Goal: Information Seeking & Learning: Learn about a topic

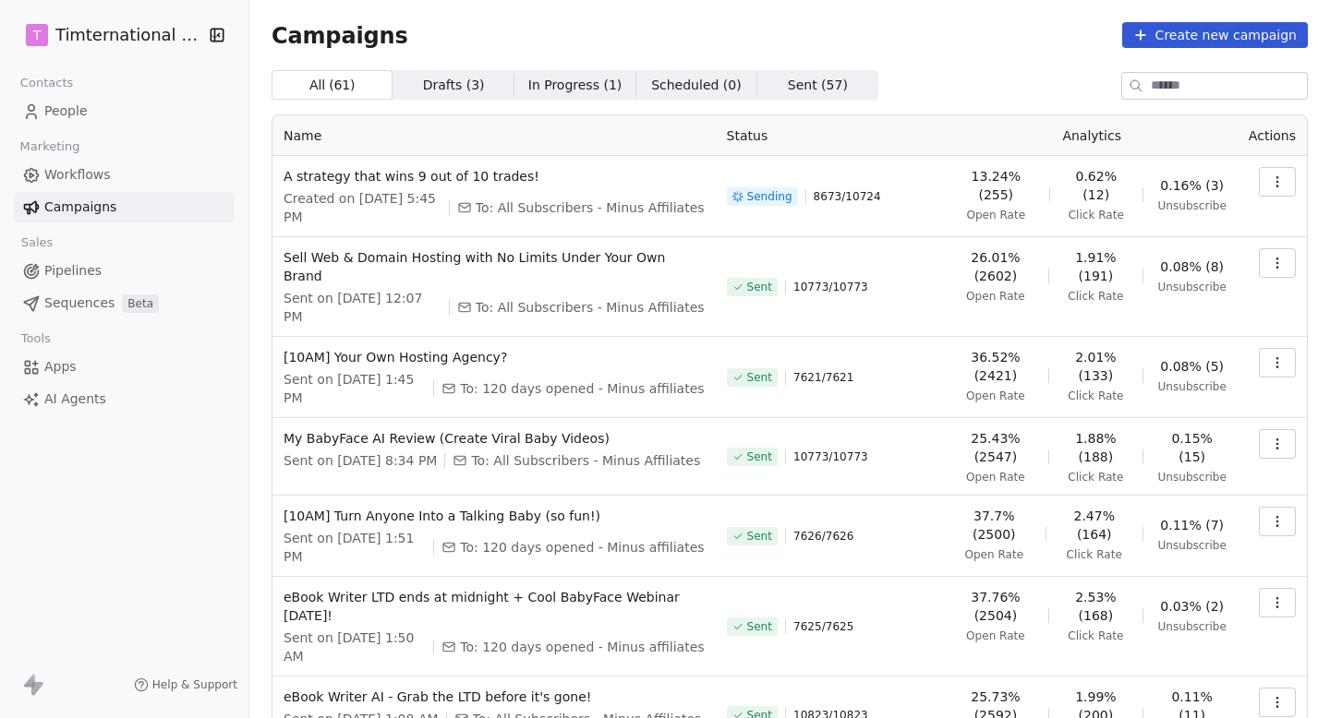
click at [1275, 162] on td at bounding box center [1271, 196] width 69 height 81
click at [1271, 173] on button "button" at bounding box center [1277, 182] width 37 height 30
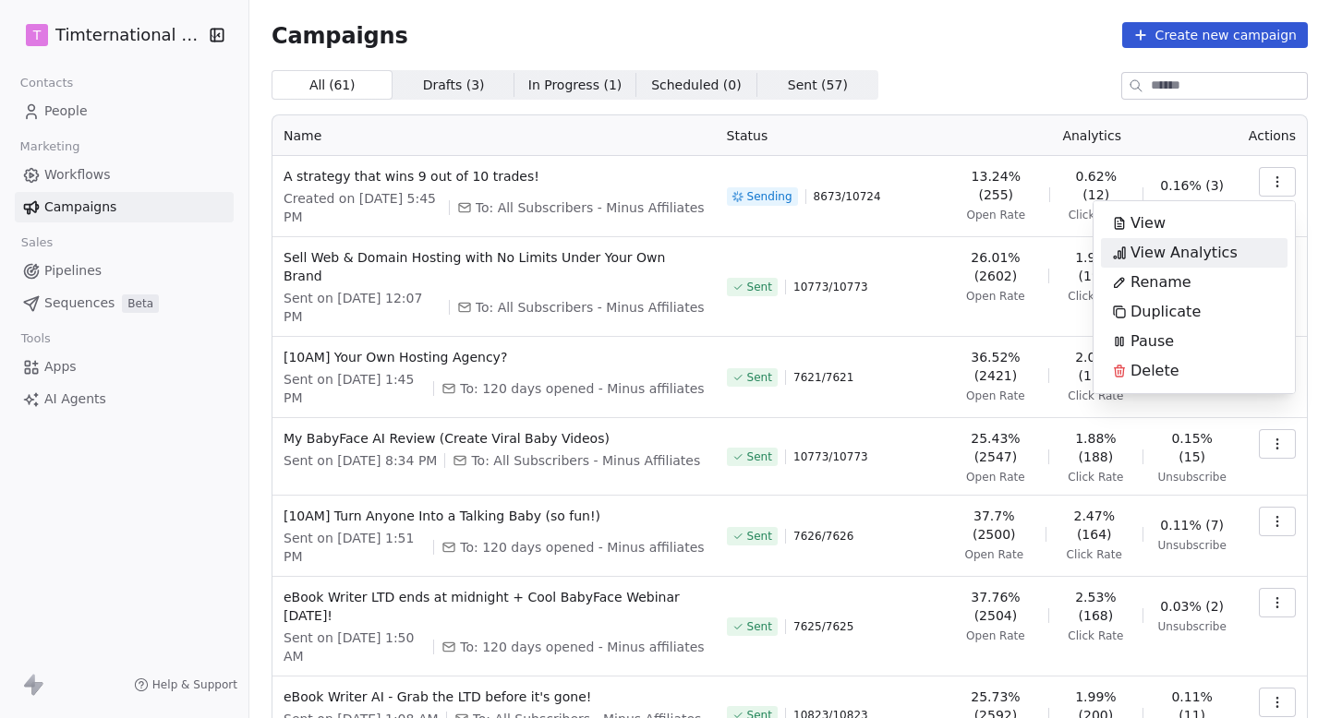
click at [1198, 247] on span "View Analytics" at bounding box center [1183, 253] width 107 height 22
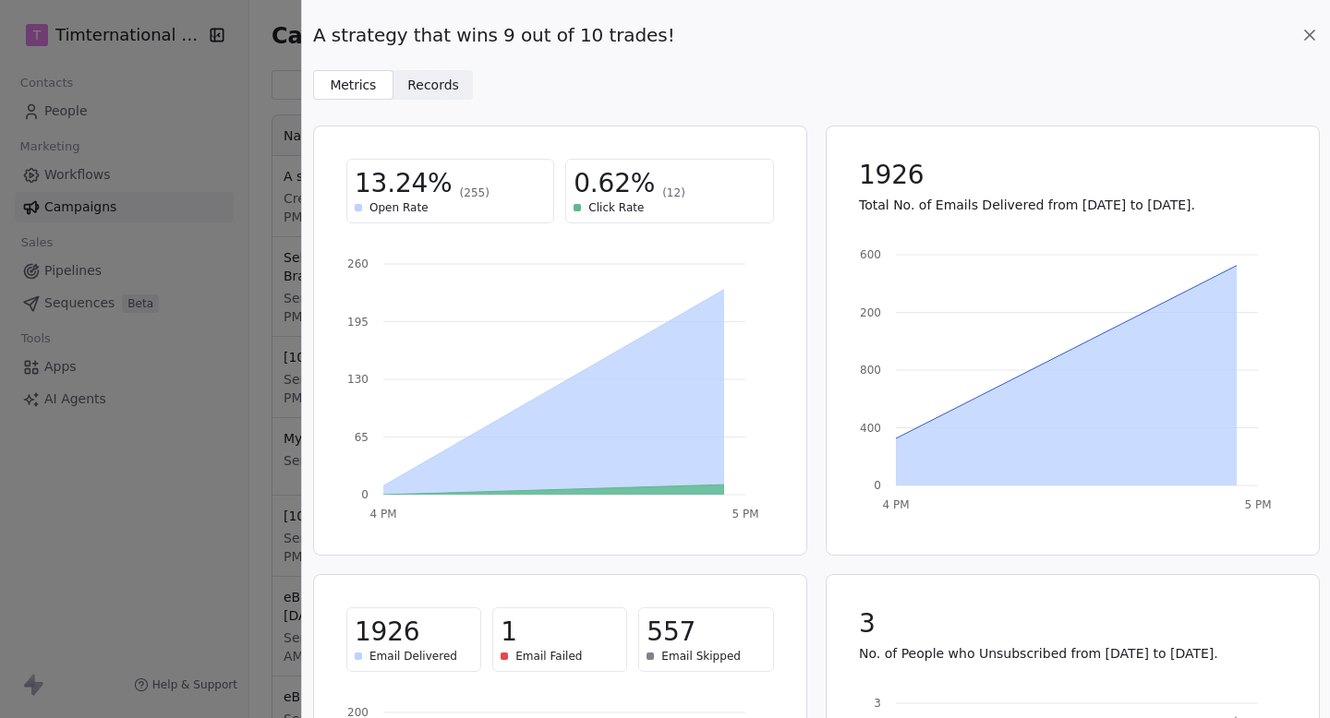
click at [436, 76] on span "Records" at bounding box center [433, 85] width 52 height 19
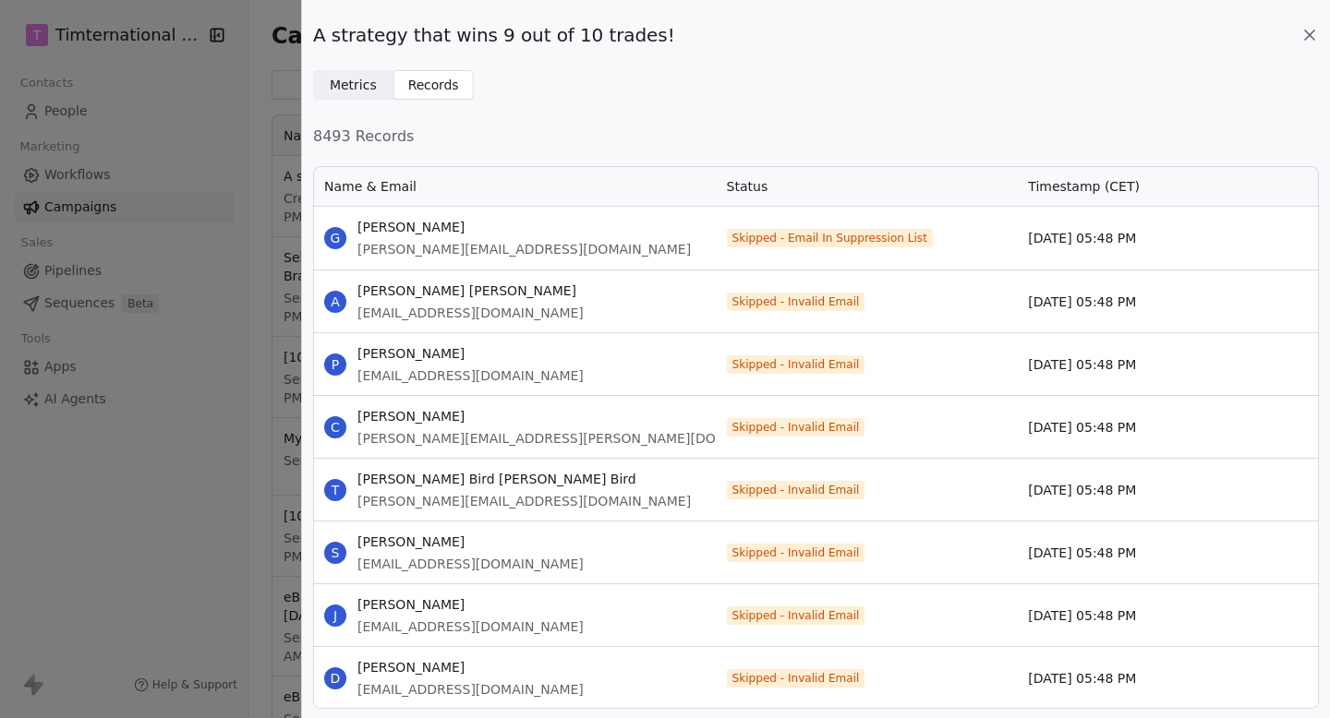
scroll to position [545, 1006]
click at [359, 81] on span "Metrics" at bounding box center [353, 85] width 47 height 19
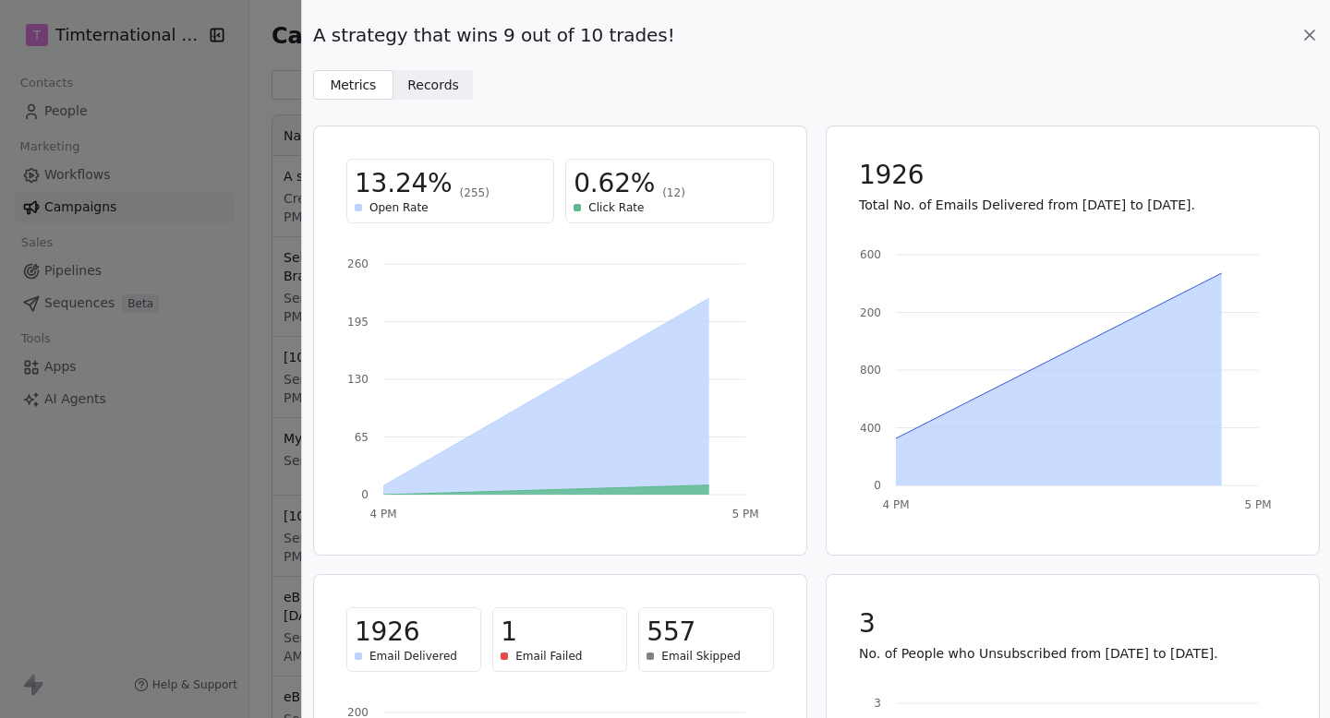
click at [455, 87] on span "Records Records" at bounding box center [433, 85] width 80 height 30
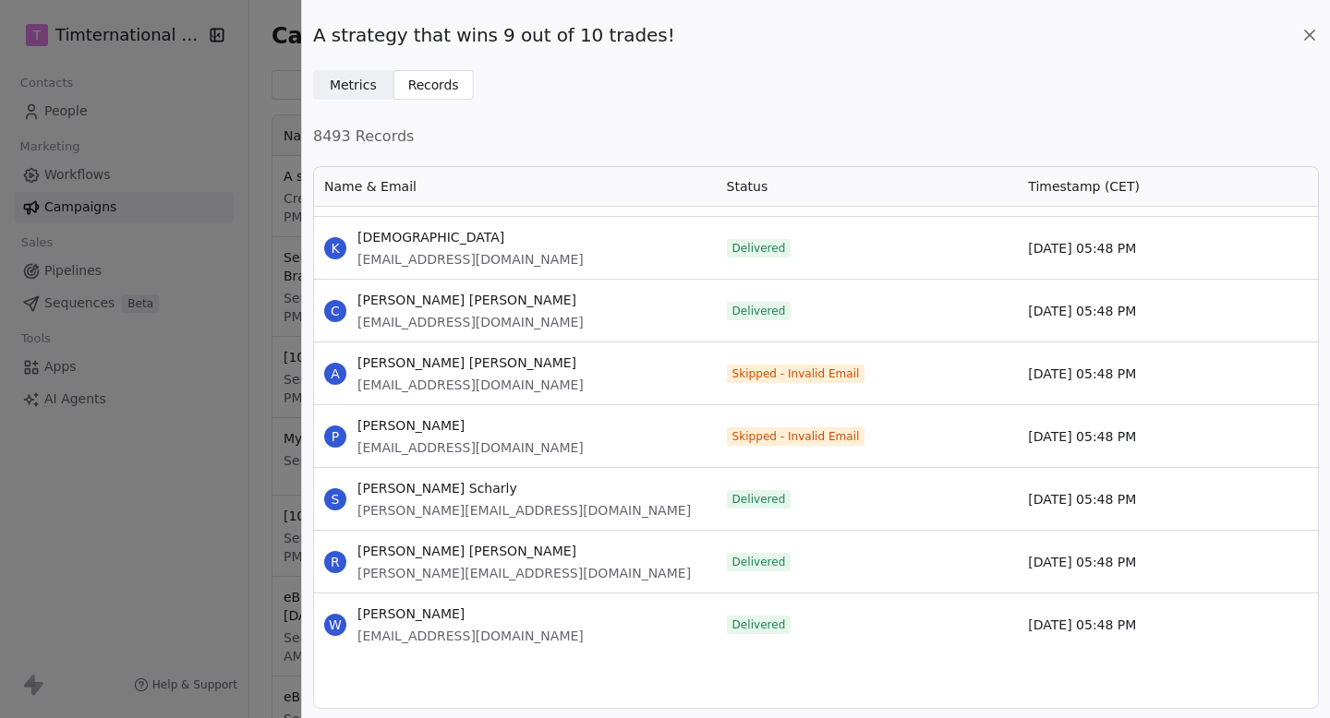
scroll to position [0, 0]
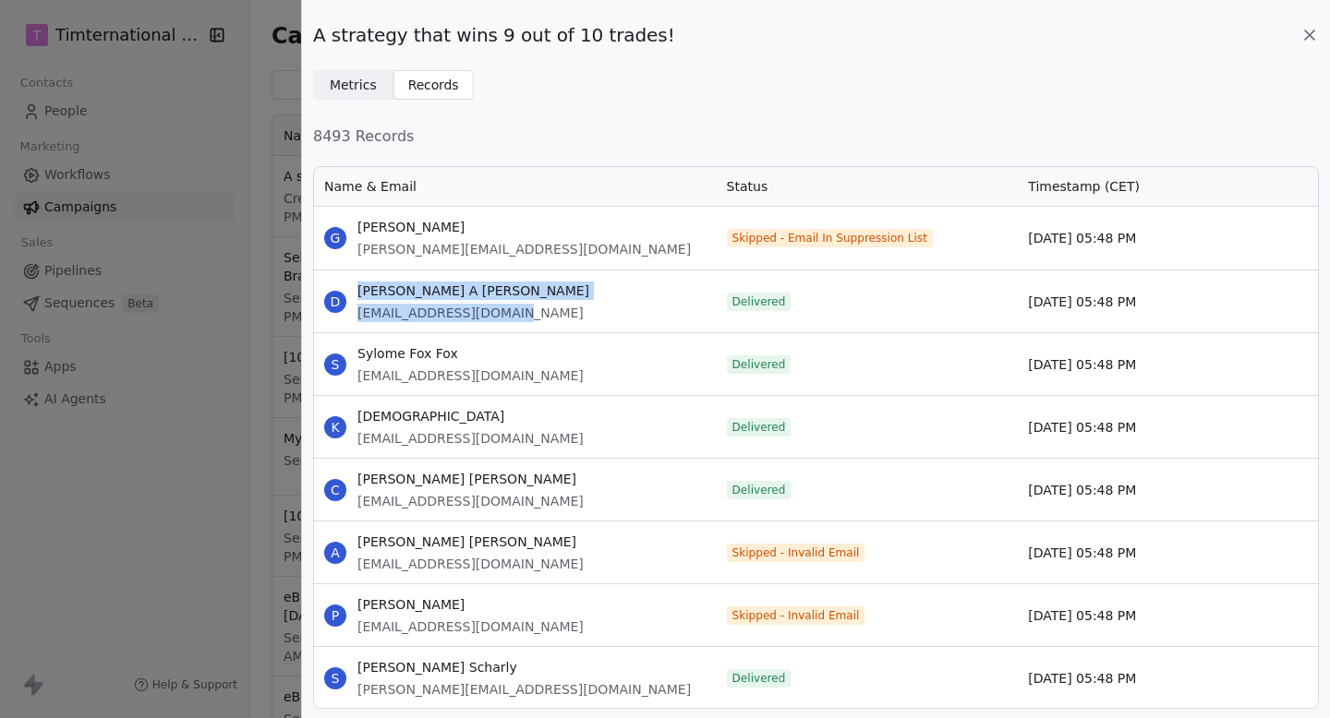
drag, startPoint x: 518, startPoint y: 314, endPoint x: 348, endPoint y: 312, distance: 169.9
click at [347, 312] on div "D David A Hill A Hill eclickfunnel@gmail.com" at bounding box center [514, 302] width 403 height 62
click at [355, 312] on div "D David A Hill A Hill eclickfunnel@gmail.com" at bounding box center [514, 302] width 403 height 62
drag, startPoint x: 355, startPoint y: 311, endPoint x: 607, endPoint y: 311, distance: 251.1
click at [607, 311] on div "D David A Hill A Hill eclickfunnel@gmail.com" at bounding box center [514, 302] width 403 height 62
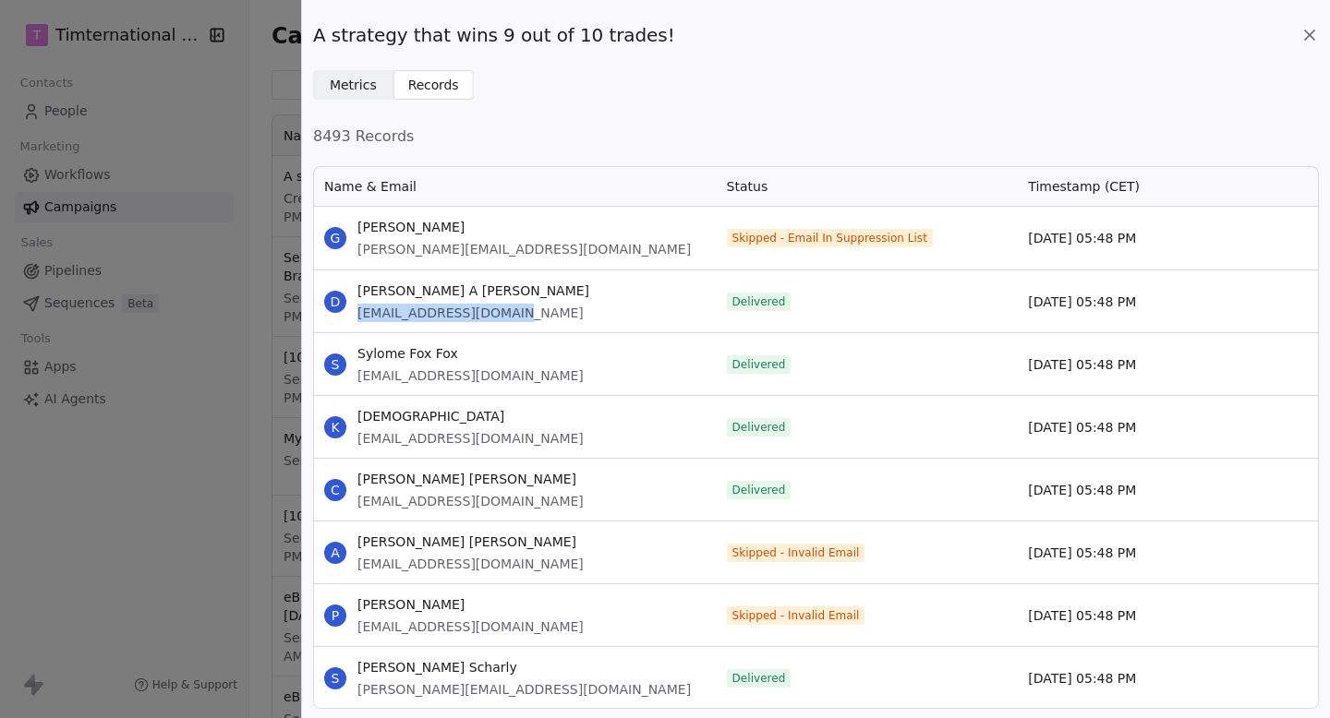
copy span "eclickfunnel@gmail.com"
click at [1312, 36] on icon at bounding box center [1309, 35] width 18 height 18
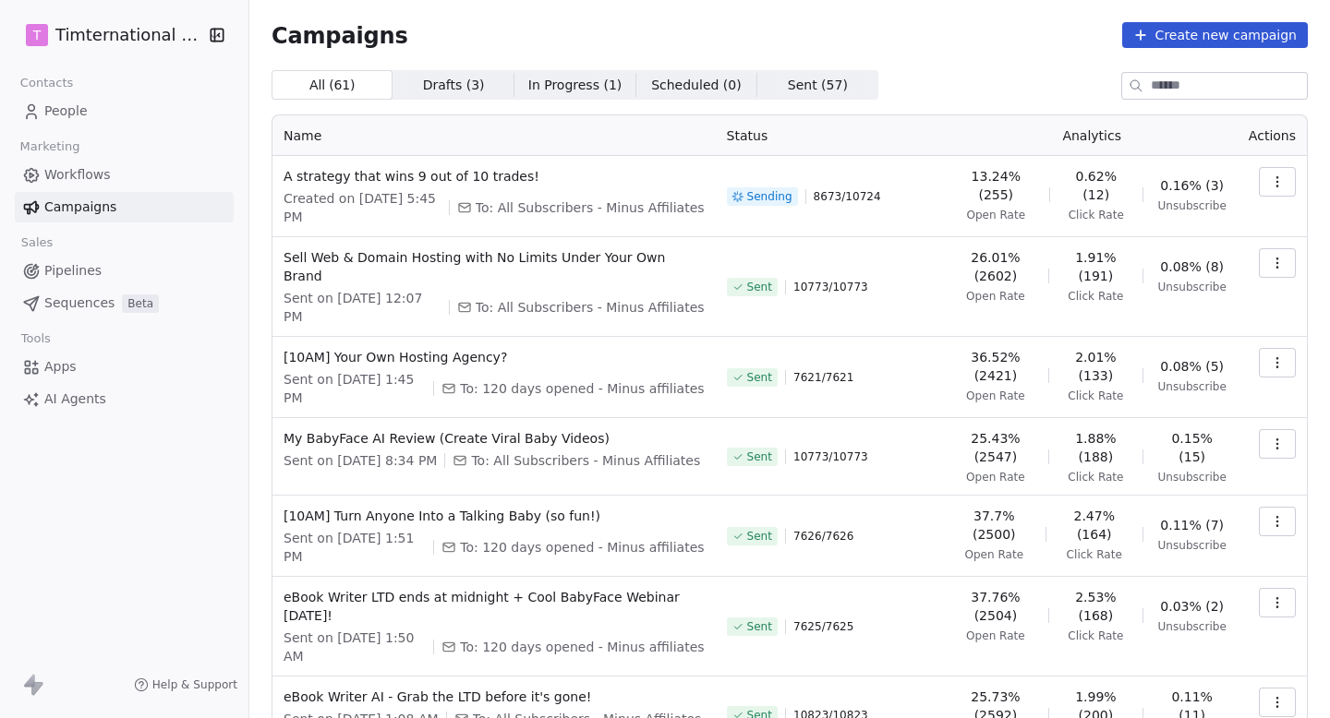
click at [1270, 187] on icon "button" at bounding box center [1277, 182] width 15 height 15
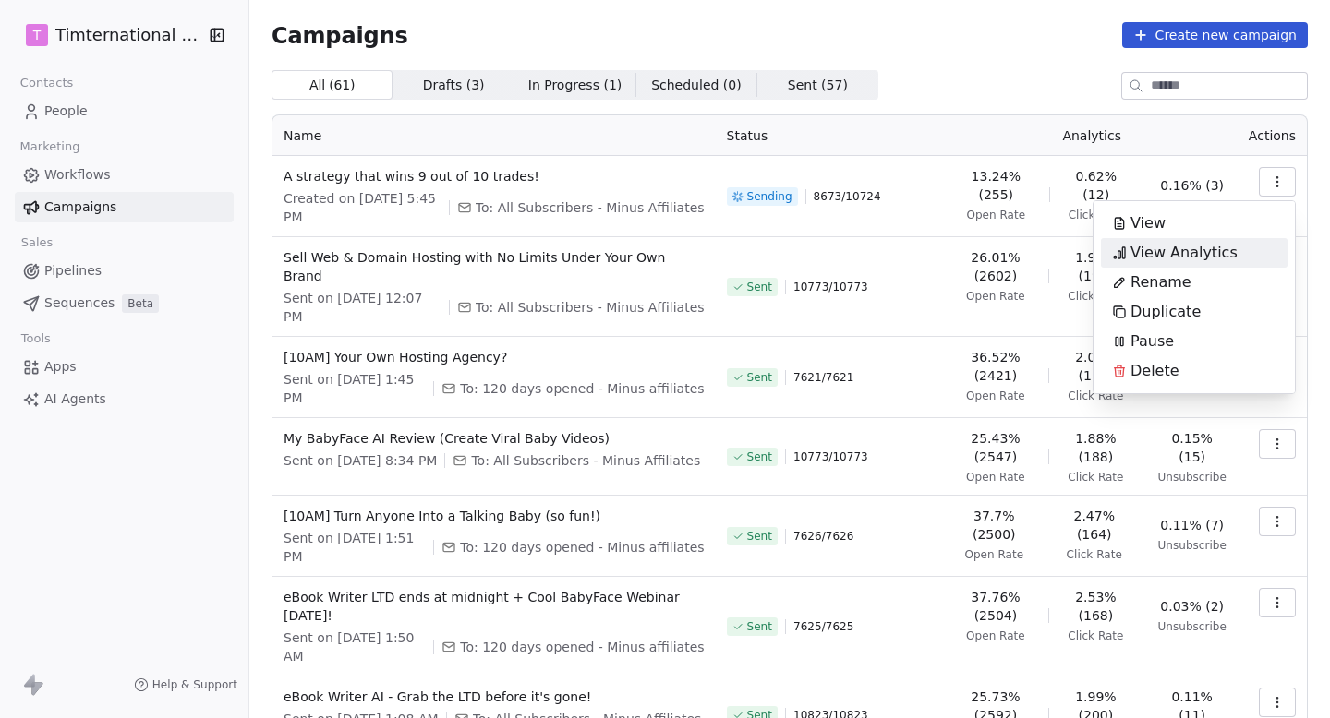
click at [1016, 79] on html "T Timternational B.V. Contacts People Marketing Workflows Campaigns Sales Pipel…" at bounding box center [665, 359] width 1330 height 718
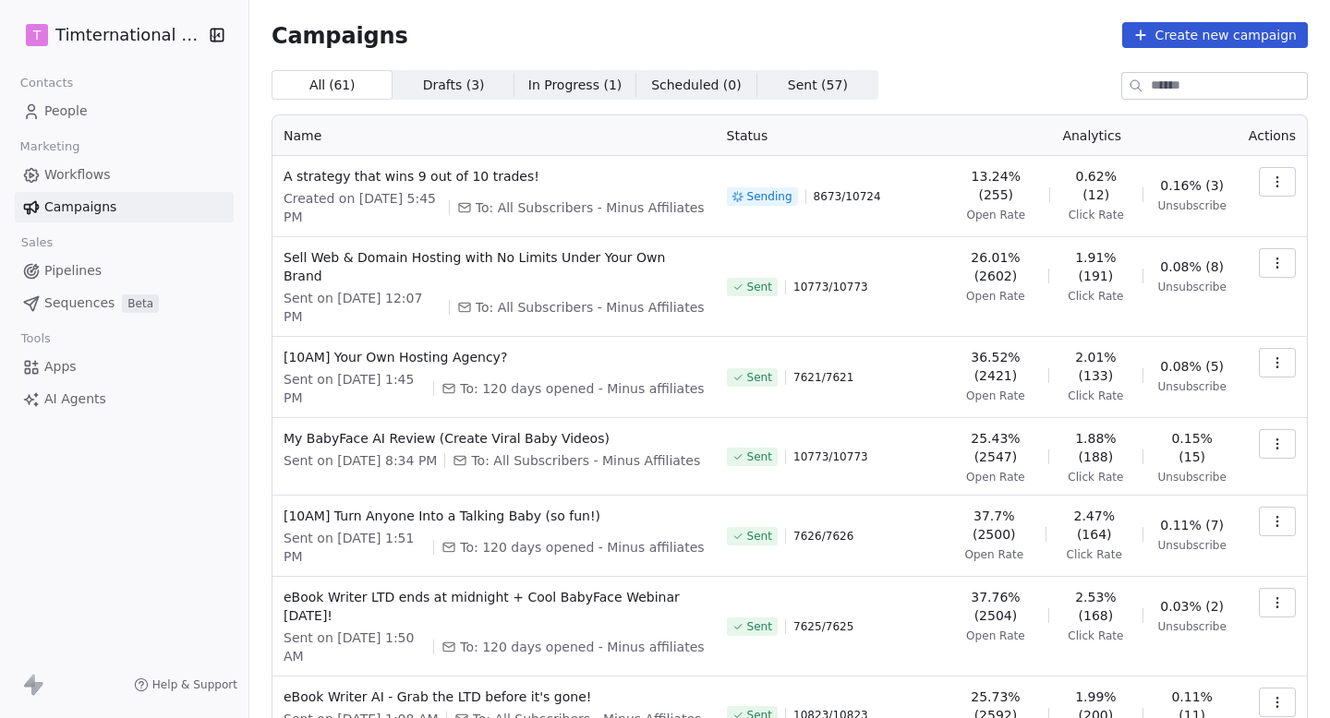
click at [1288, 189] on button "button" at bounding box center [1277, 182] width 37 height 30
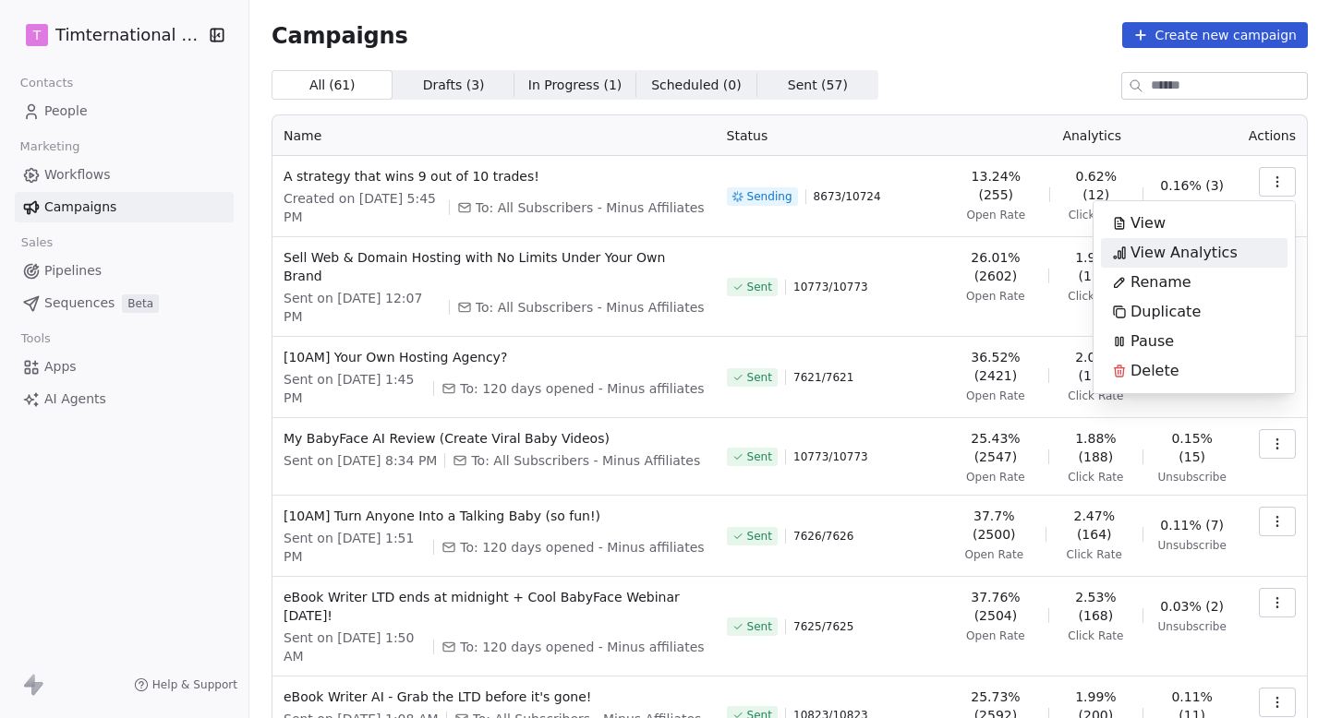
click at [1194, 249] on span "View Analytics" at bounding box center [1183, 253] width 107 height 22
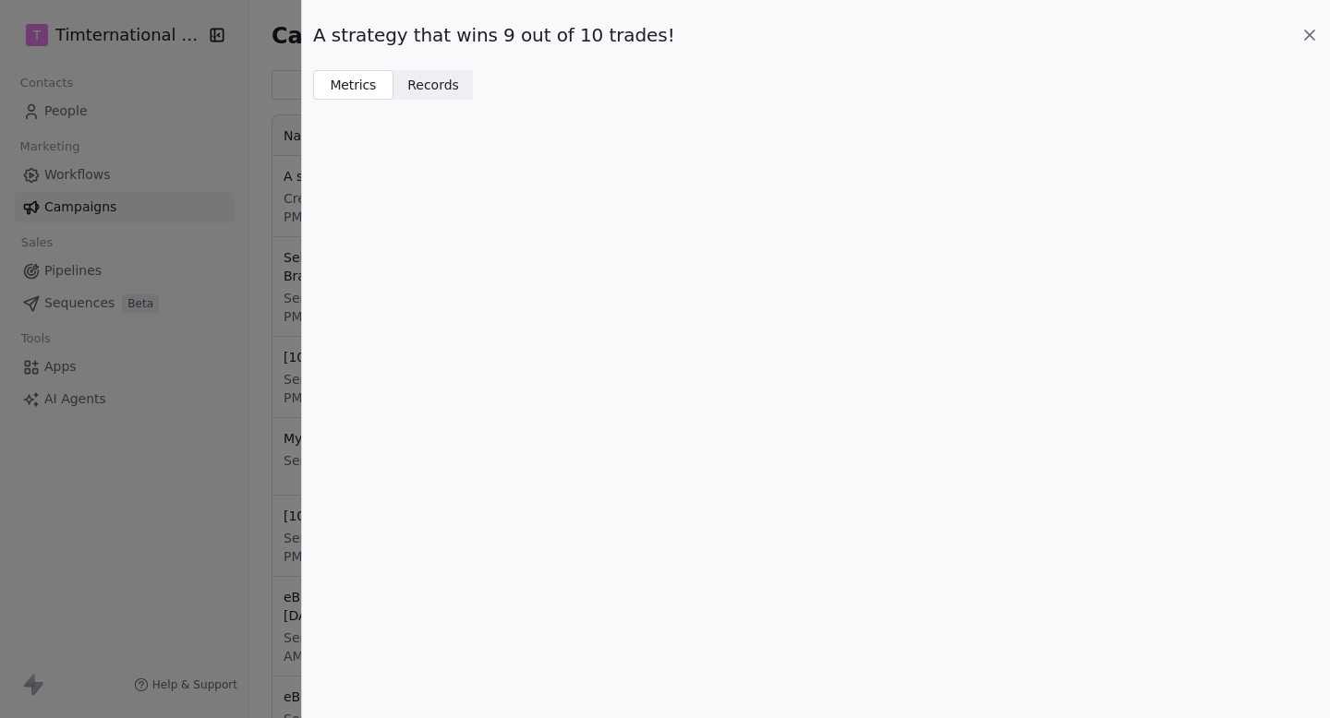
click at [428, 80] on span "Records" at bounding box center [433, 85] width 52 height 19
click at [357, 82] on span "Metrics" at bounding box center [353, 85] width 47 height 19
click at [451, 89] on span "Records" at bounding box center [433, 85] width 52 height 19
click at [1310, 34] on icon at bounding box center [1309, 34] width 9 height 9
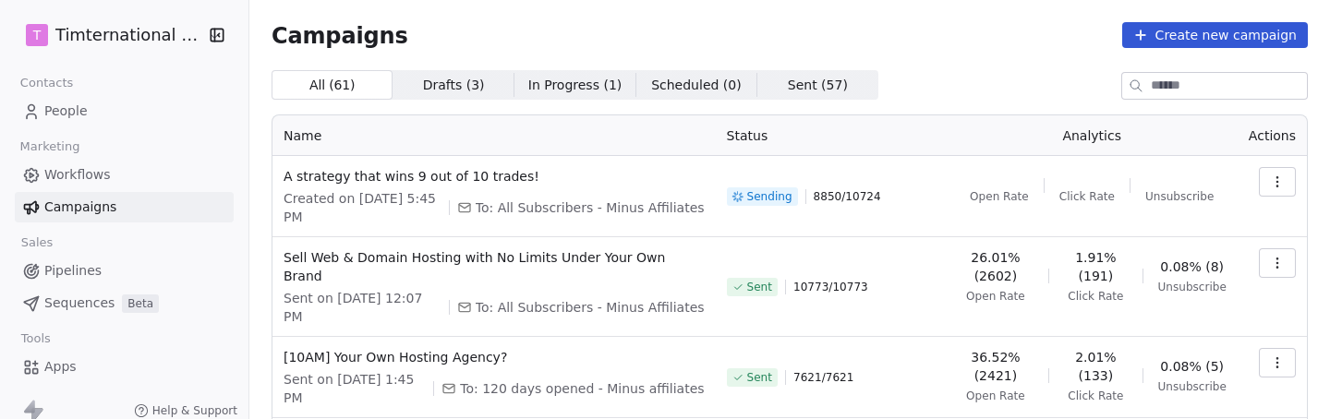
click at [1269, 177] on button "button" at bounding box center [1277, 182] width 37 height 30
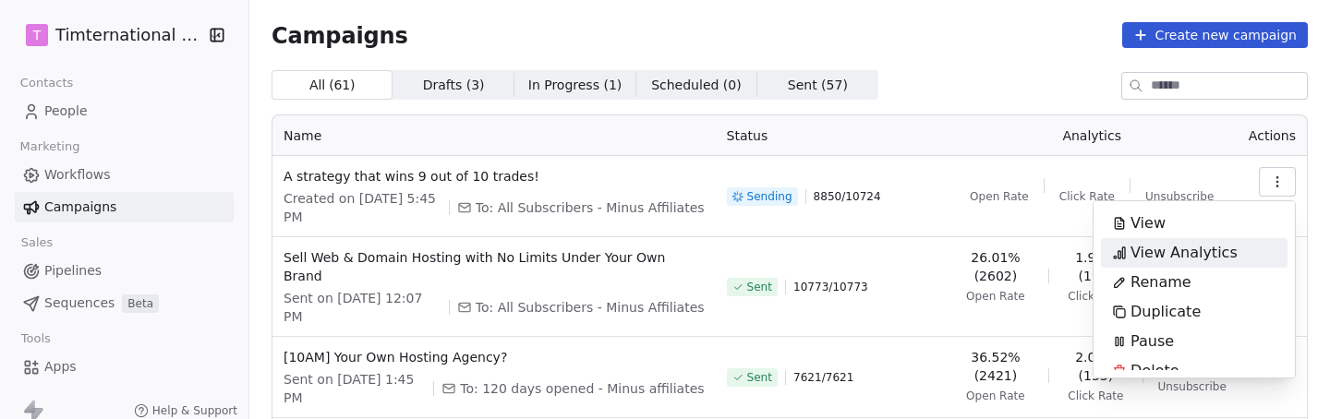
click at [1174, 255] on span "View Analytics" at bounding box center [1183, 253] width 107 height 22
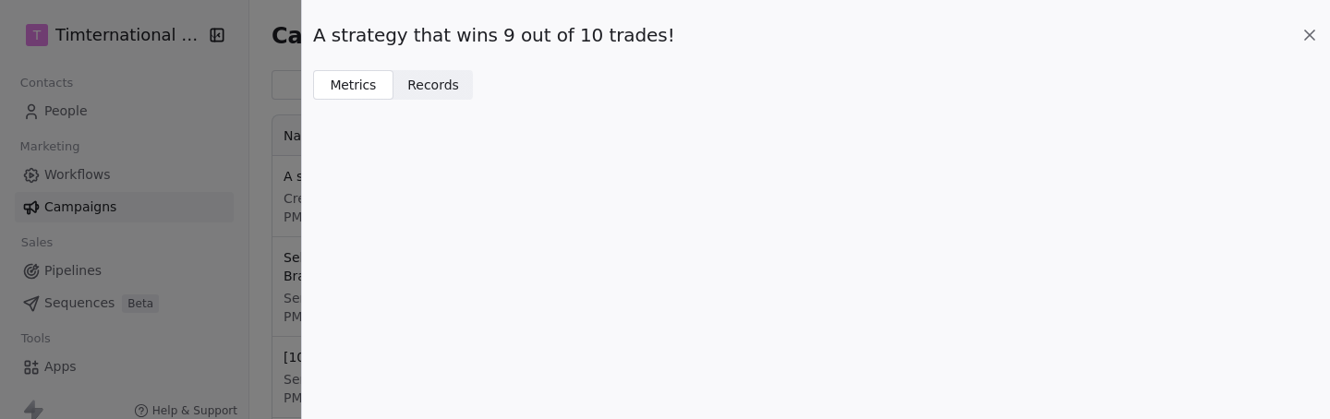
click at [444, 101] on div "A strategy that wins 9 out of 10 trades! Metrics Metrics Records Records" at bounding box center [816, 209] width 1028 height 419
click at [438, 80] on span "Records" at bounding box center [433, 85] width 52 height 19
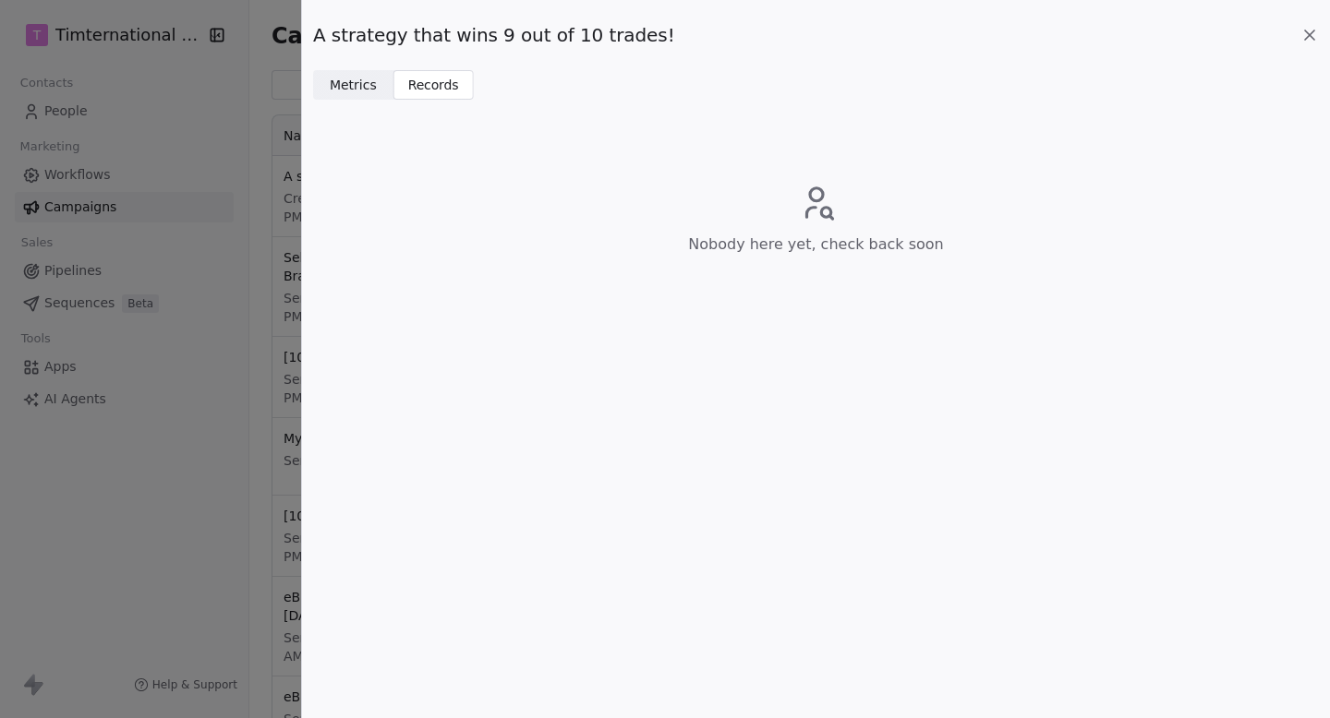
click at [1313, 26] on icon at bounding box center [1309, 35] width 18 height 18
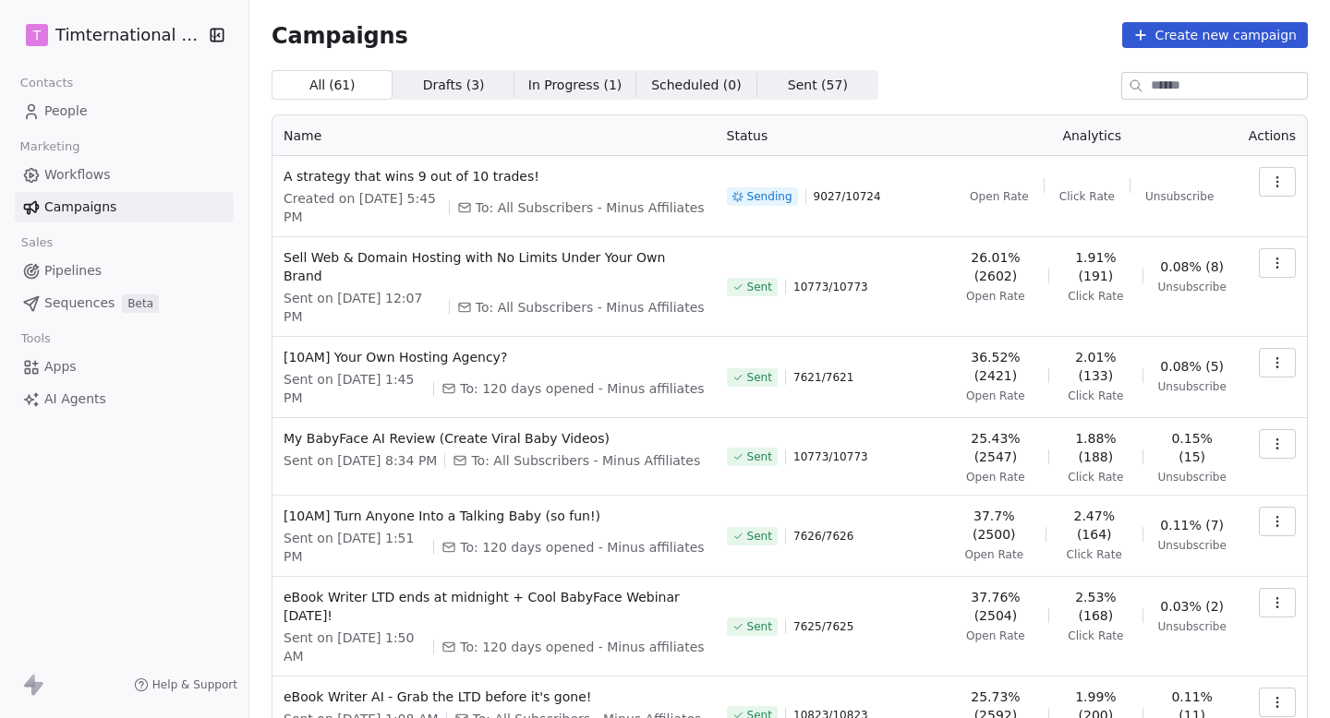
click at [1023, 67] on div "Campaigns Create new campaign All ( 61 ) All ( 61 ) Drafts ( 3 ) Drafts ( 3 ) I…" at bounding box center [789, 536] width 1036 height 1029
click at [1284, 175] on button "button" at bounding box center [1277, 182] width 37 height 30
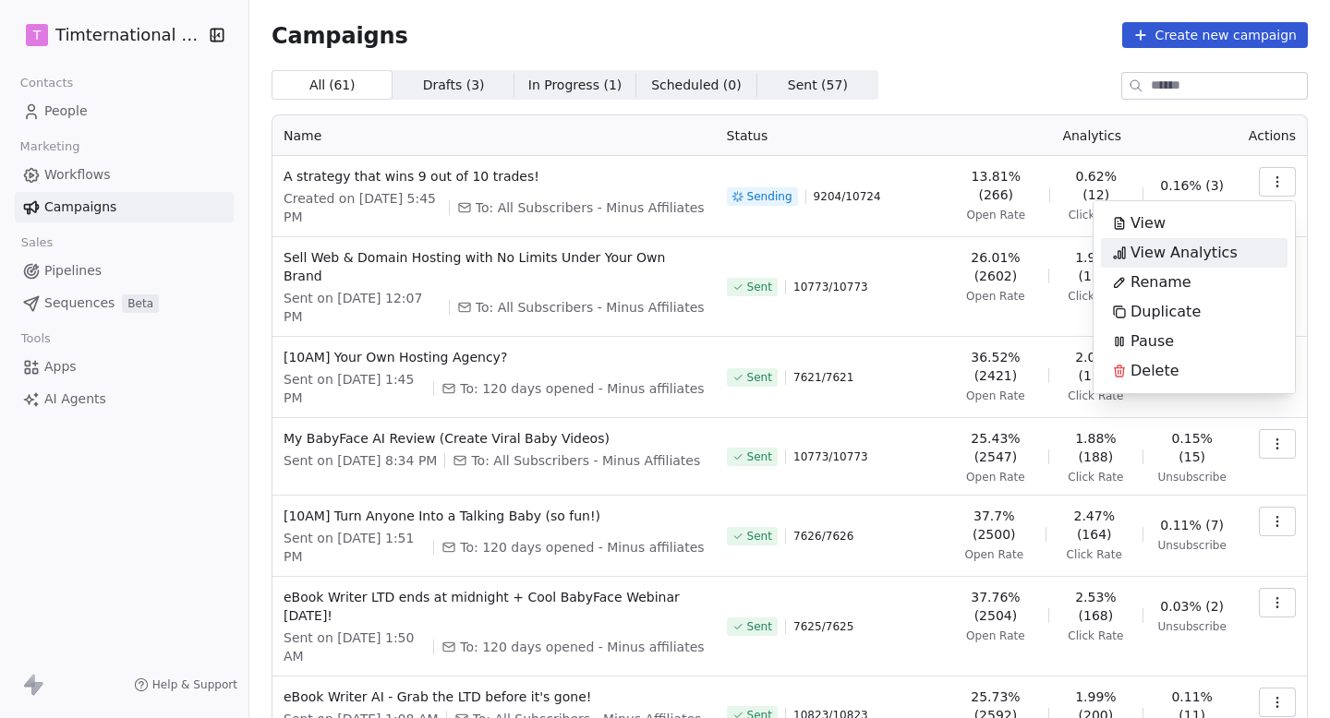
click at [1155, 254] on span "View Analytics" at bounding box center [1183, 253] width 107 height 22
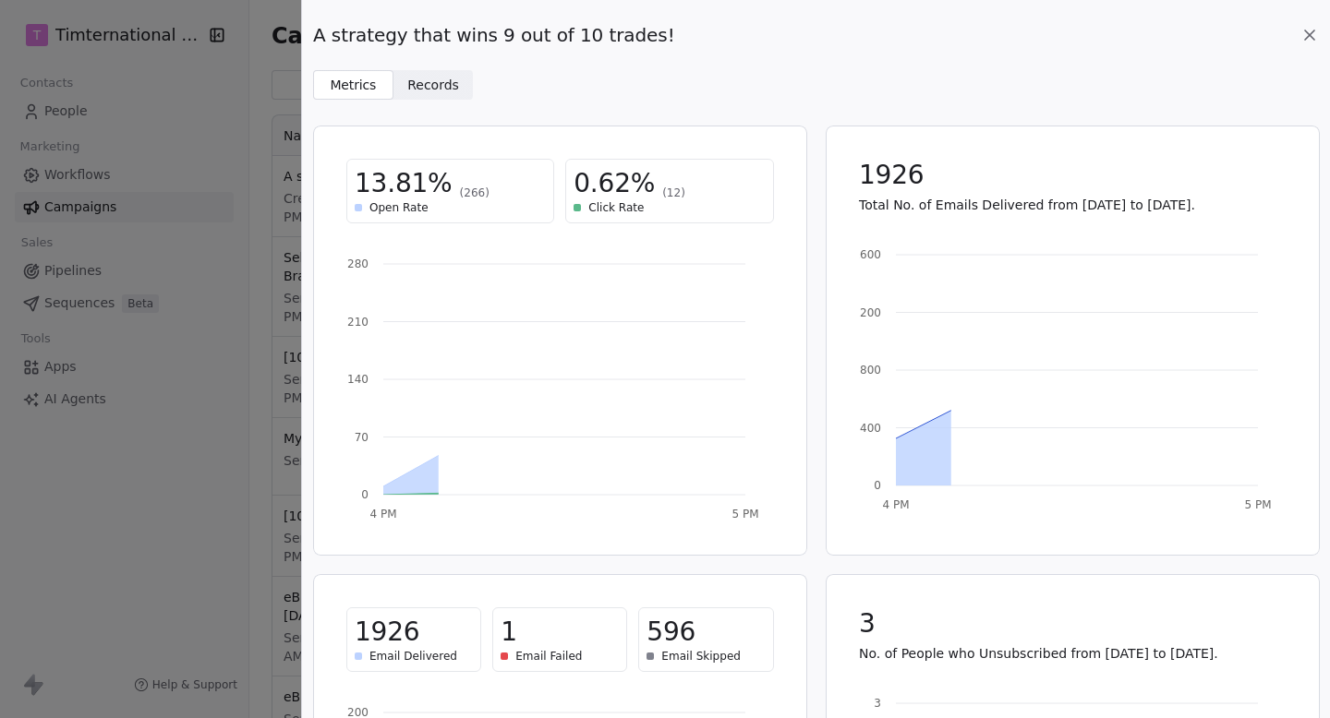
click at [442, 90] on span "Records" at bounding box center [433, 85] width 52 height 19
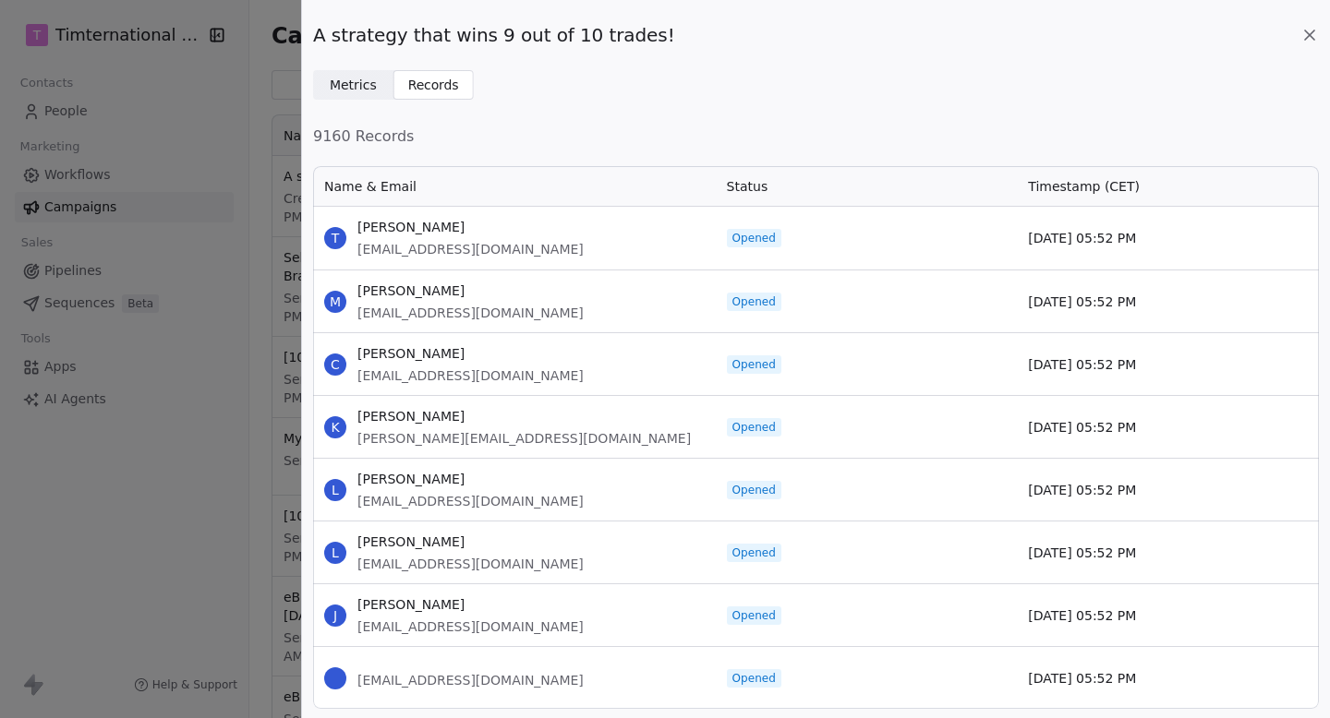
scroll to position [545, 1006]
drag, startPoint x: 356, startPoint y: 255, endPoint x: 528, endPoint y: 249, distance: 171.8
click at [528, 249] on div "T Terell tsdivine993@gmail.com" at bounding box center [514, 238] width 403 height 63
copy span "tsdivine993@gmail.com"
click at [1315, 31] on icon at bounding box center [1309, 35] width 18 height 18
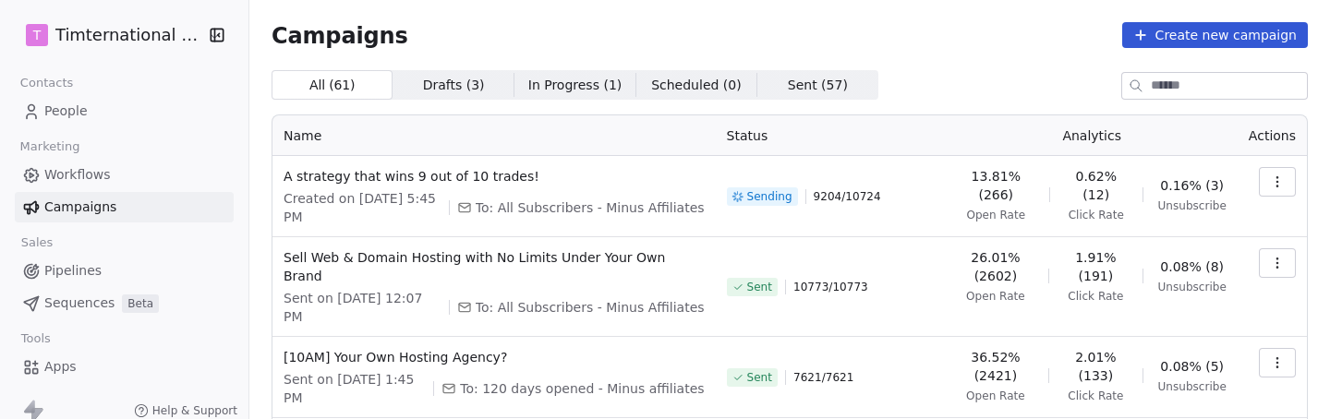
click at [1278, 187] on icon "button" at bounding box center [1277, 182] width 15 height 15
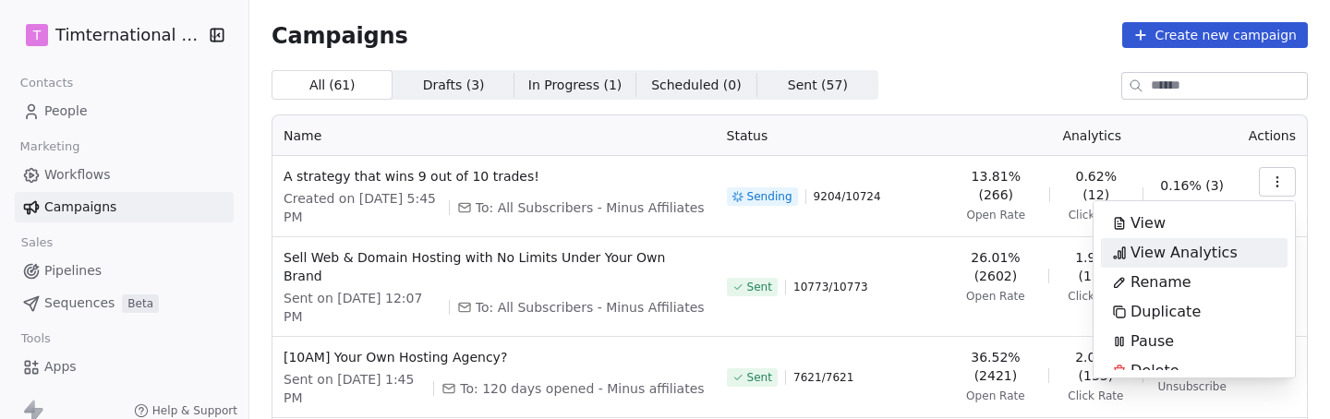
click at [1199, 246] on span "View Analytics" at bounding box center [1183, 253] width 107 height 22
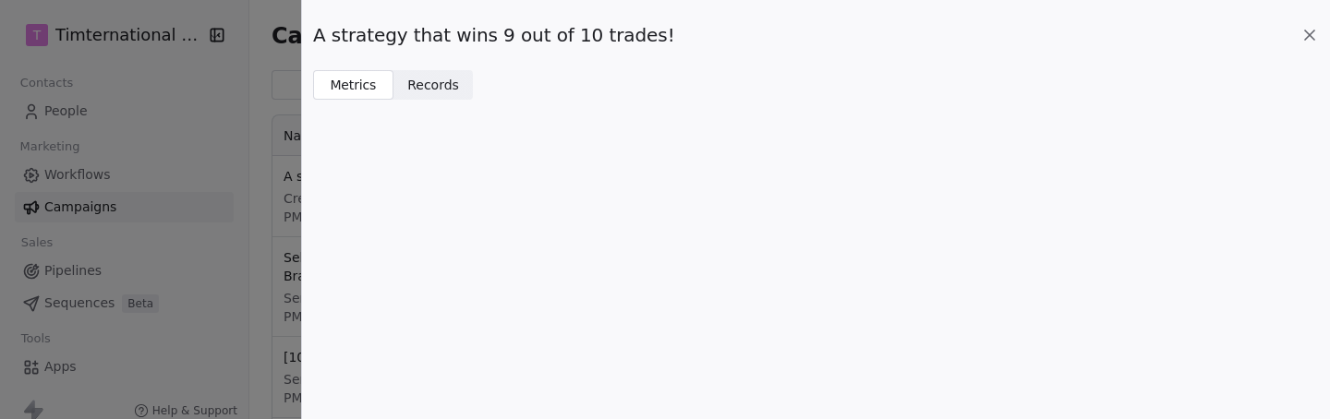
click at [1320, 37] on div "A strategy that wins 9 out of 10 trades! Metrics Metrics Records Records" at bounding box center [816, 50] width 1028 height 100
click at [1312, 34] on icon at bounding box center [1309, 35] width 18 height 18
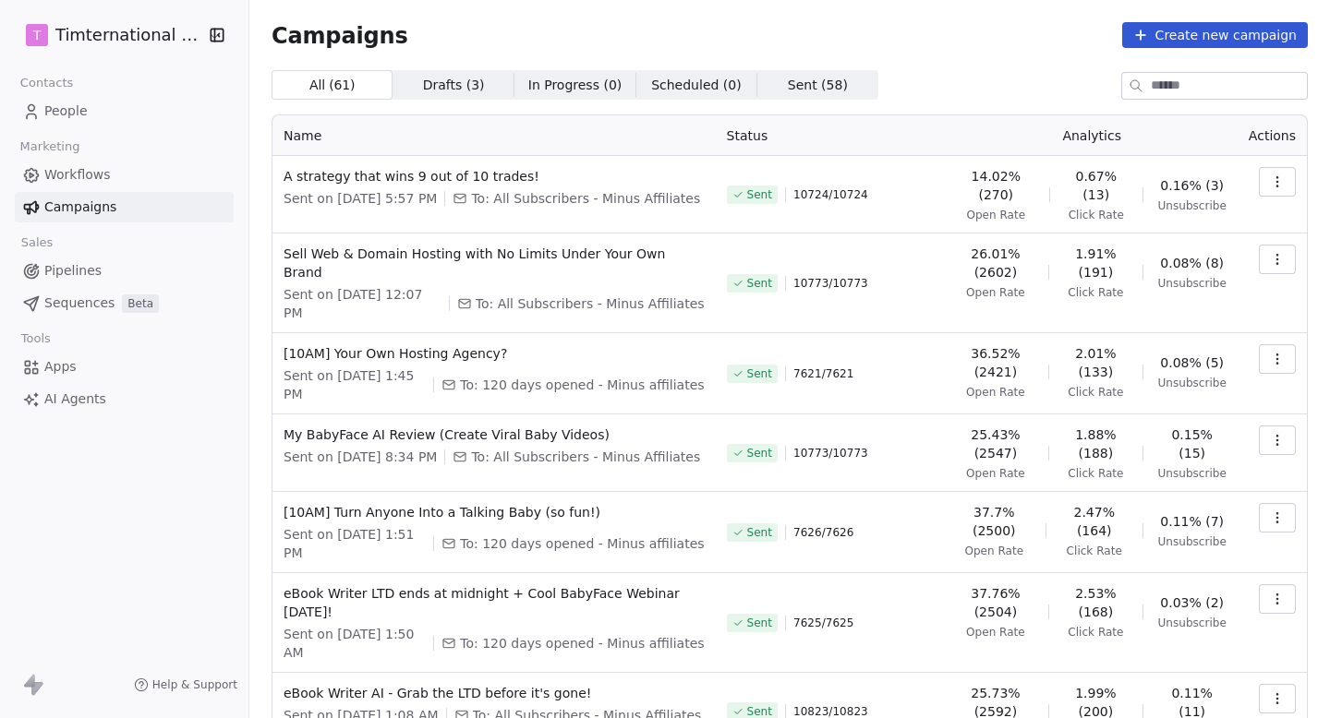
click at [1272, 158] on td at bounding box center [1271, 195] width 69 height 78
click at [1273, 181] on icon "button" at bounding box center [1277, 182] width 15 height 15
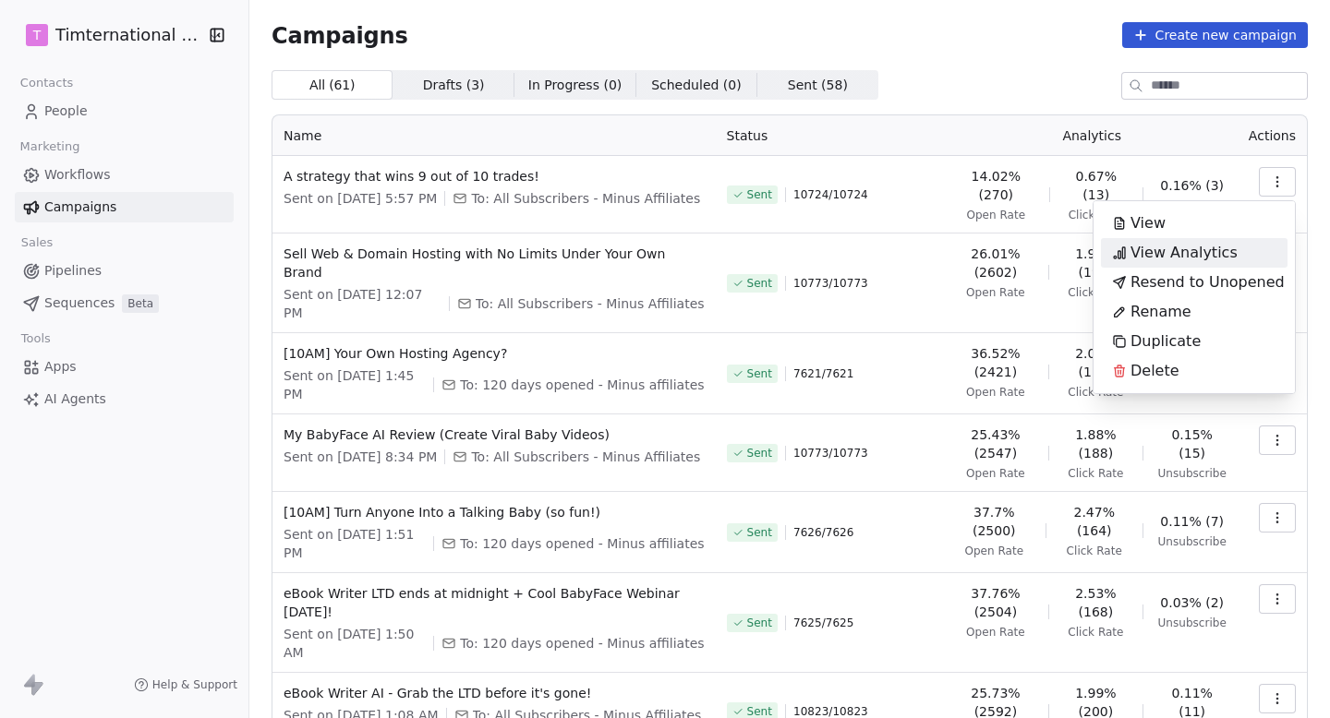
click at [1164, 254] on span "View Analytics" at bounding box center [1183, 253] width 107 height 22
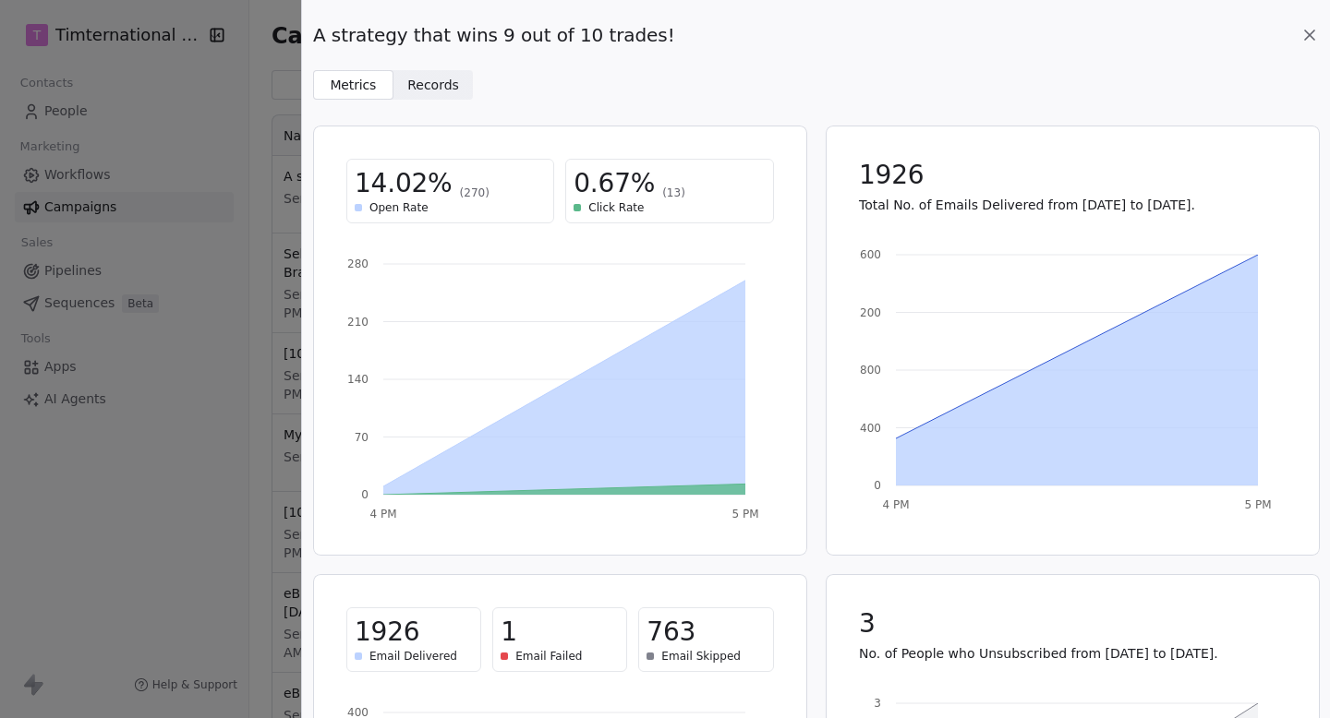
click at [1309, 42] on icon at bounding box center [1309, 35] width 18 height 18
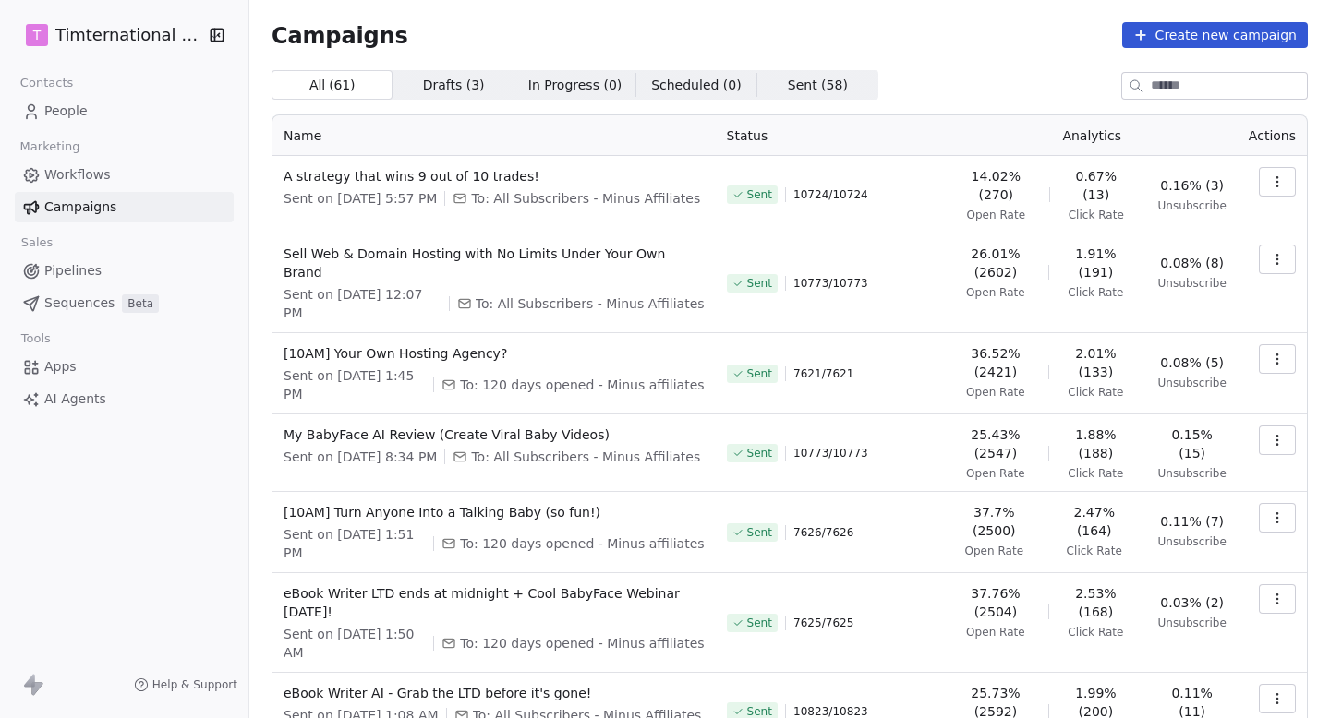
click at [1271, 182] on icon "button" at bounding box center [1277, 182] width 15 height 15
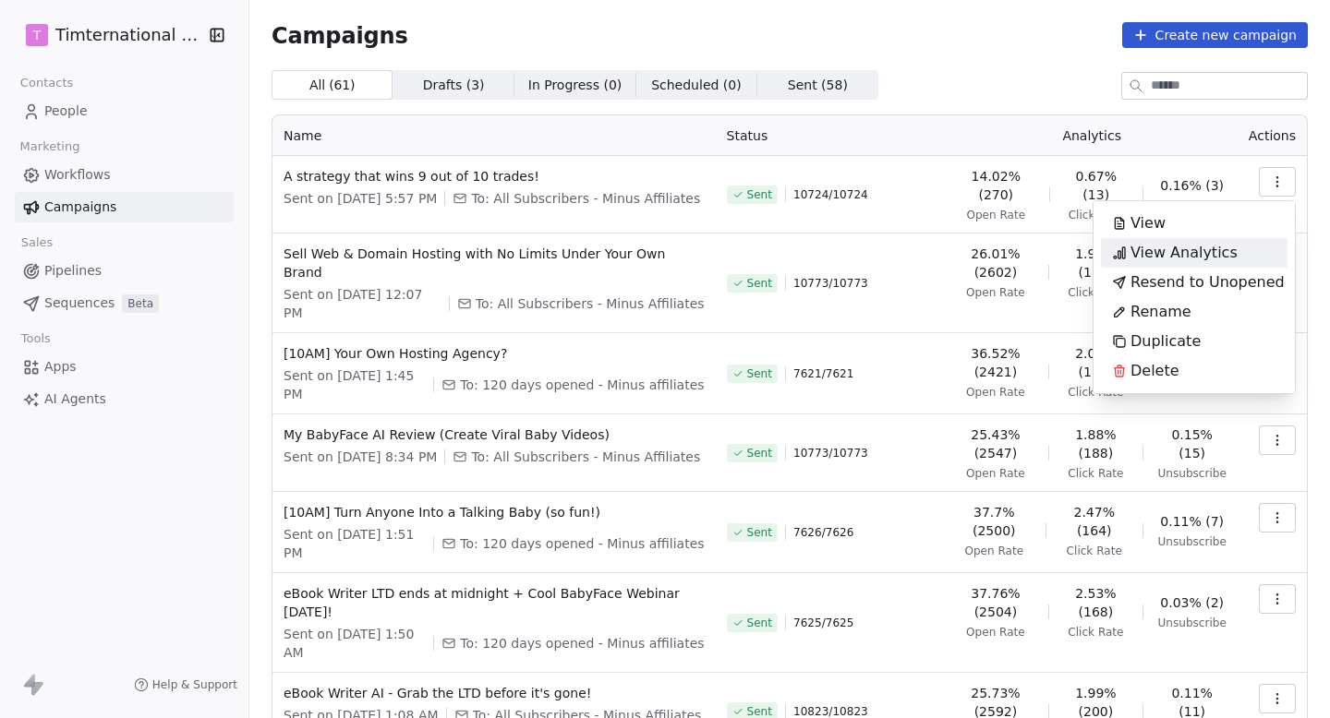
click at [1189, 257] on span "View Analytics" at bounding box center [1183, 253] width 107 height 22
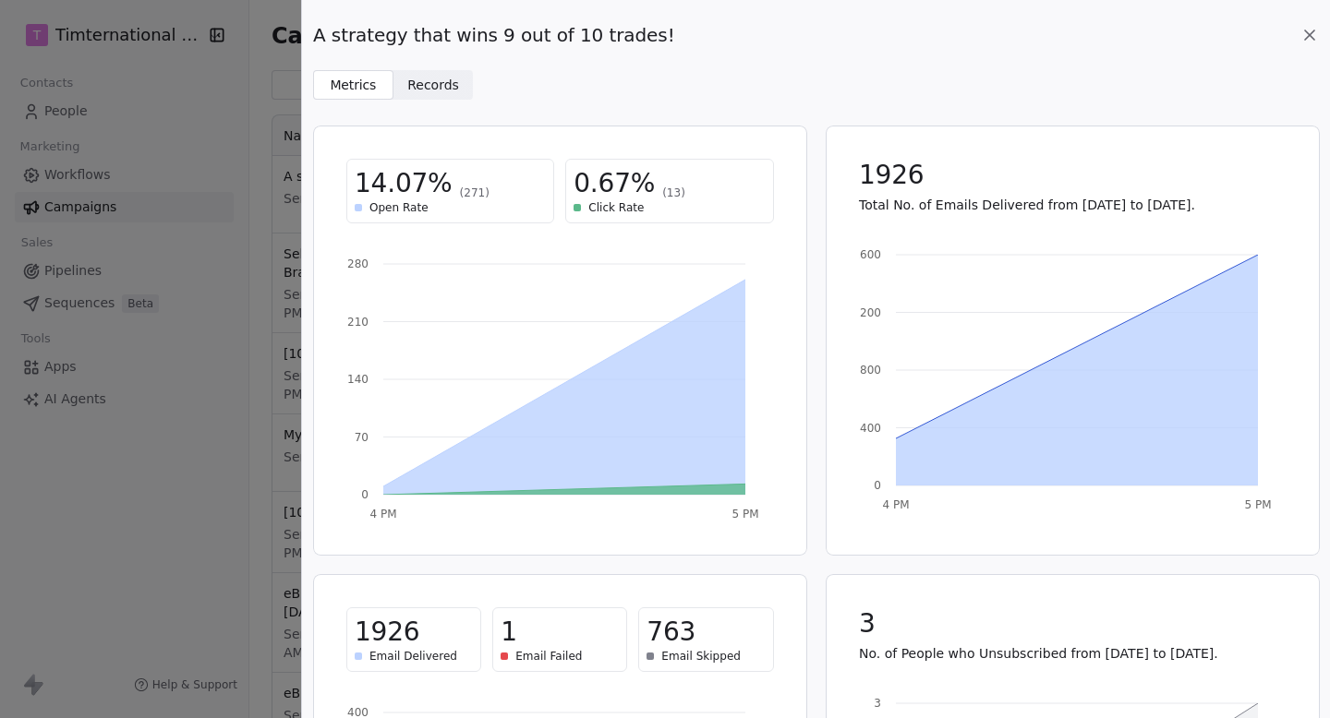
click at [448, 76] on span "Records" at bounding box center [433, 85] width 52 height 19
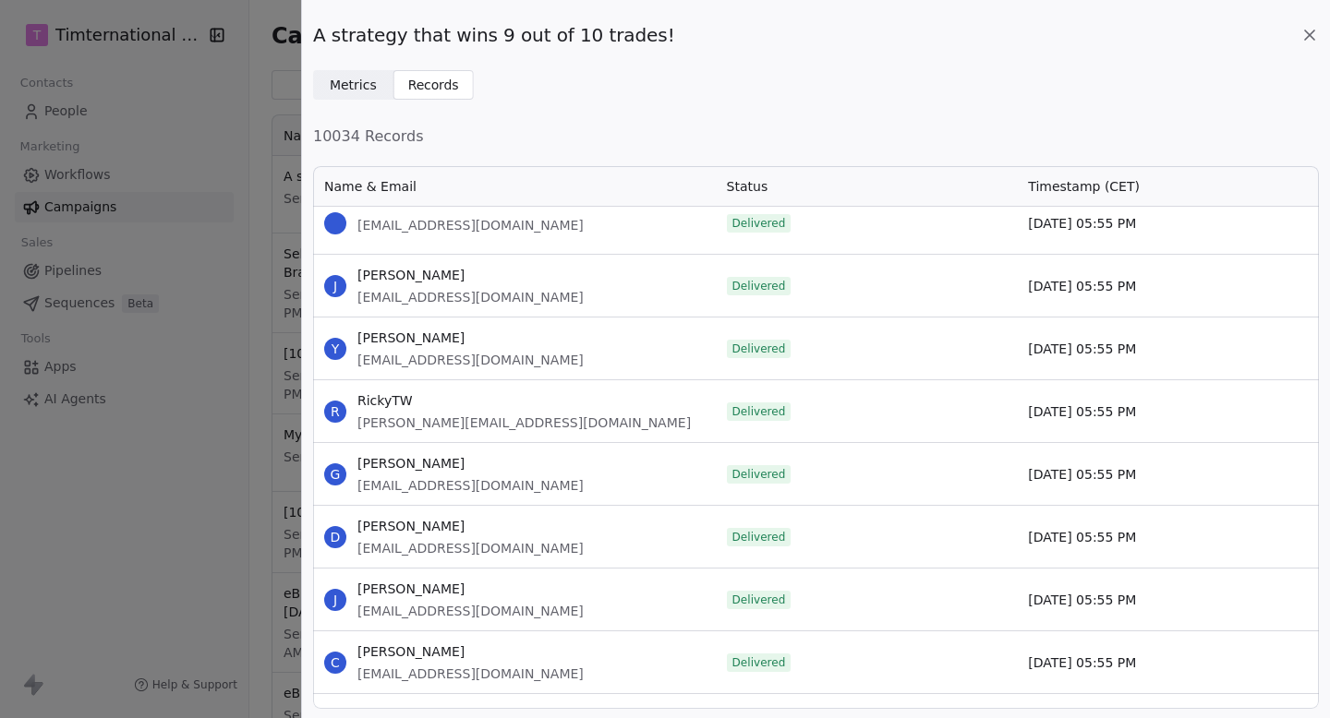
scroll to position [7344, 0]
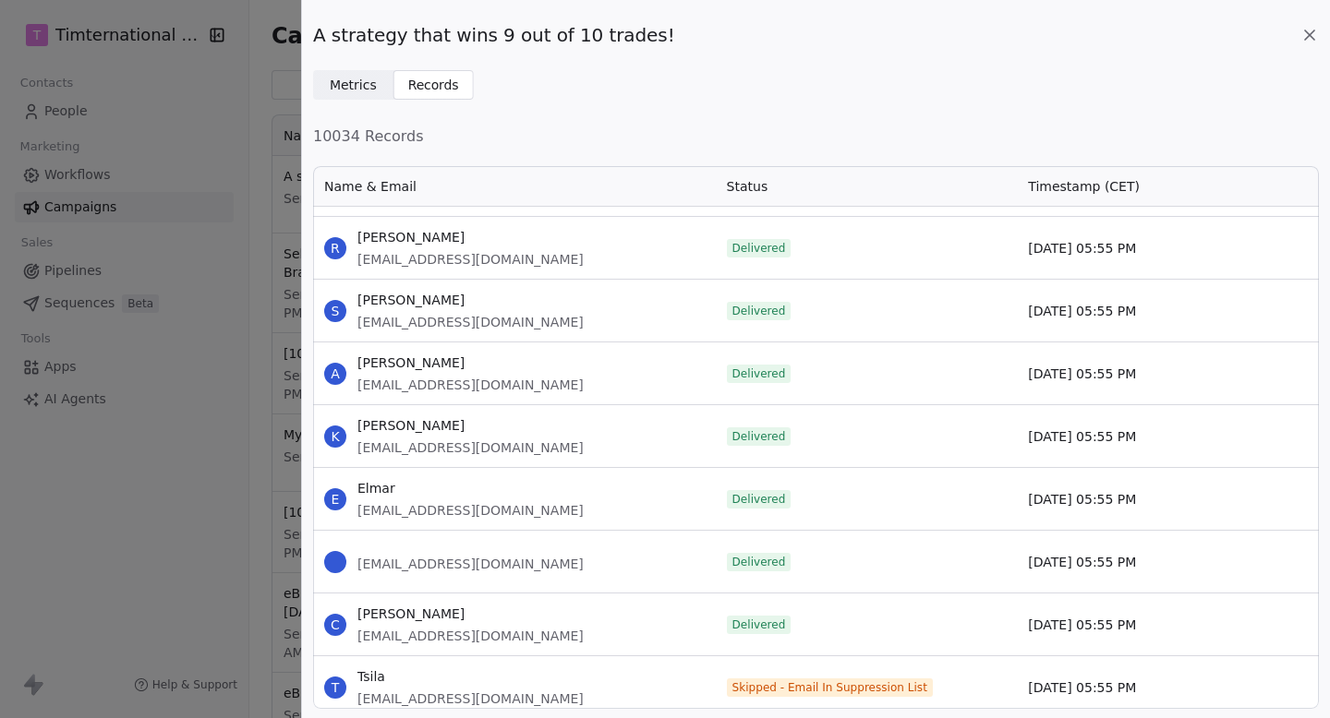
click at [464, 302] on span "Sara" at bounding box center [470, 300] width 226 height 18
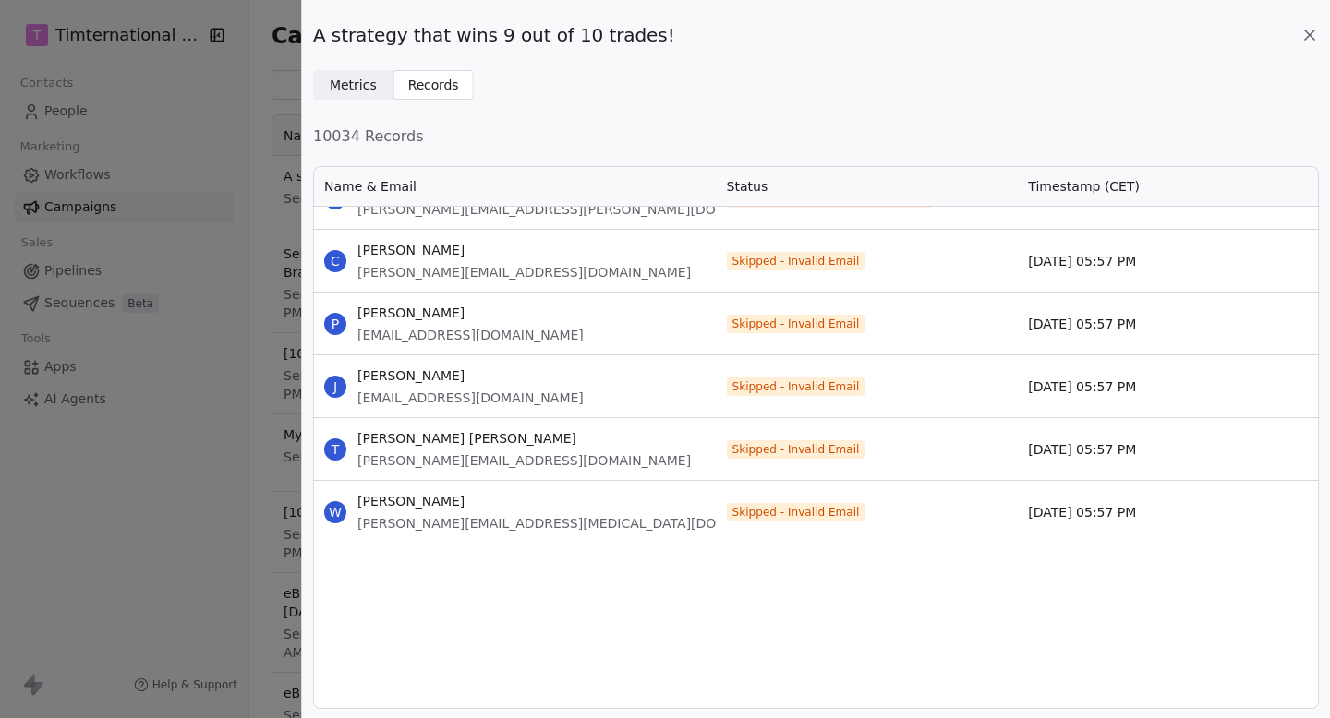
scroll to position [0, 0]
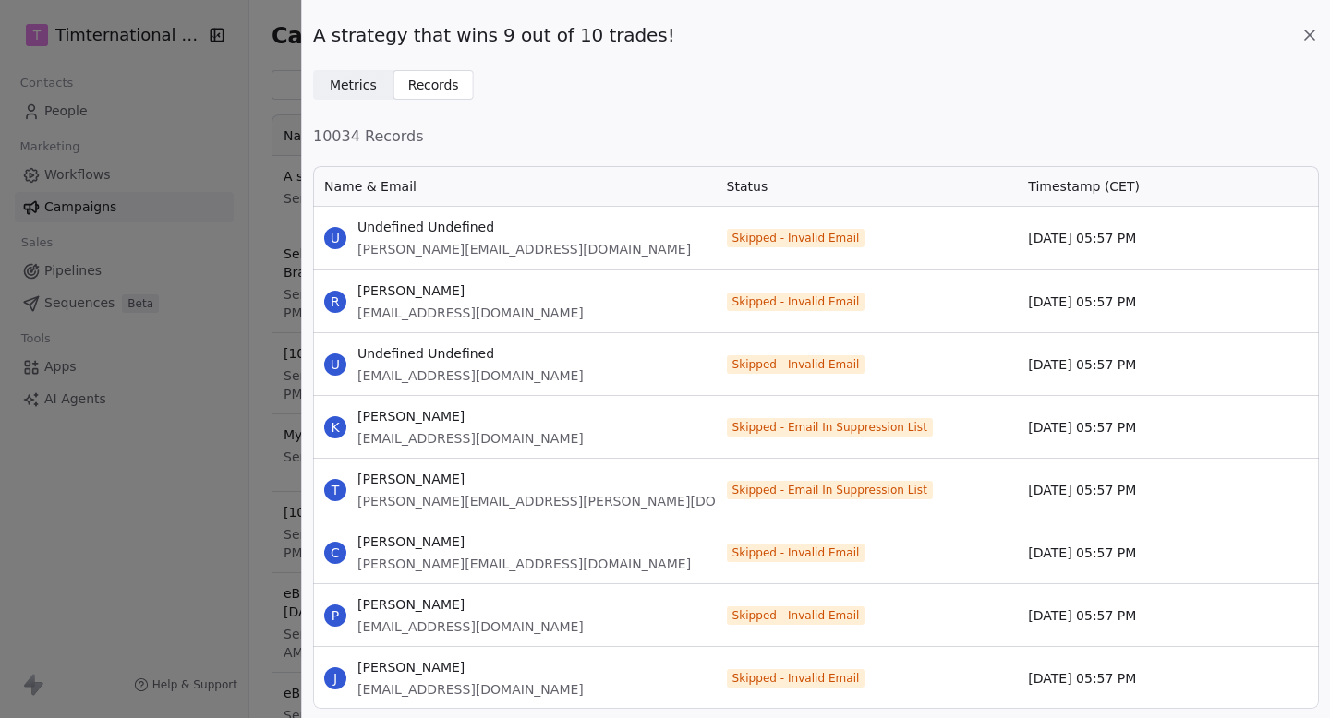
click at [1303, 33] on icon at bounding box center [1309, 35] width 18 height 18
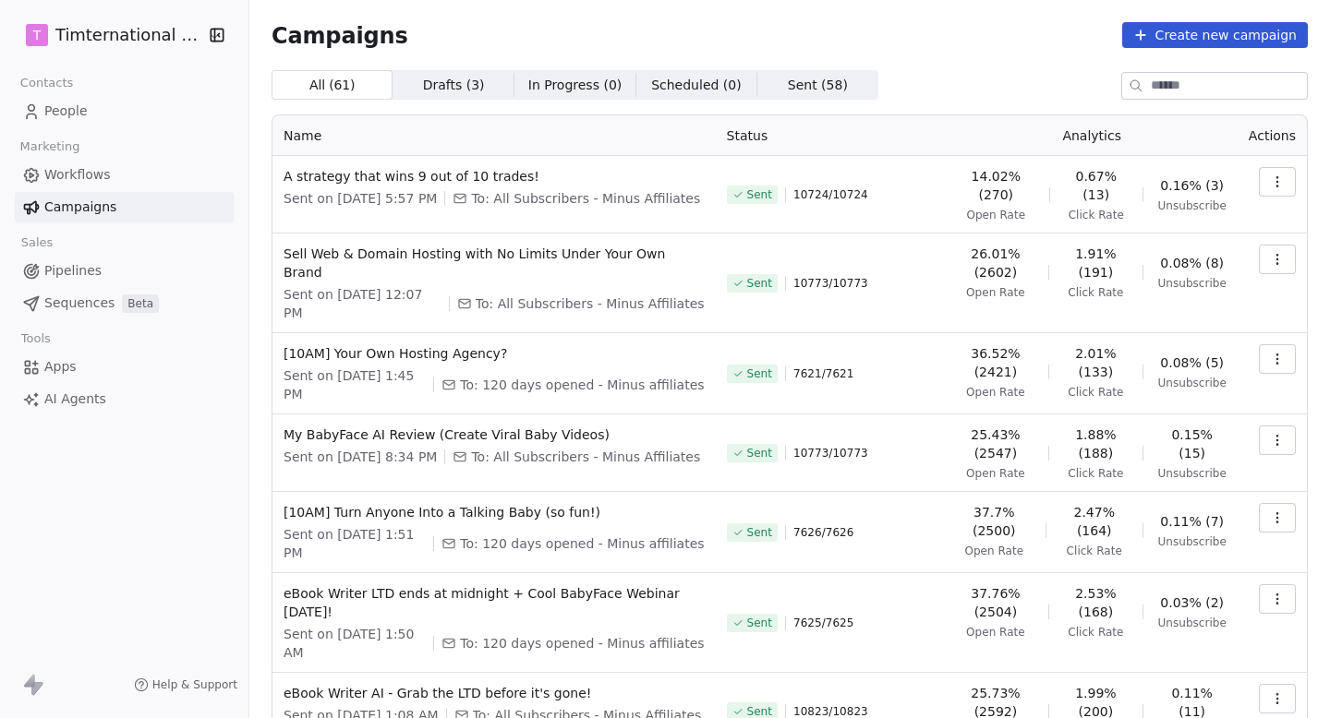
click at [84, 98] on link "People" at bounding box center [124, 111] width 219 height 30
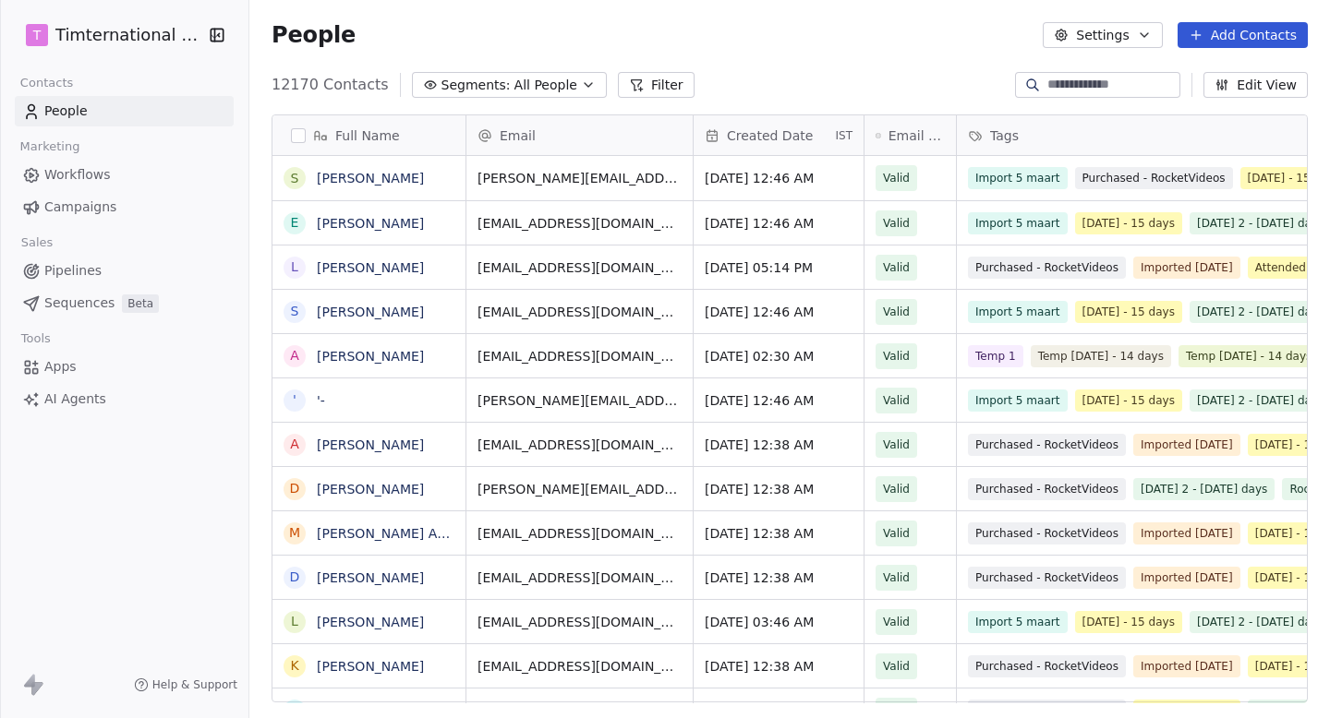
scroll to position [632, 1080]
click at [629, 78] on icon at bounding box center [636, 85] width 15 height 15
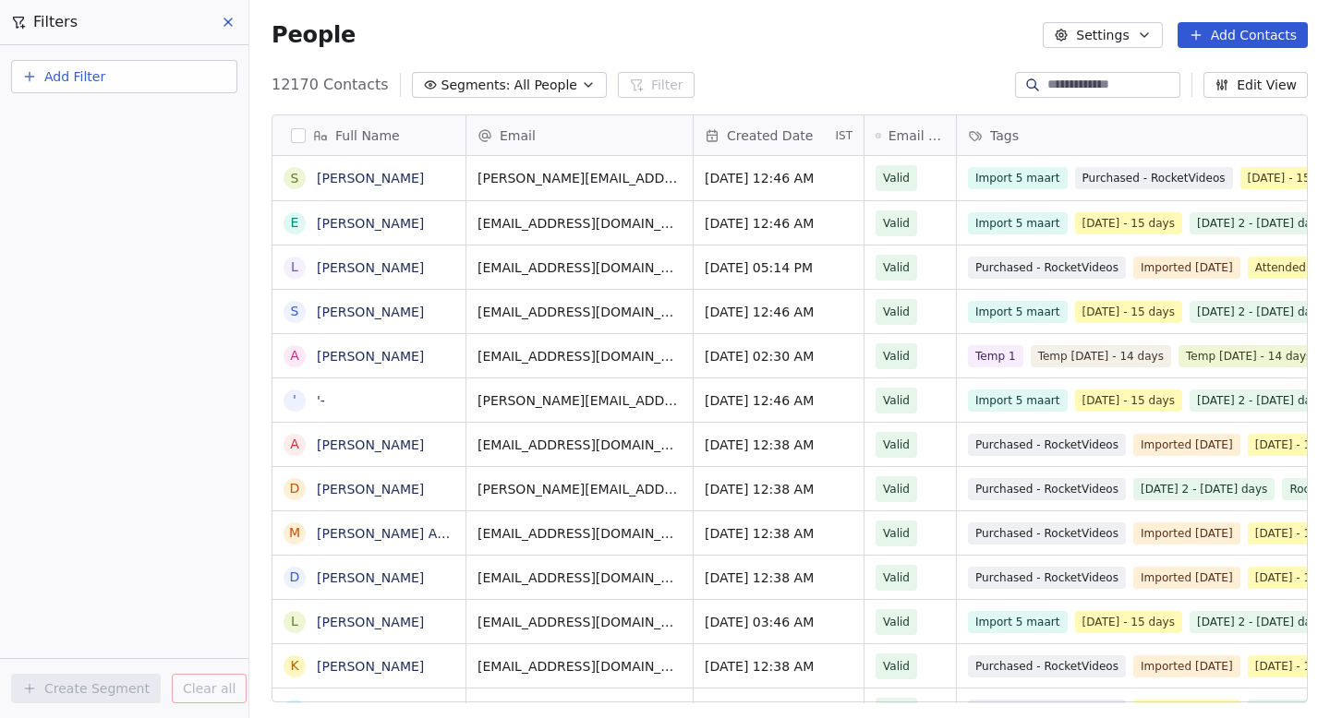
click at [560, 82] on button "Segments: All People" at bounding box center [509, 85] width 195 height 26
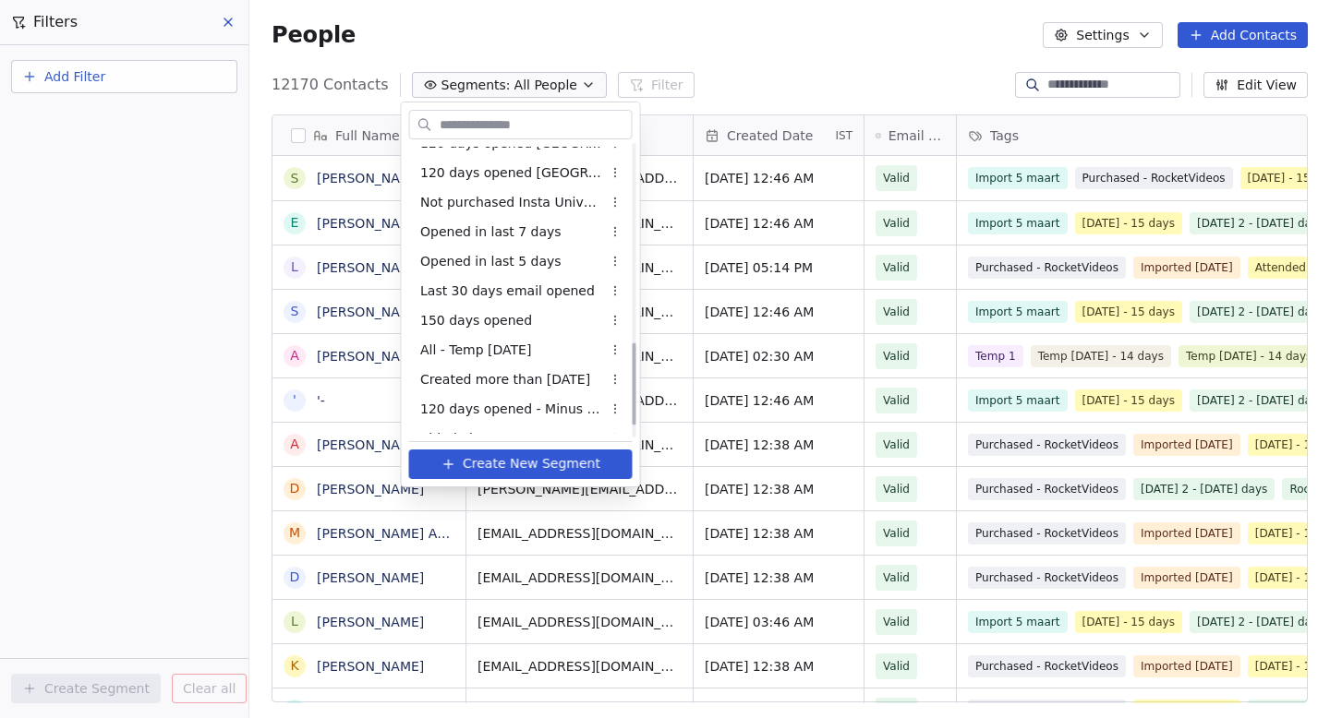
scroll to position [747, 0]
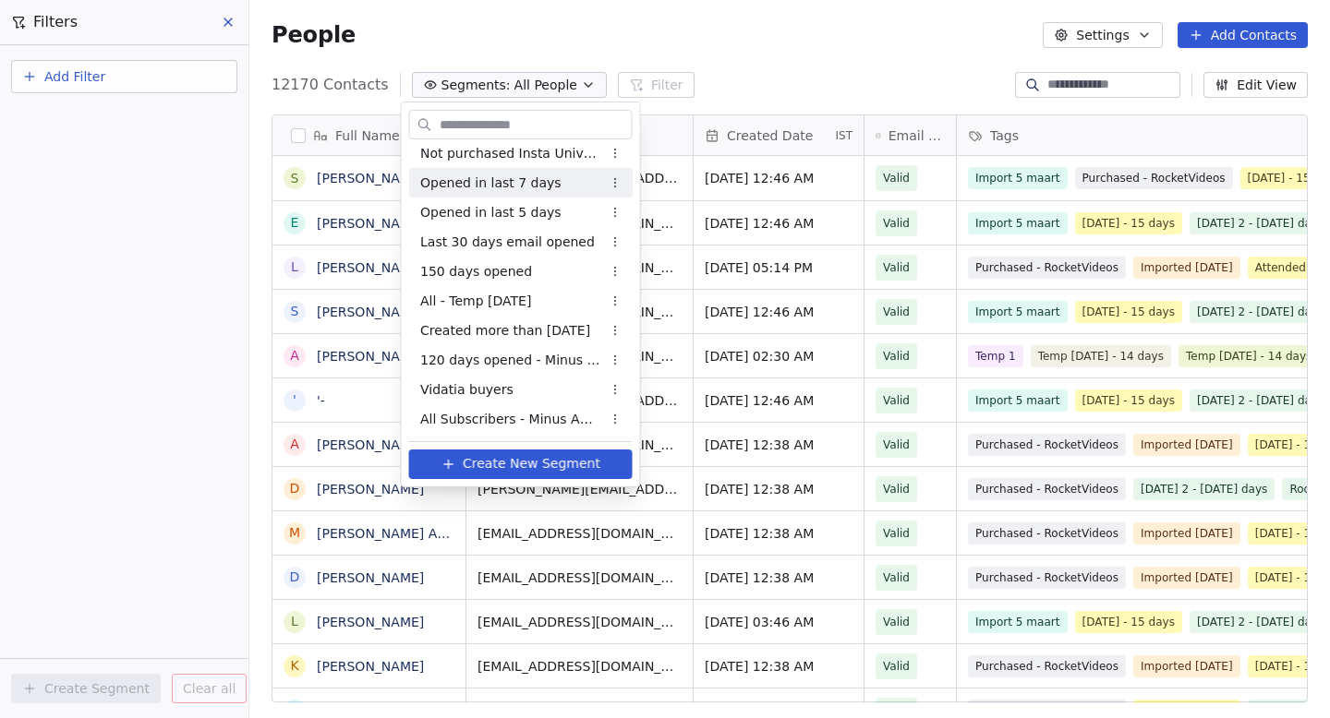
click at [701, 87] on html "T Timternational B.V. Contacts People Marketing Workflows Campaigns Sales Pipel…" at bounding box center [665, 359] width 1330 height 718
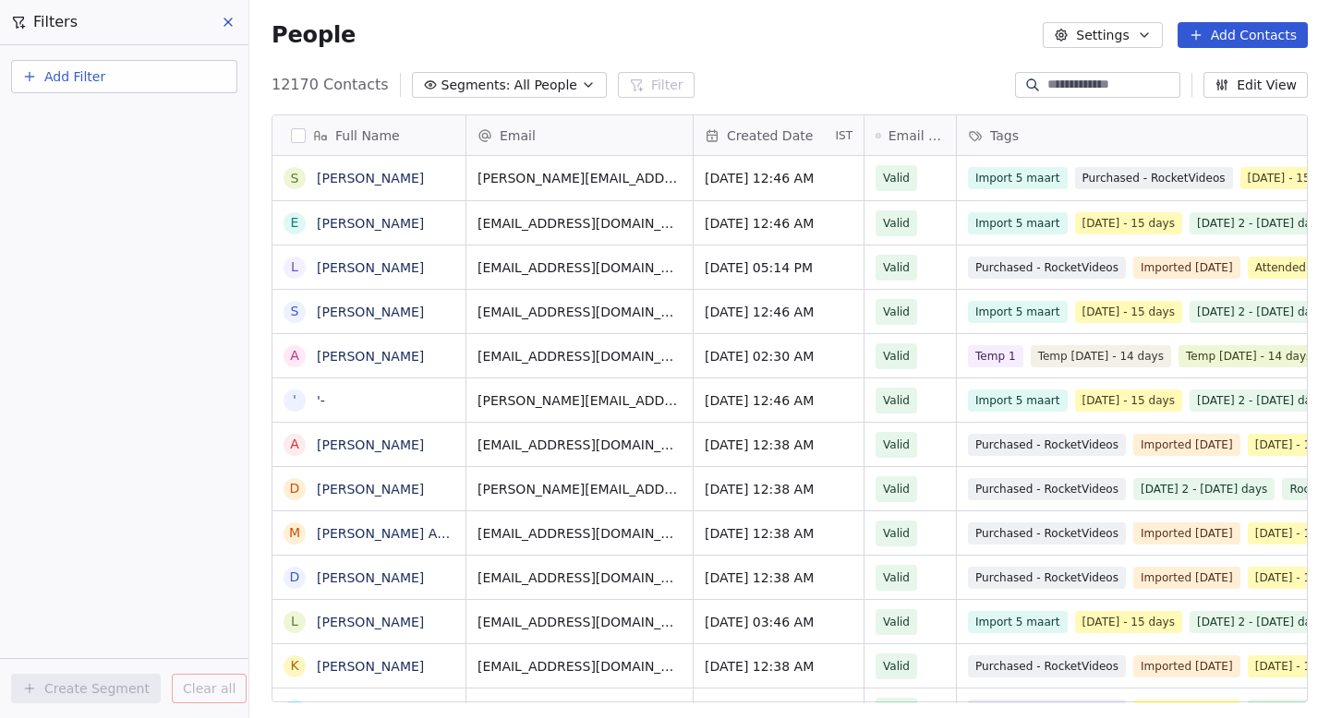
click at [133, 81] on button "Add Filter" at bounding box center [124, 76] width 226 height 33
click at [115, 118] on span "Contact properties" at bounding box center [90, 120] width 120 height 19
type input "***"
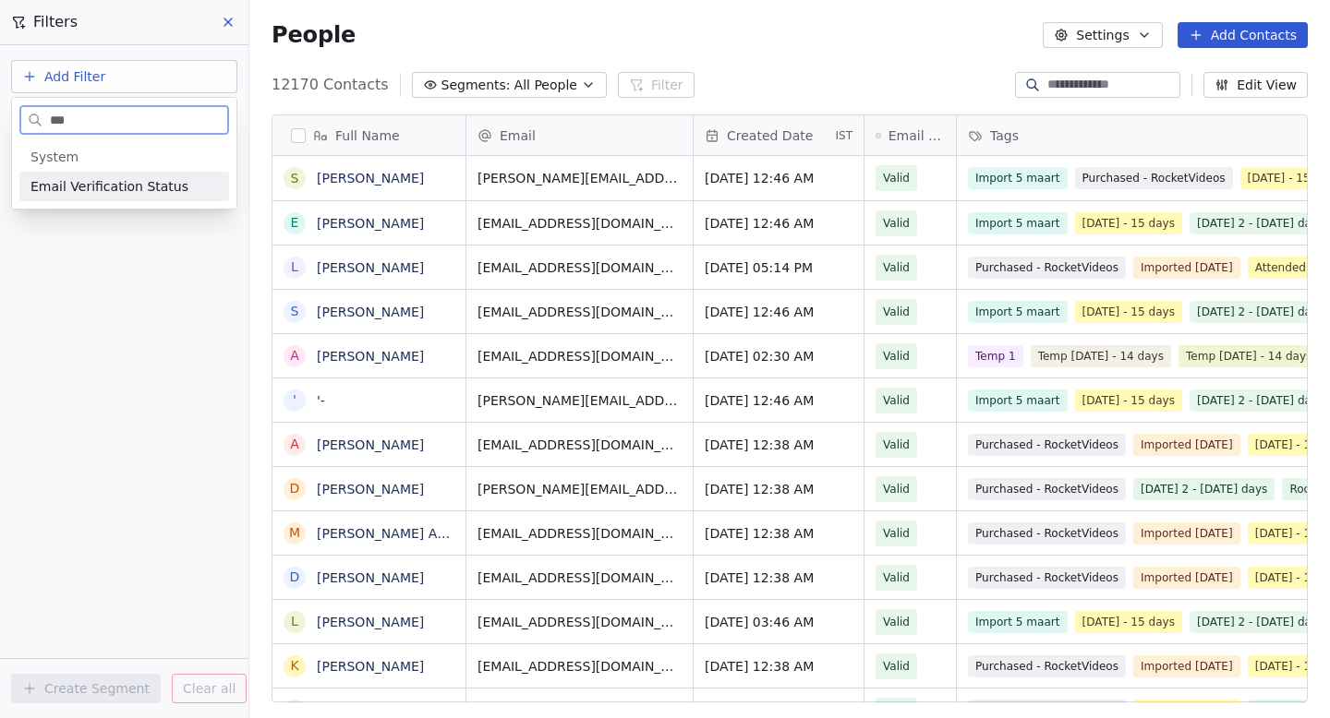
click at [178, 184] on div "Email Verification Status" at bounding box center [123, 186] width 187 height 18
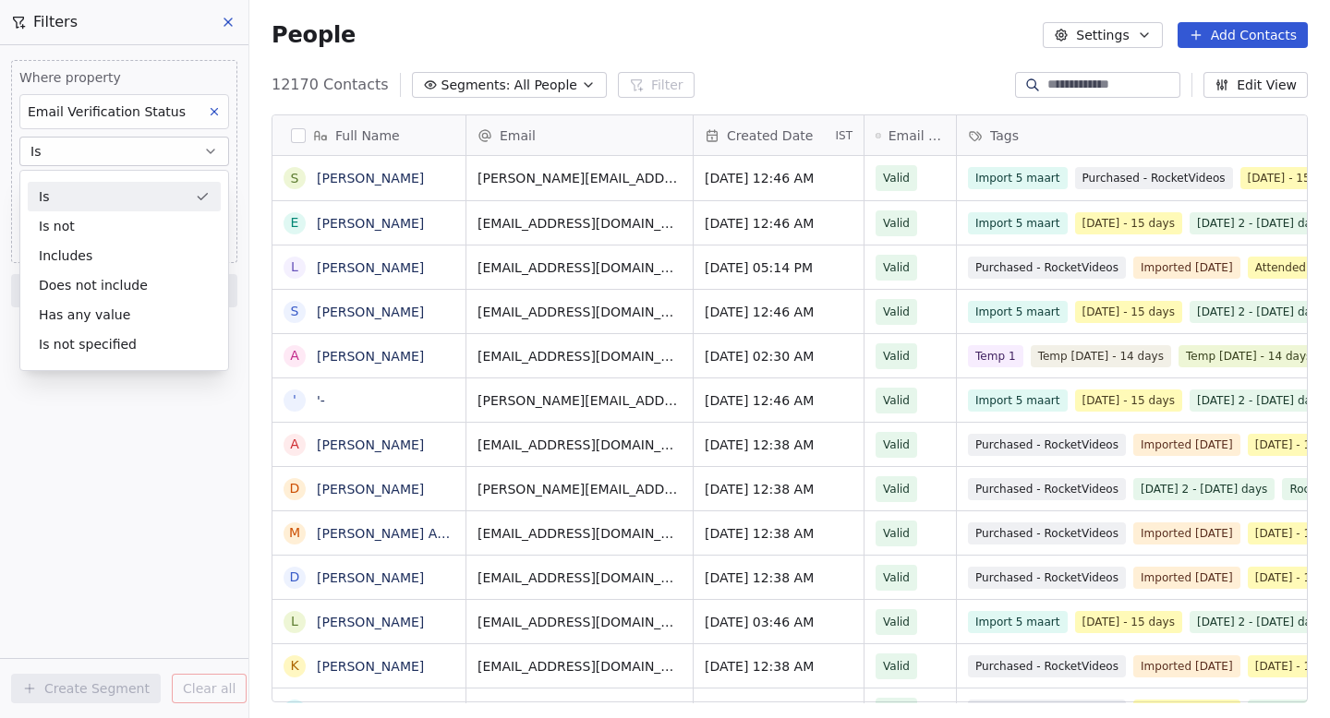
click at [85, 191] on div "Is" at bounding box center [124, 197] width 193 height 30
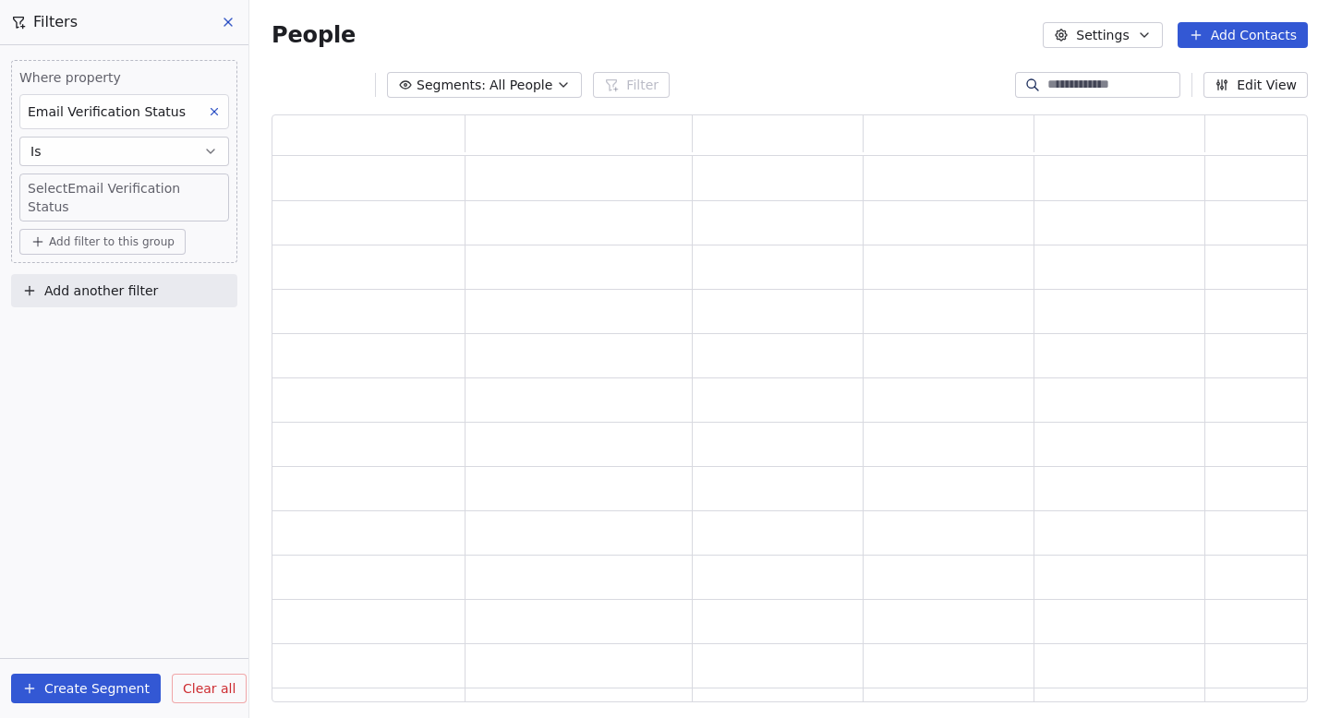
click at [85, 191] on body "T Timternational B.V. Contacts People Marketing Workflows Campaigns Sales Pipel…" at bounding box center [665, 359] width 1330 height 718
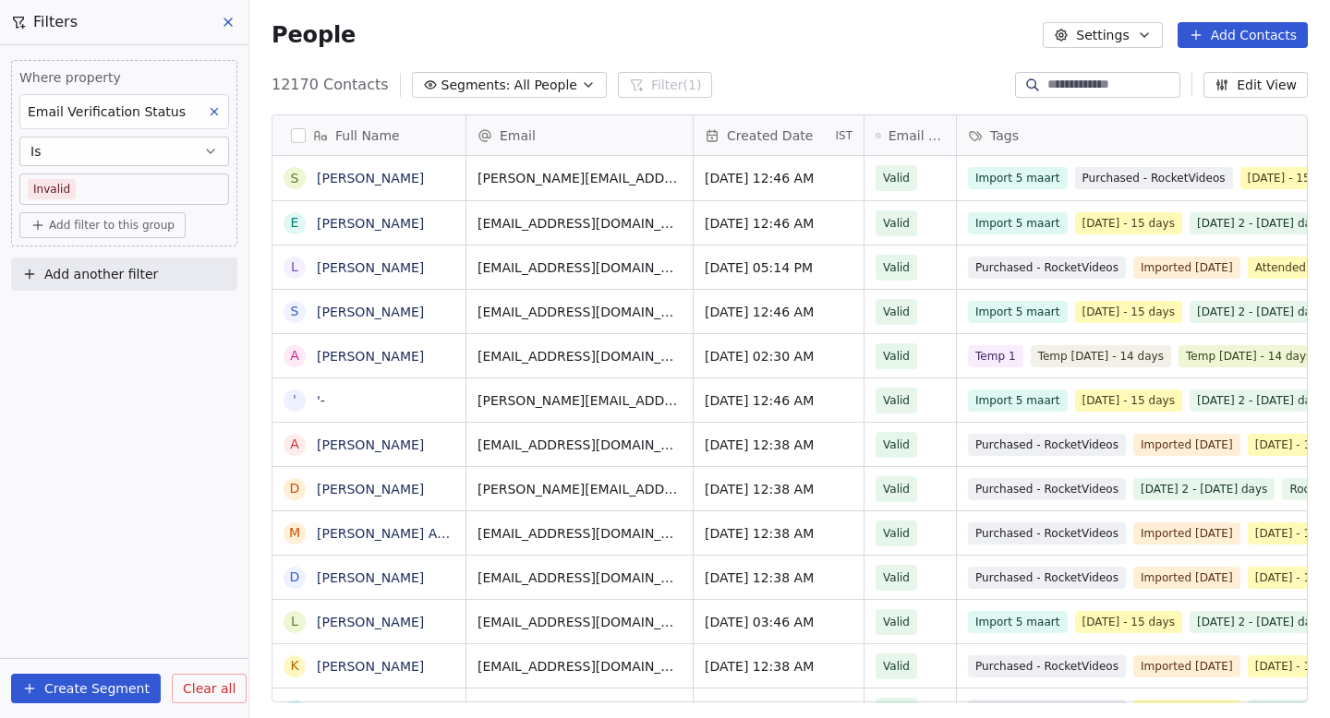
scroll to position [632, 1080]
click at [66, 423] on div "Where property Email Verification Status Is Invalid Add filter to this group Ad…" at bounding box center [124, 381] width 248 height 673
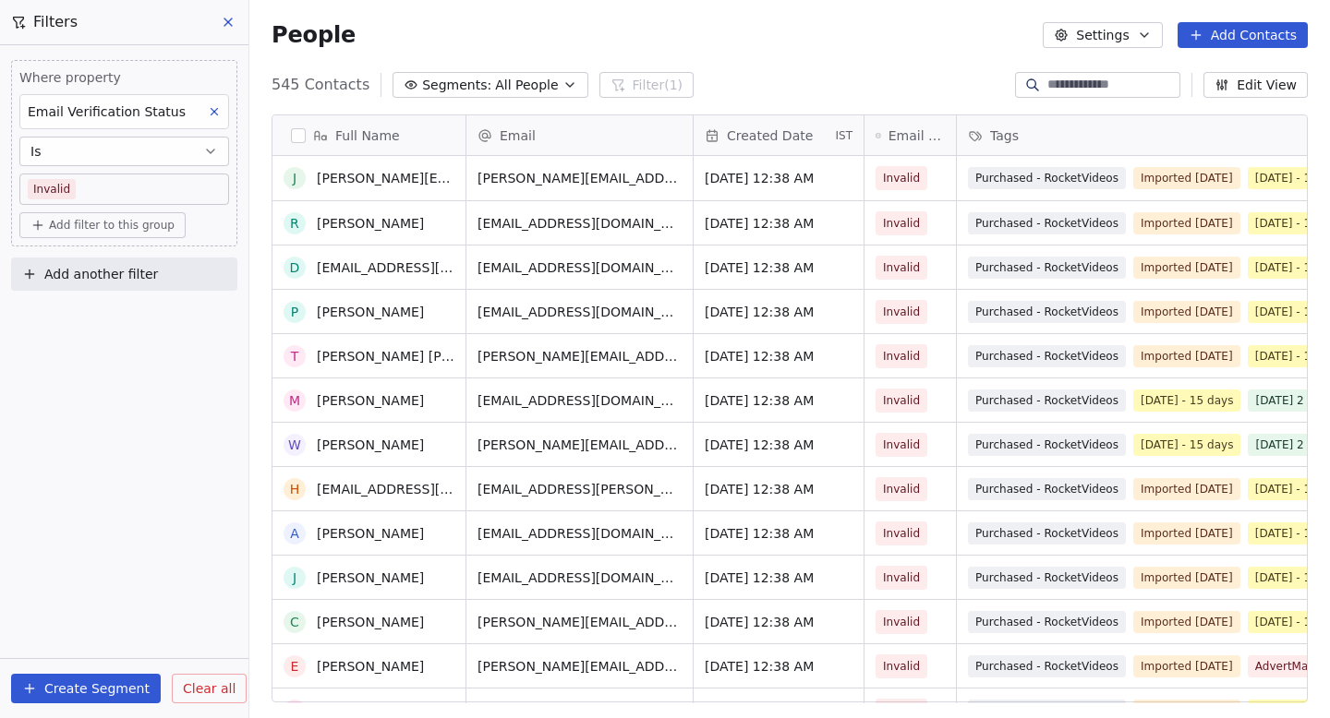
scroll to position [0, 0]
click at [229, 27] on icon at bounding box center [228, 22] width 15 height 15
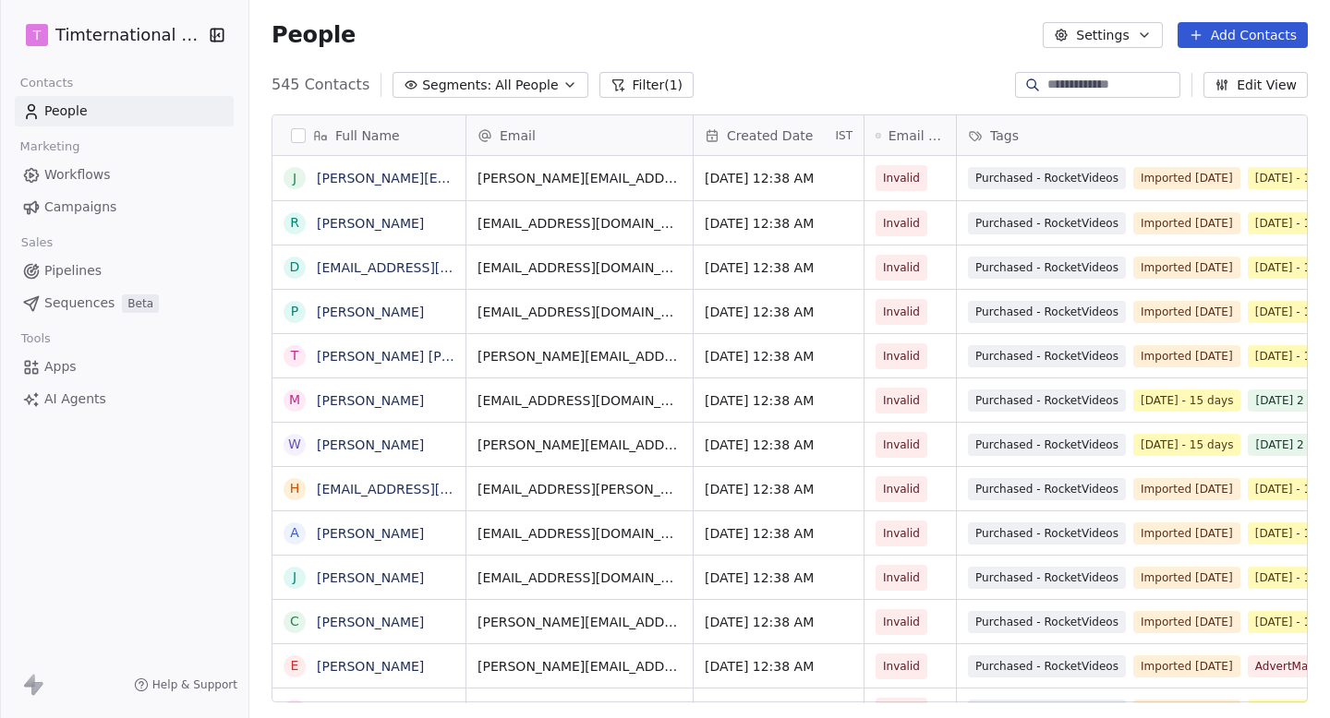
click at [647, 102] on div "Full Name j john@sueandjohn.com R Ross Pirillo d debox2@me.com P Paul Rosbury R…" at bounding box center [789, 416] width 1080 height 632
click at [654, 72] on button "Filter (1)" at bounding box center [646, 85] width 95 height 26
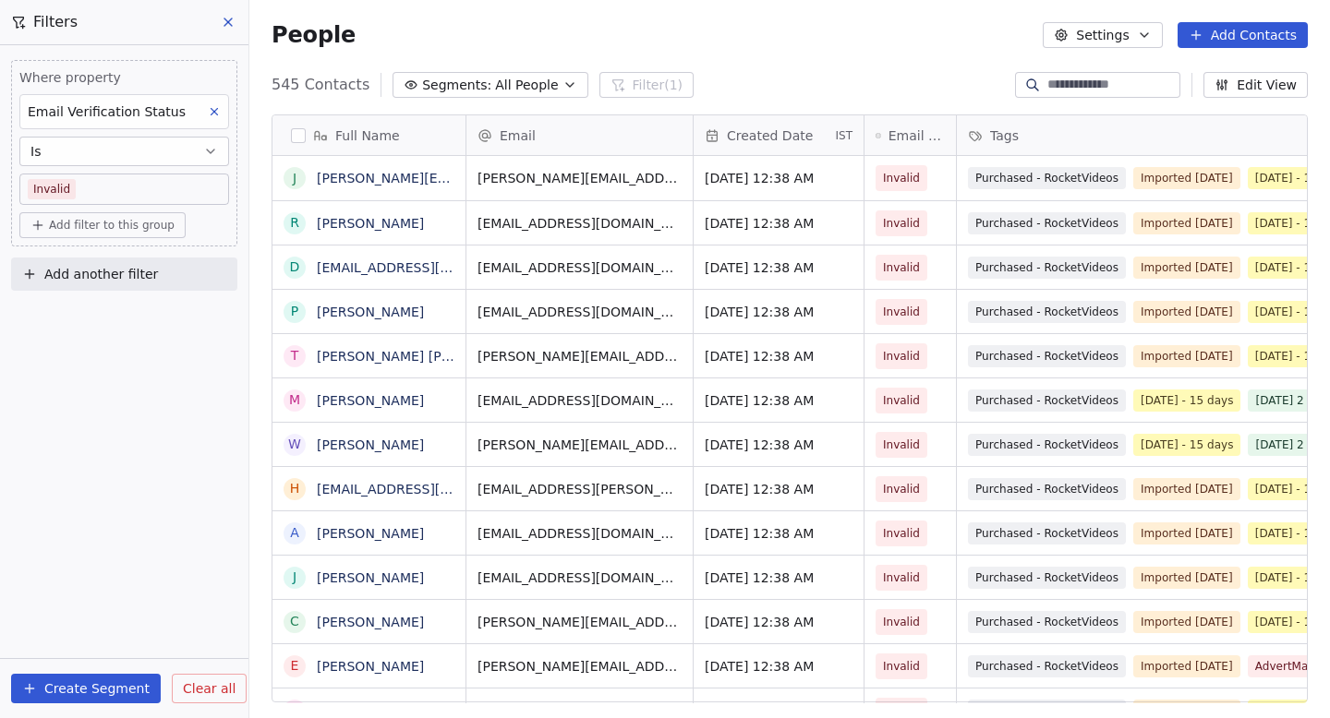
click at [183, 694] on span "Clear all" at bounding box center [209, 689] width 53 height 19
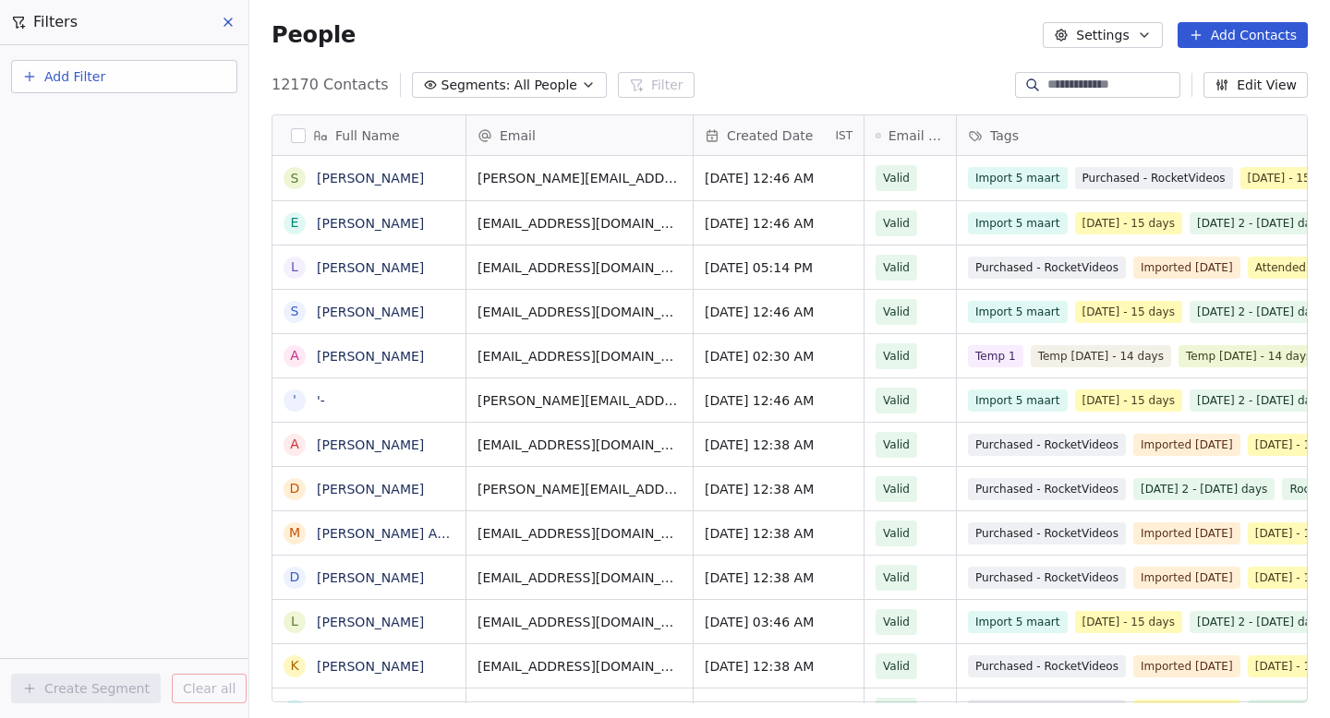
click at [231, 18] on icon at bounding box center [228, 22] width 15 height 15
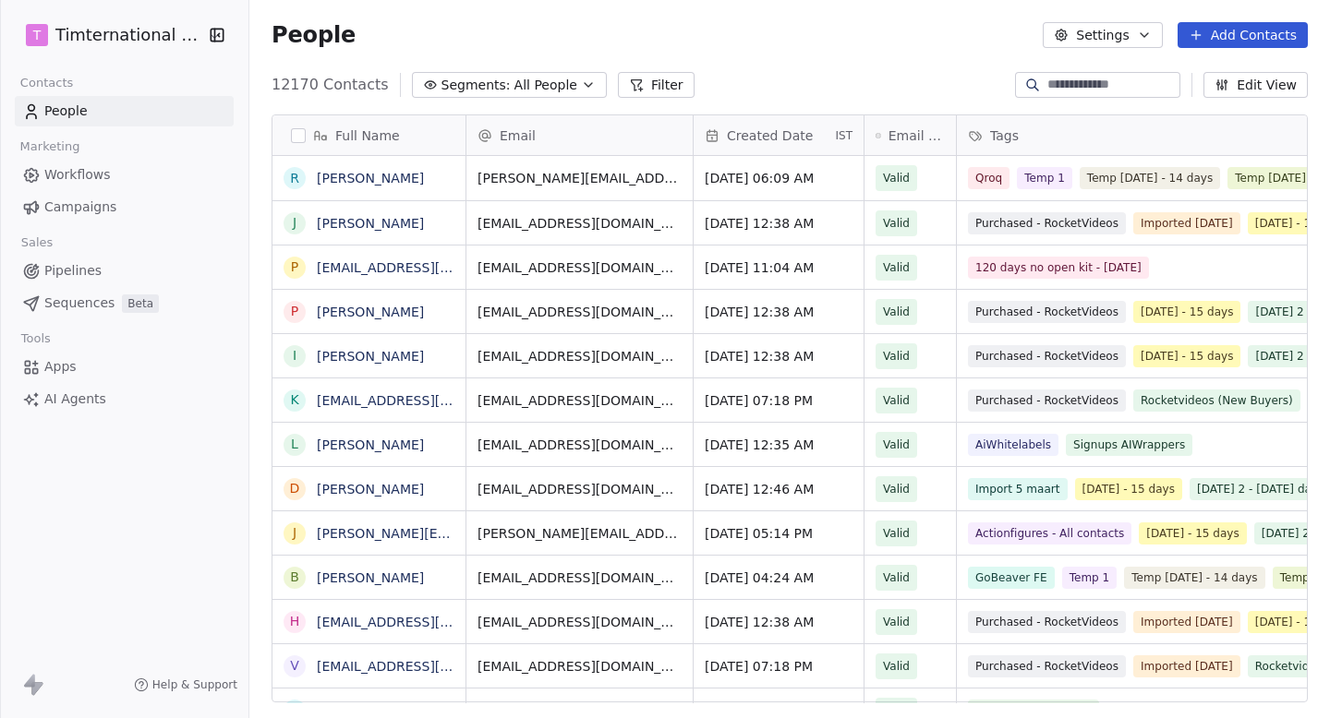
click at [102, 216] on span "Campaigns" at bounding box center [80, 207] width 72 height 19
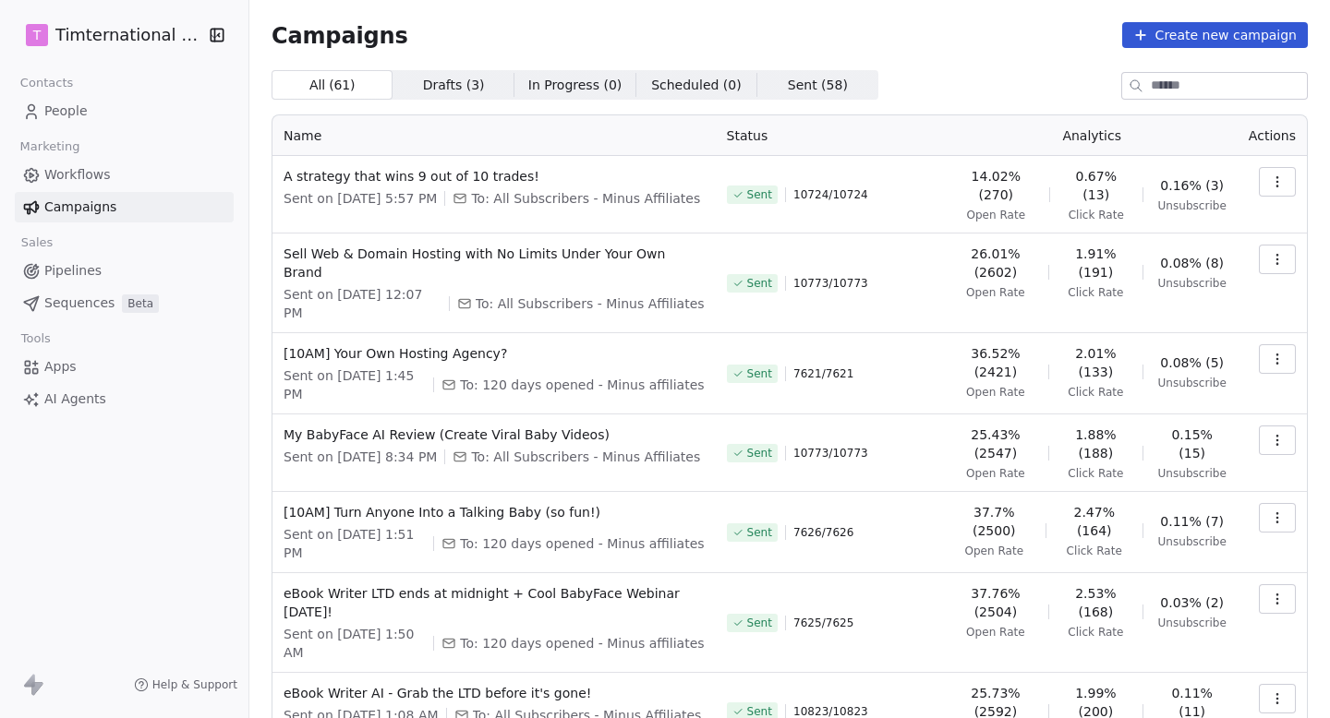
click at [1278, 178] on icon "button" at bounding box center [1277, 182] width 15 height 15
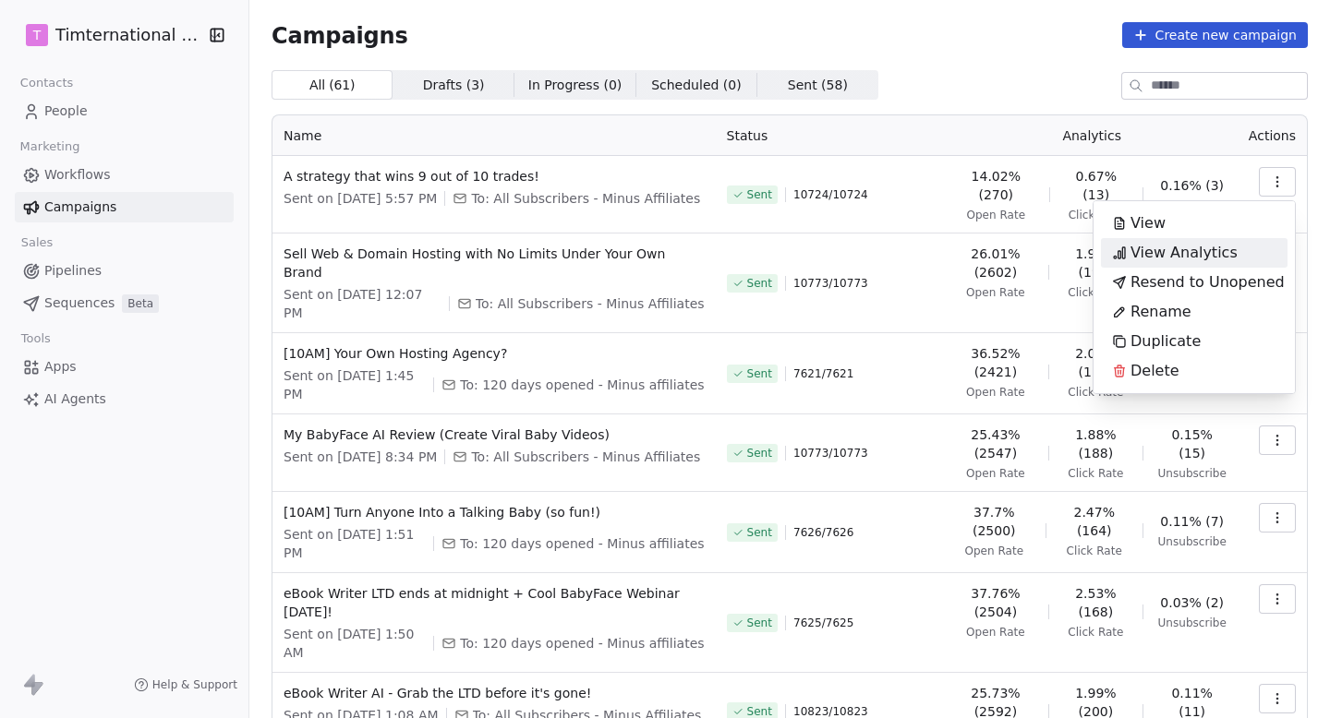
click at [1199, 247] on span "View Analytics" at bounding box center [1183, 253] width 107 height 22
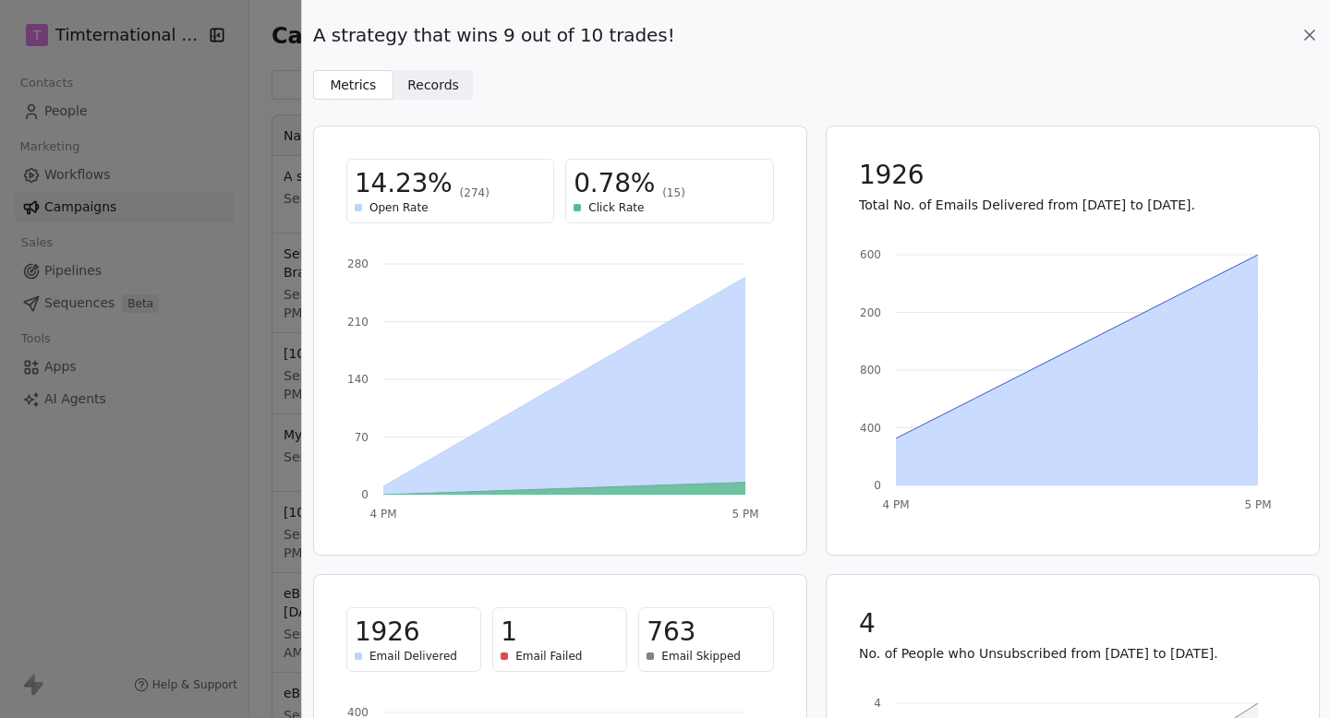
click at [162, 108] on div "A strategy that wins 9 out of 10 trades! Metrics Metrics Records Records 14.23%…" at bounding box center [665, 359] width 1330 height 718
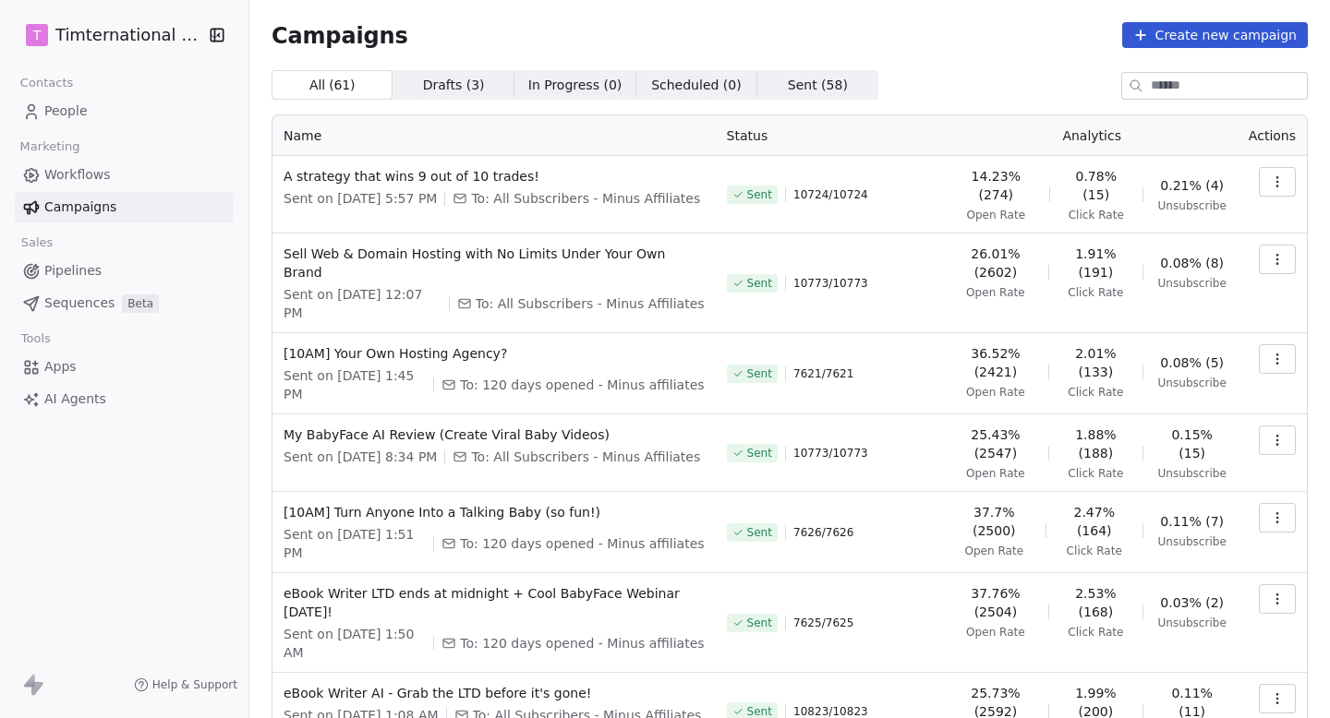
click at [1259, 139] on th "Actions" at bounding box center [1271, 135] width 69 height 41
click at [1270, 187] on icon "button" at bounding box center [1277, 182] width 15 height 15
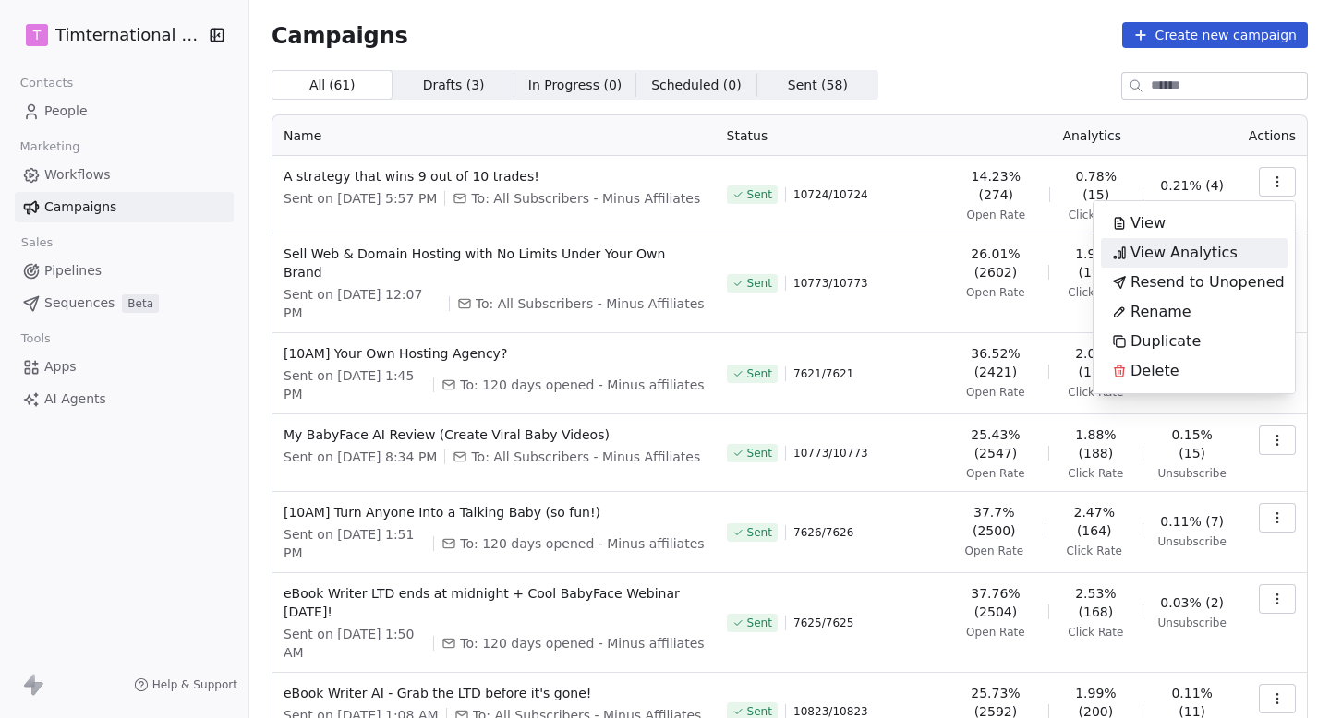
click at [1206, 248] on span "View Analytics" at bounding box center [1183, 253] width 107 height 22
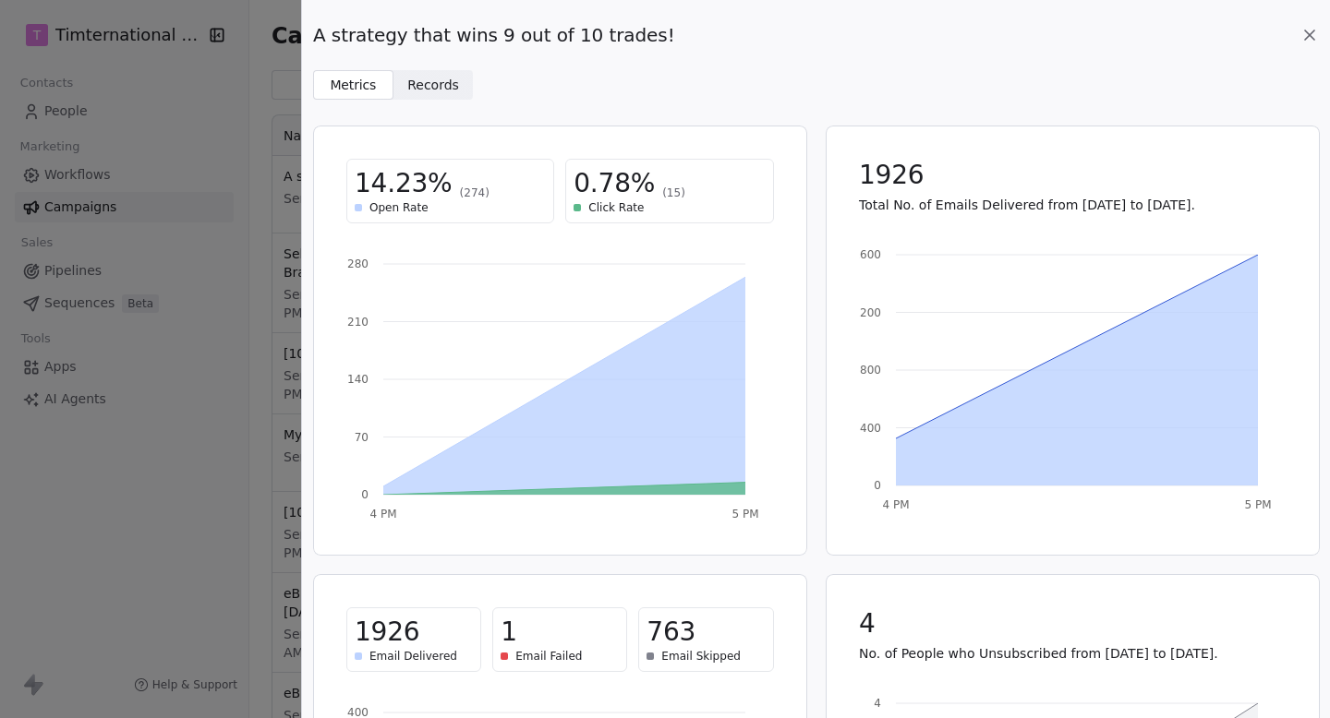
click at [428, 83] on span "Records" at bounding box center [433, 85] width 52 height 19
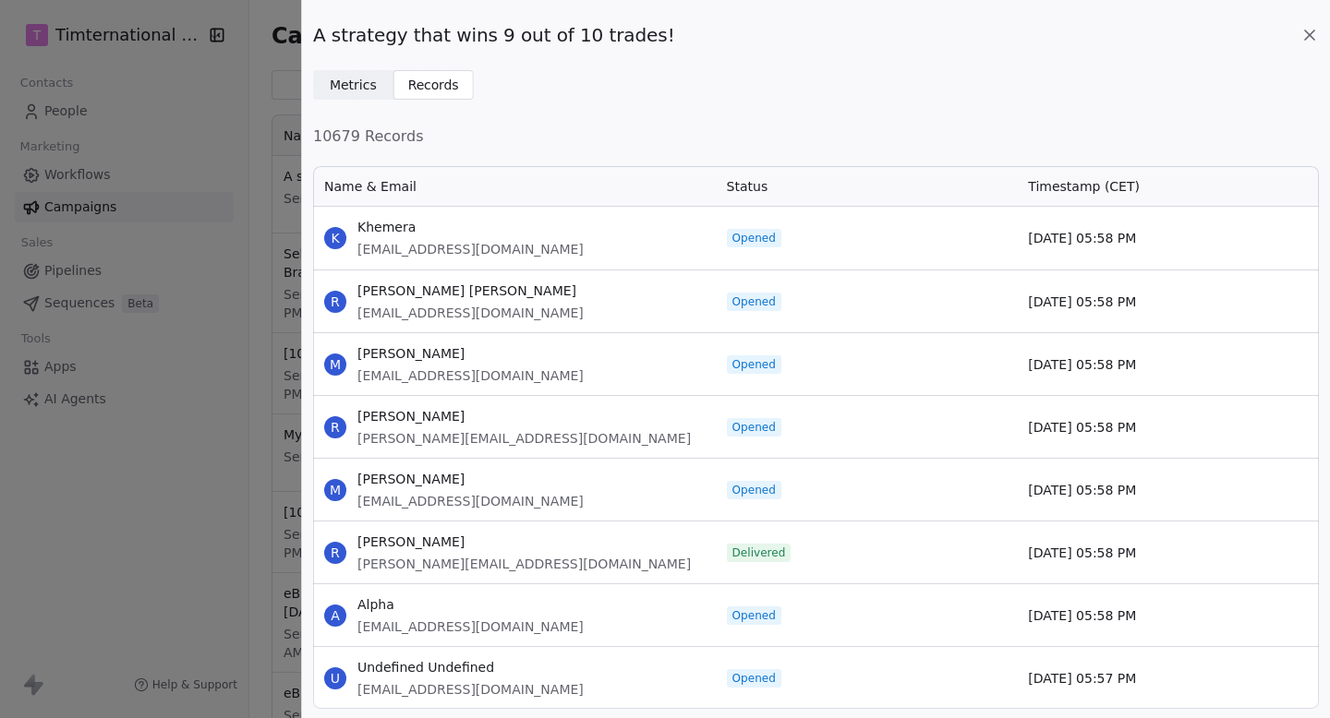
scroll to position [545, 1006]
click at [1319, 37] on div "A strategy that wins 9 out of 10 trades! Metrics Metrics Records Records" at bounding box center [816, 50] width 1028 height 100
click at [1305, 41] on icon at bounding box center [1309, 35] width 18 height 18
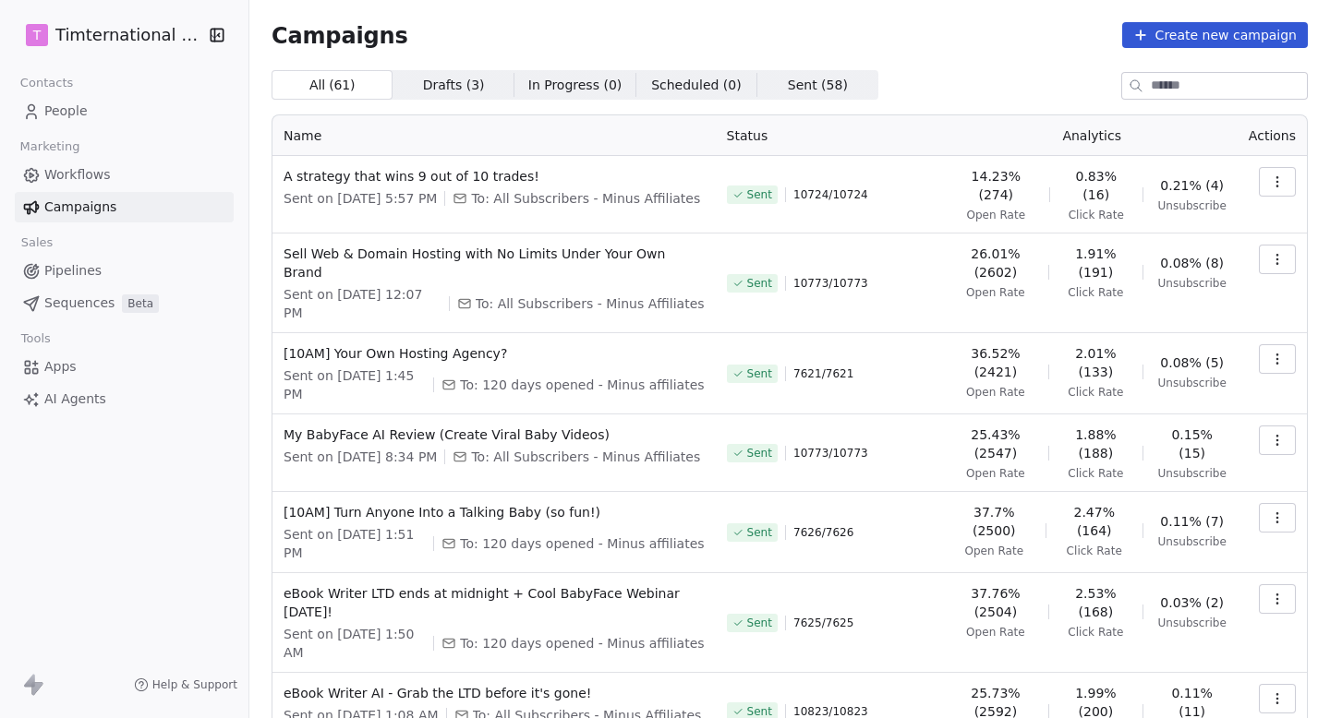
click at [1273, 266] on icon "button" at bounding box center [1277, 259] width 15 height 15
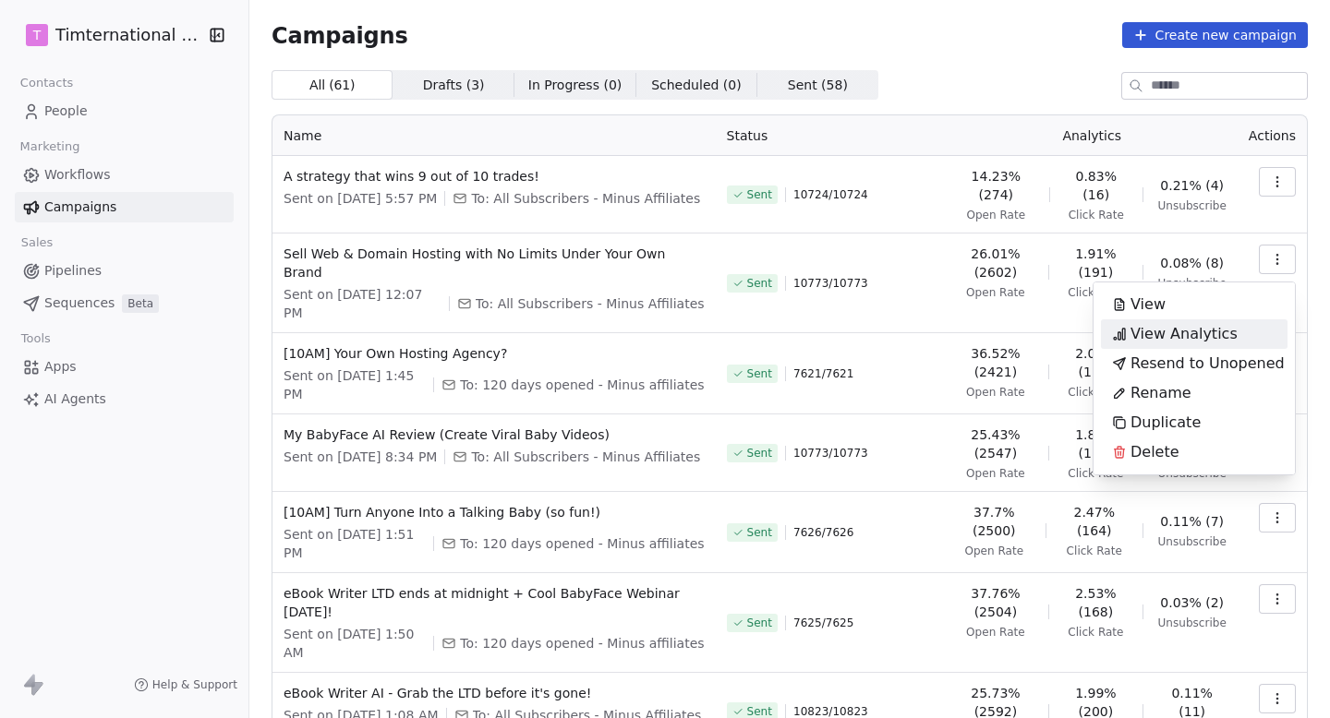
click at [1191, 336] on span "View Analytics" at bounding box center [1183, 334] width 107 height 22
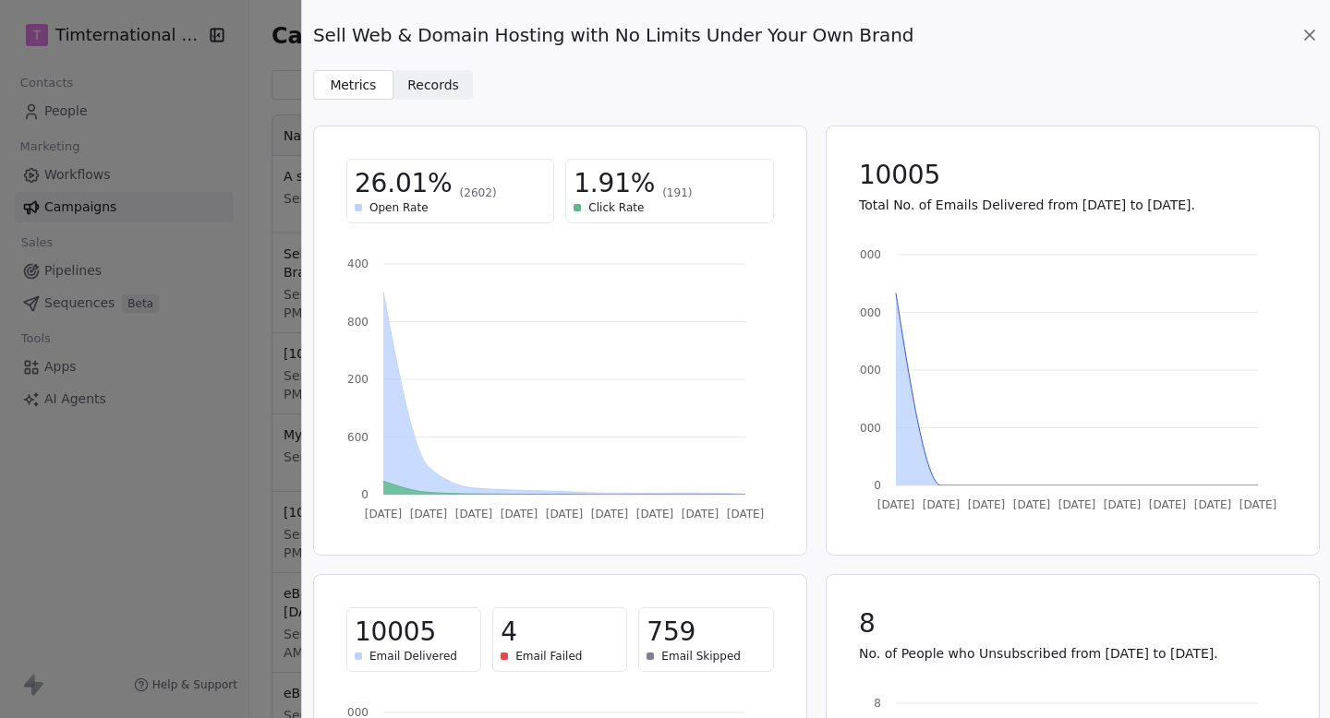
click at [458, 90] on span "Records Records" at bounding box center [433, 85] width 80 height 30
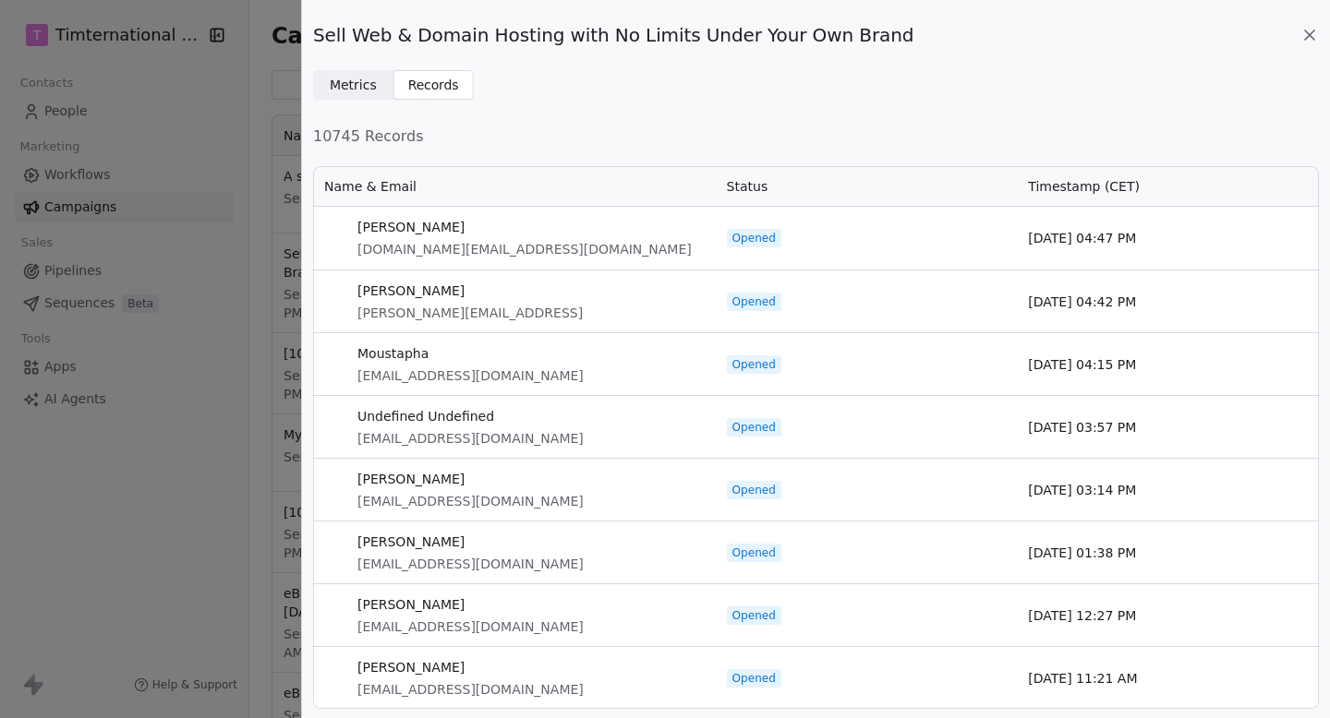
scroll to position [545, 1006]
click at [353, 87] on span "Metrics" at bounding box center [353, 85] width 47 height 19
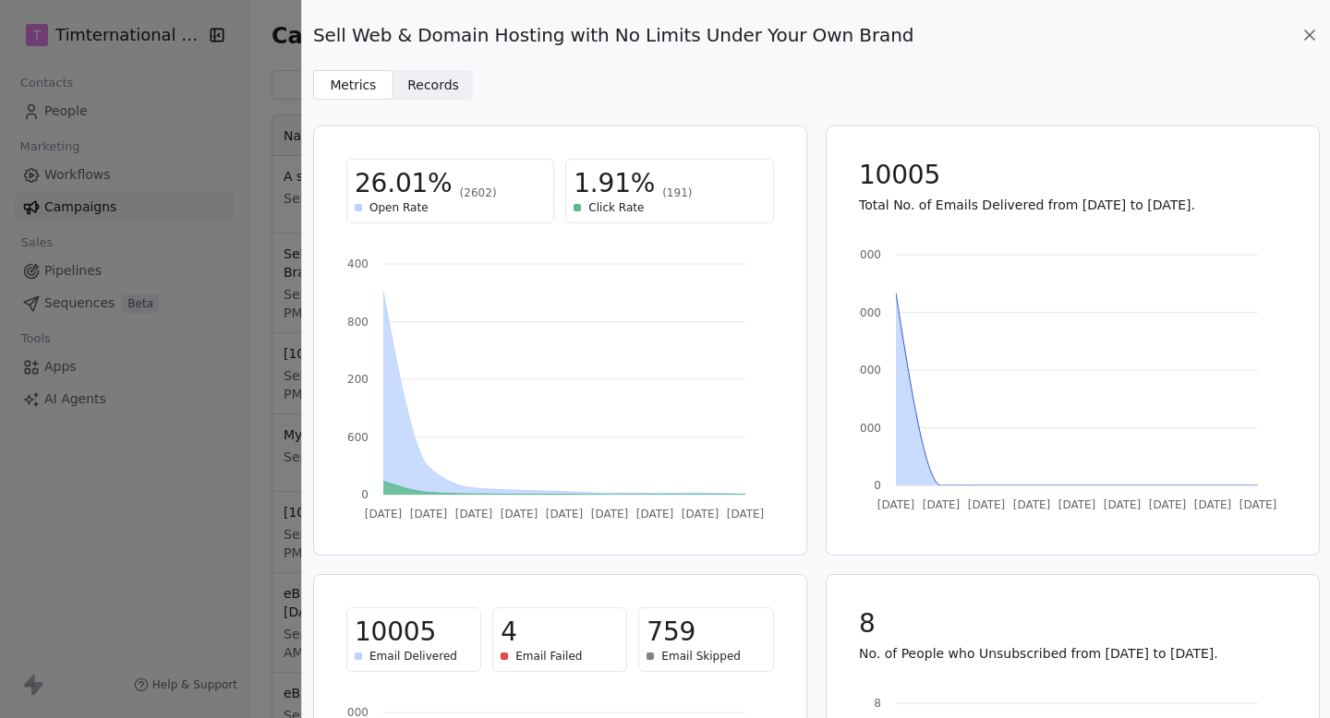
click at [1311, 40] on icon at bounding box center [1309, 35] width 18 height 18
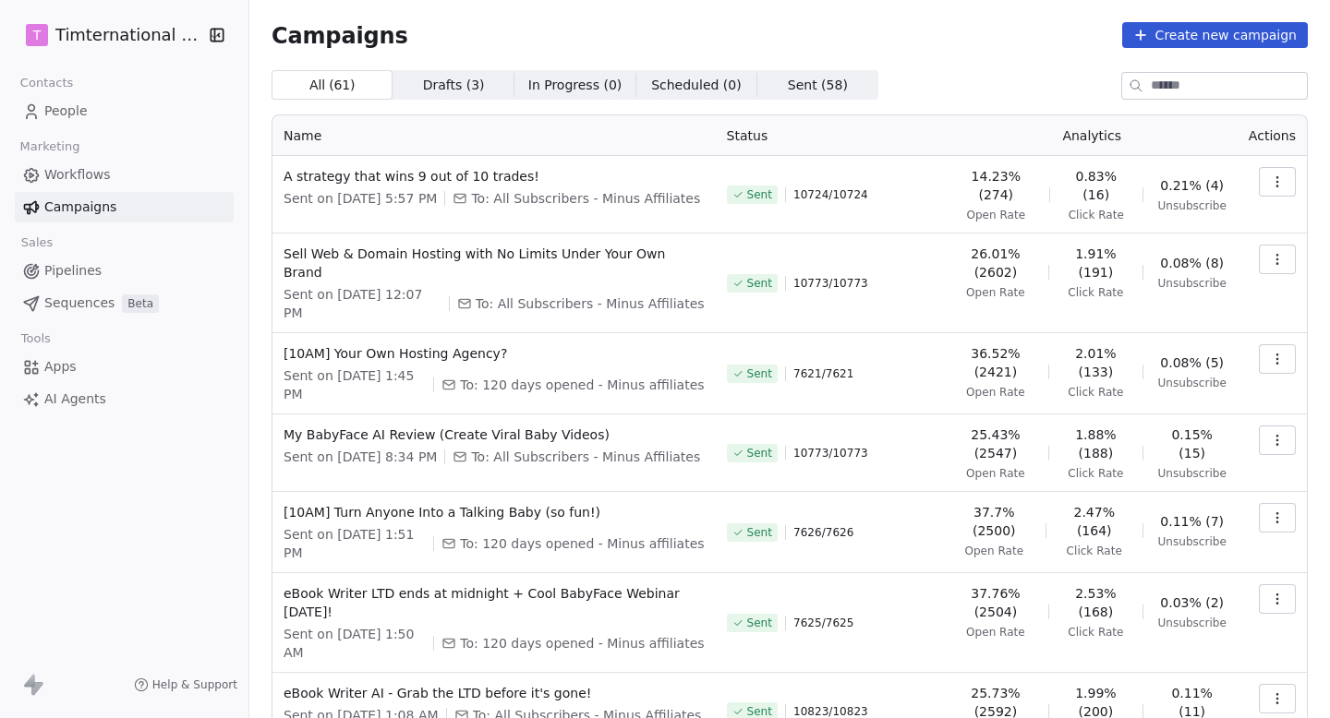
click at [1277, 172] on button "button" at bounding box center [1277, 182] width 37 height 30
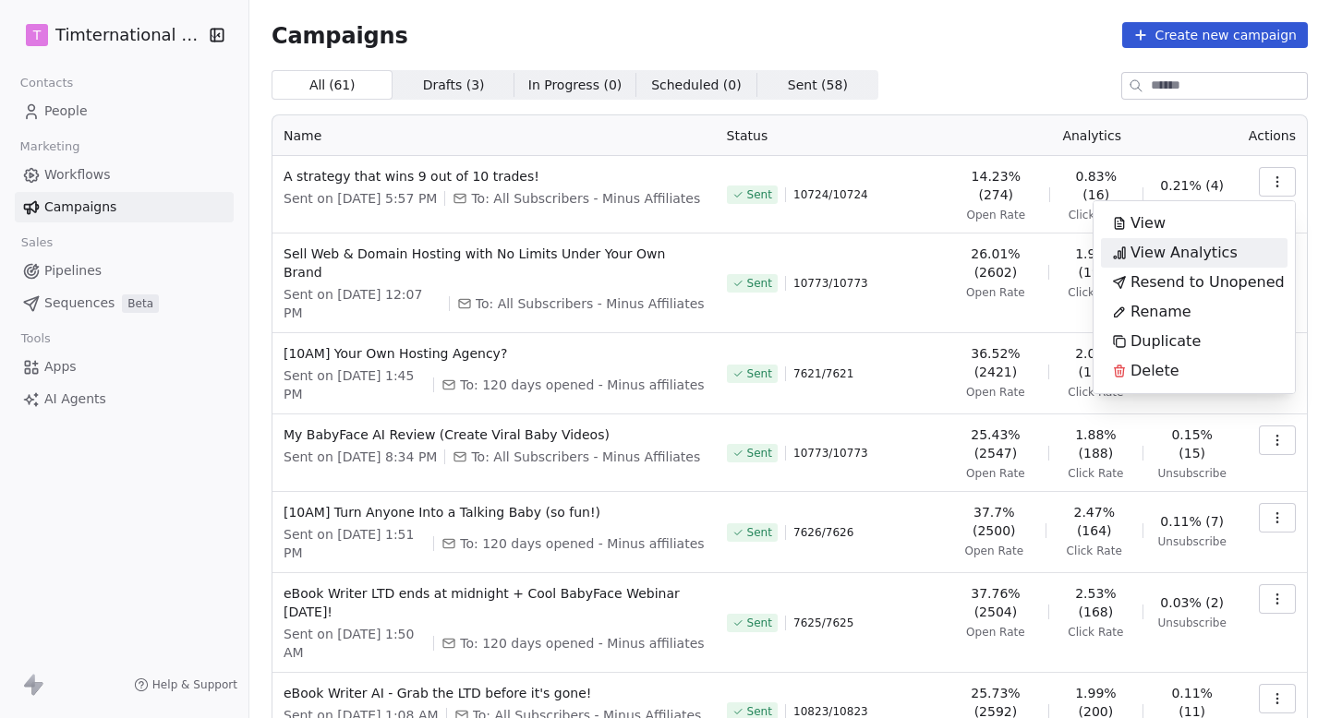
click at [1171, 245] on span "View Analytics" at bounding box center [1183, 253] width 107 height 22
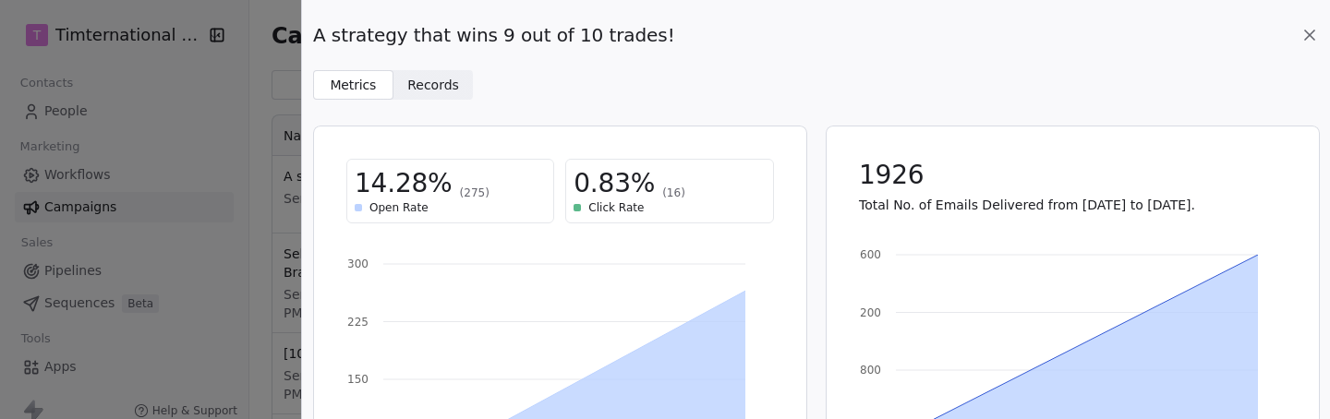
click at [185, 159] on div "A strategy that wins 9 out of 10 trades! Metrics Metrics Records Records 14.28%…" at bounding box center [665, 209] width 1330 height 419
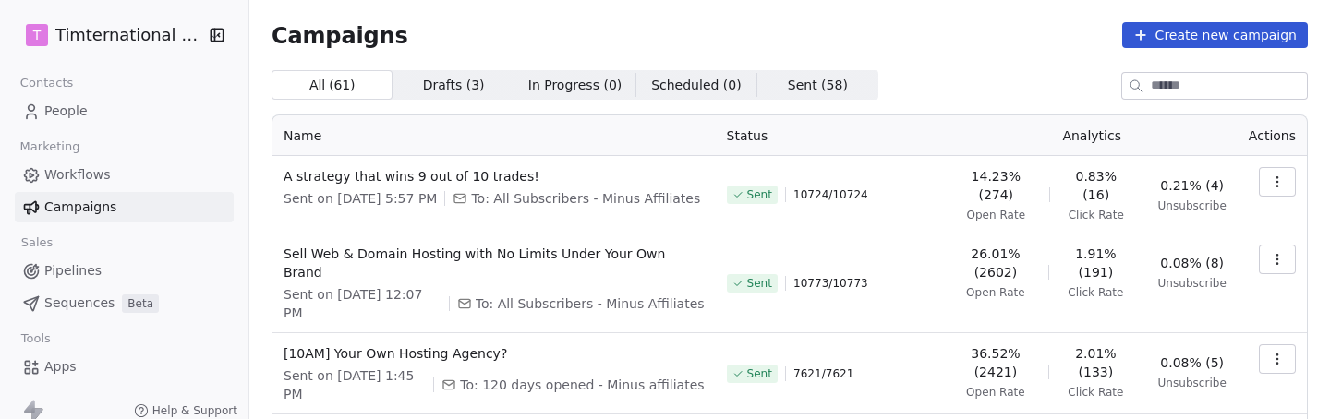
click at [1256, 173] on td at bounding box center [1271, 195] width 69 height 78
click at [1284, 179] on button "button" at bounding box center [1277, 182] width 37 height 30
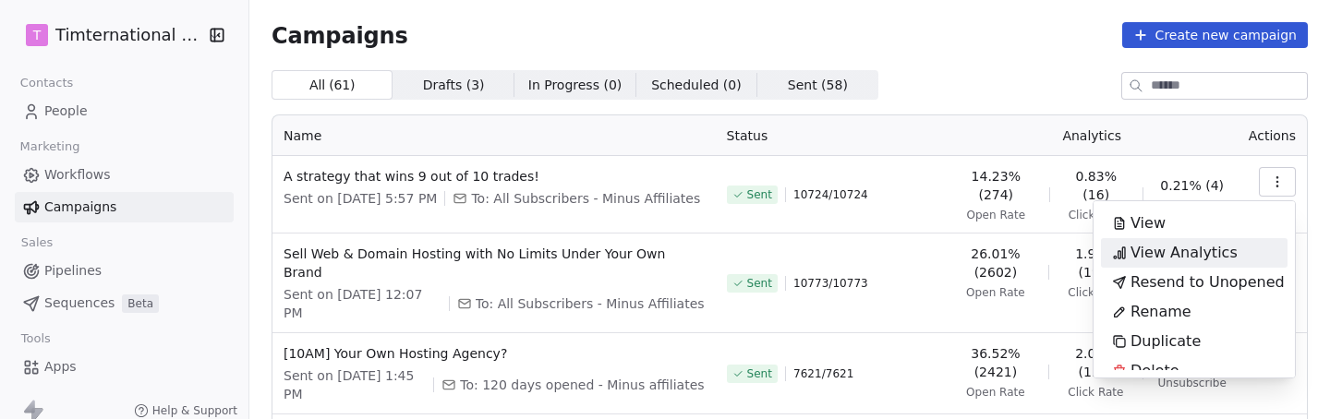
click at [1189, 248] on span "View Analytics" at bounding box center [1183, 253] width 107 height 22
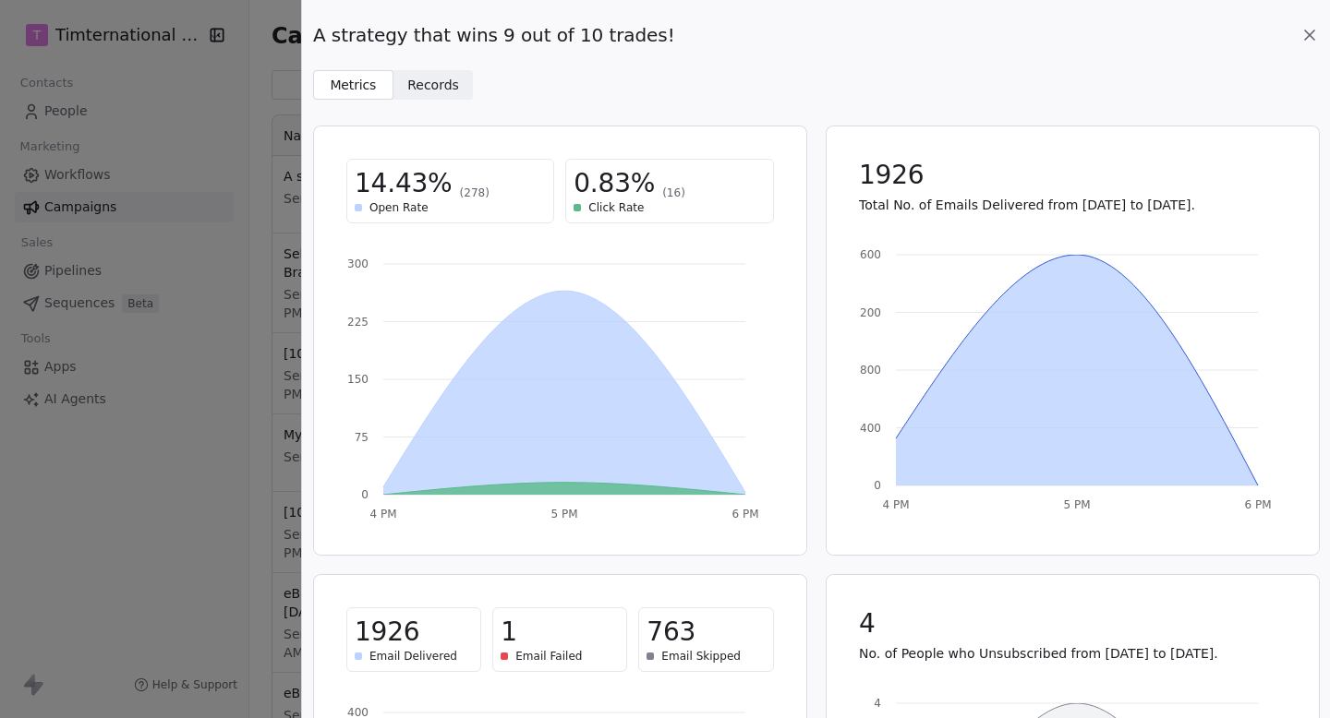
click at [1314, 29] on icon at bounding box center [1309, 35] width 18 height 18
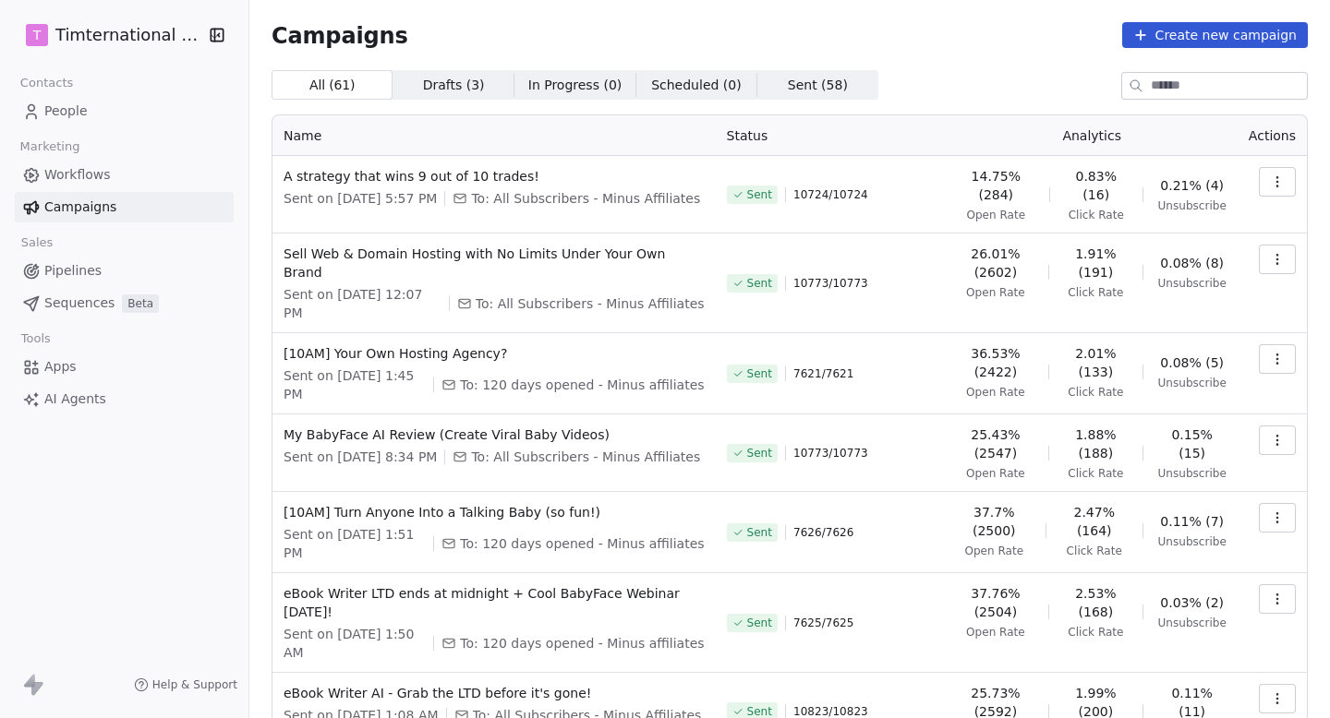
click at [1274, 263] on icon "button" at bounding box center [1277, 259] width 15 height 15
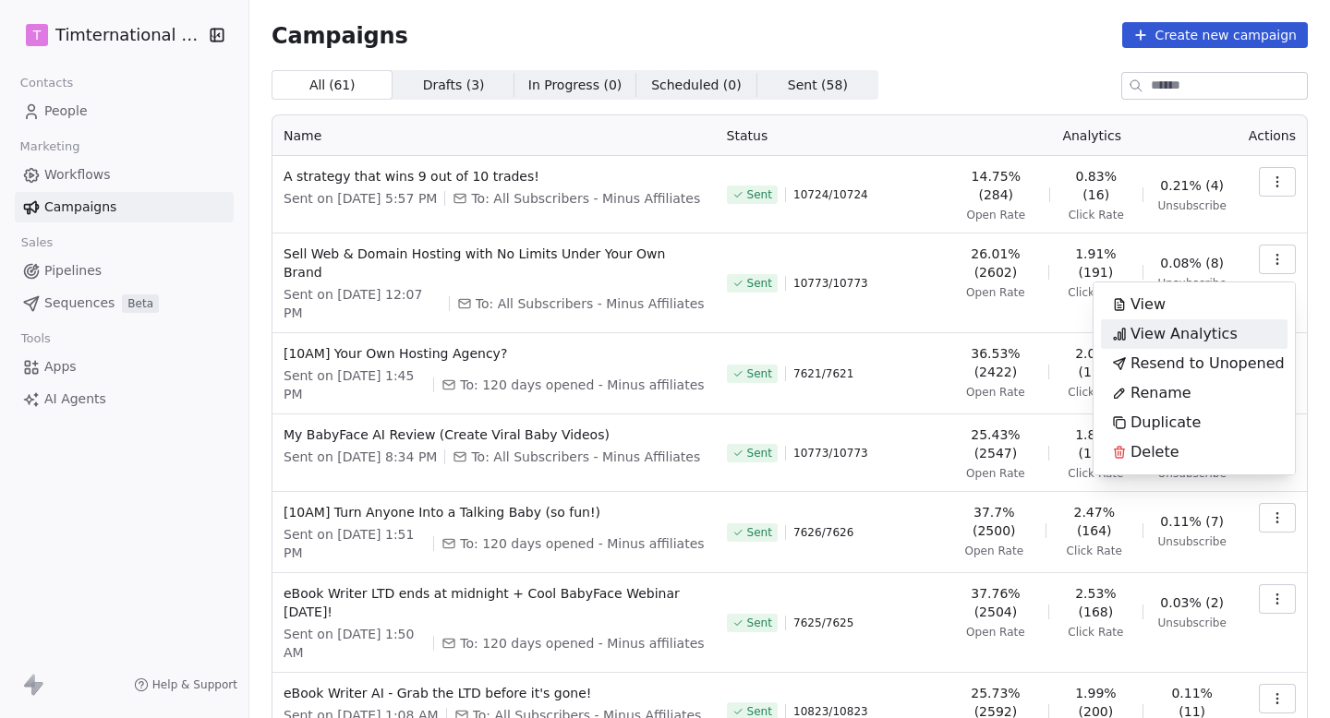
click at [1159, 337] on span "View Analytics" at bounding box center [1183, 334] width 107 height 22
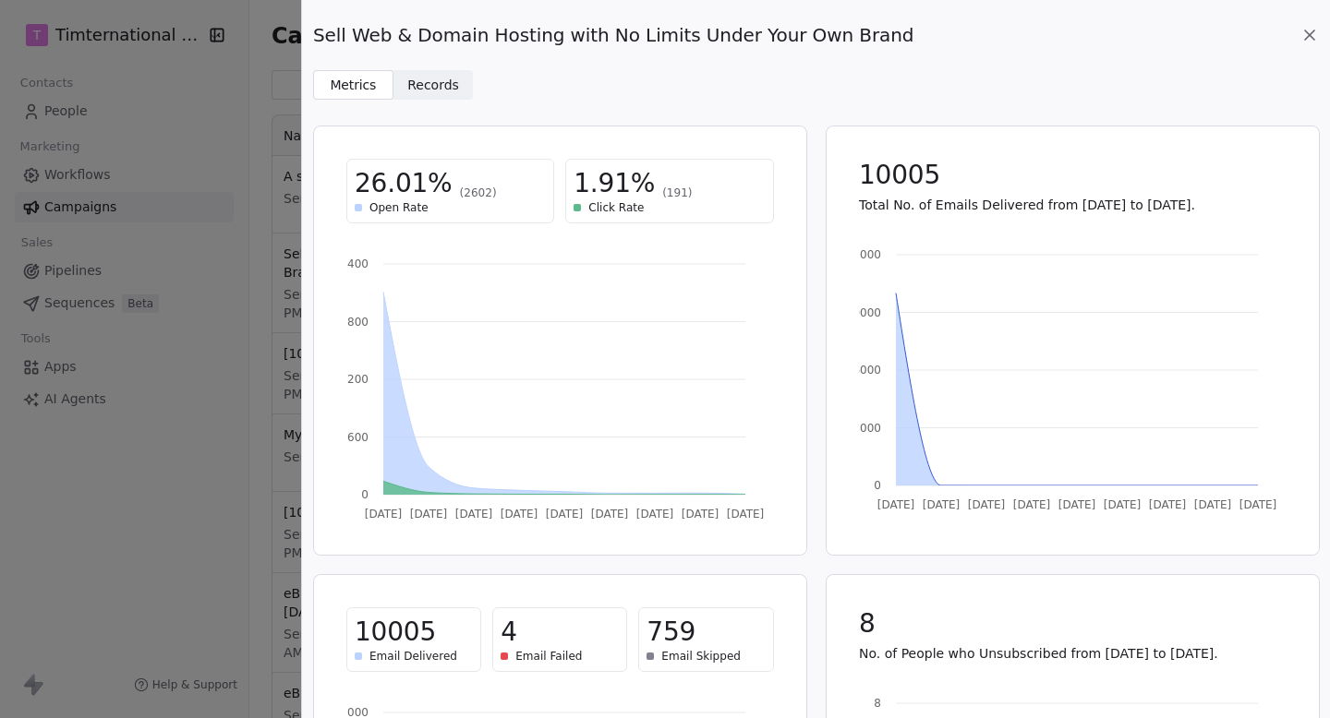
click at [1309, 30] on icon at bounding box center [1309, 35] width 18 height 18
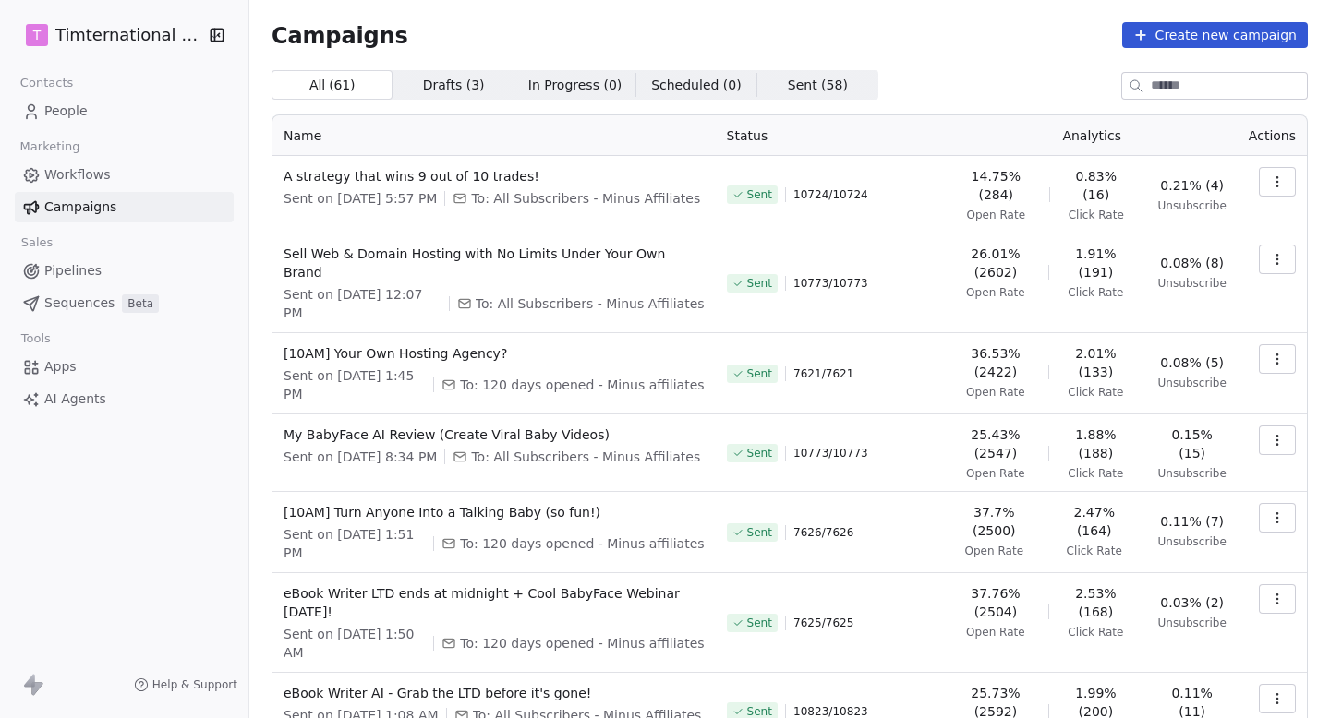
click at [1275, 157] on td at bounding box center [1271, 195] width 69 height 78
click at [1271, 176] on icon "button" at bounding box center [1277, 182] width 15 height 15
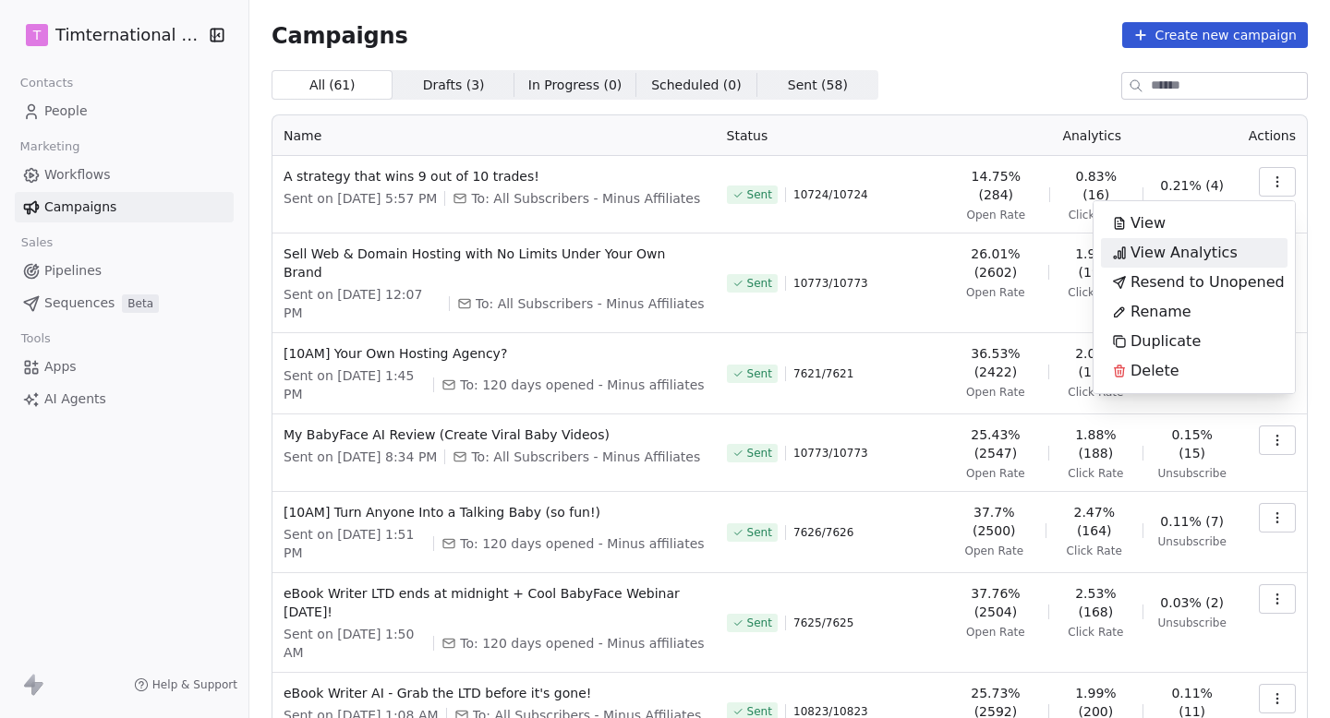
click at [1195, 244] on span "View Analytics" at bounding box center [1183, 253] width 107 height 22
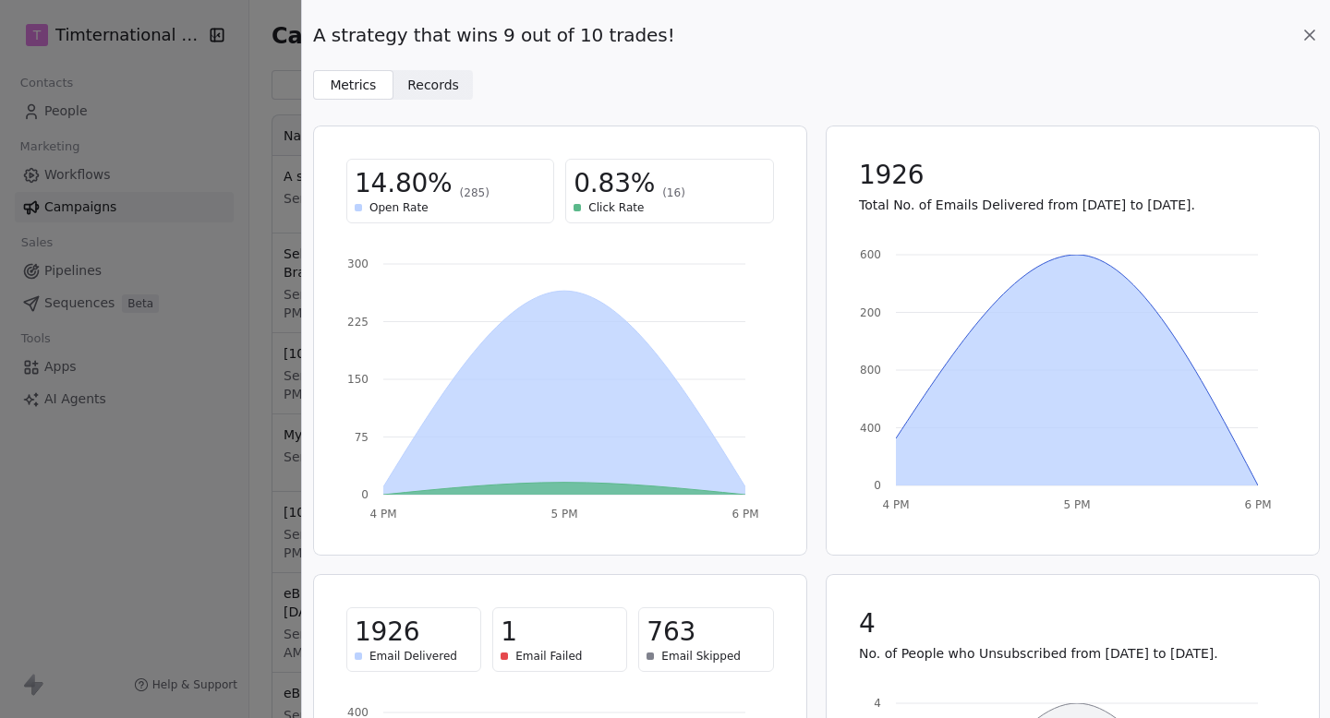
click at [1303, 28] on icon at bounding box center [1309, 35] width 18 height 18
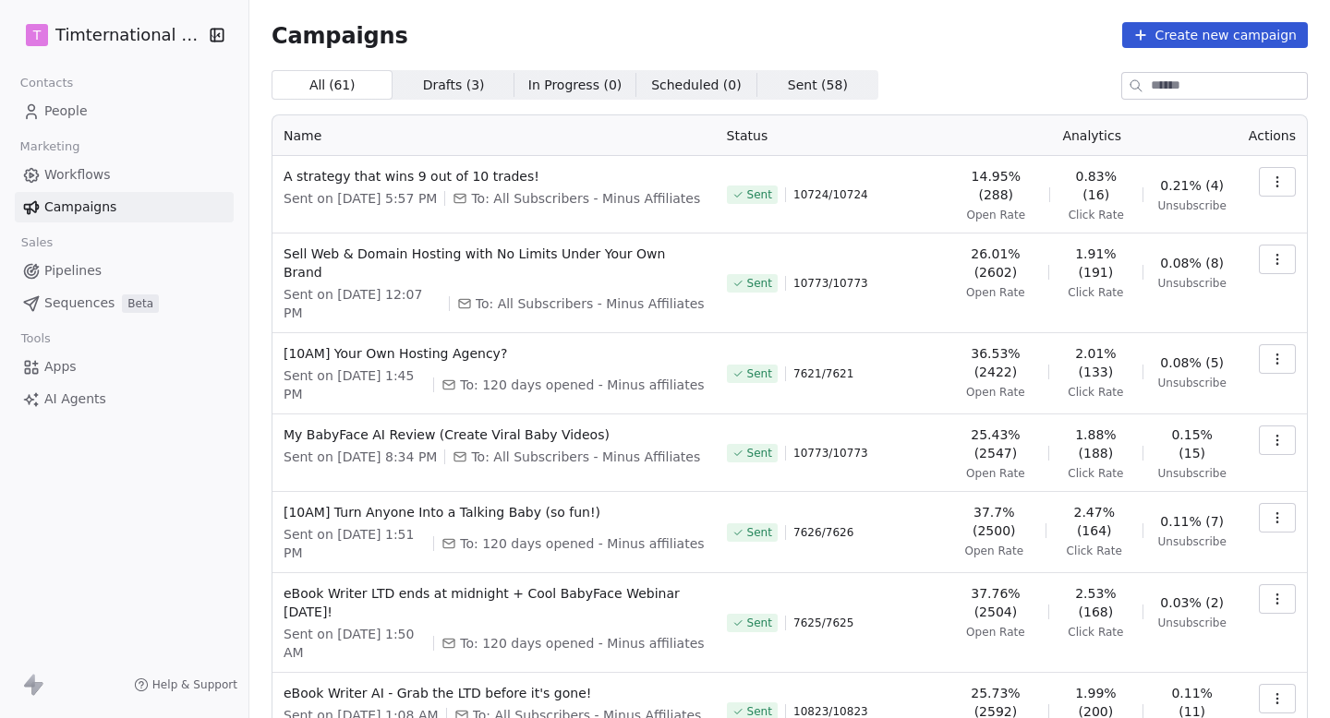
click at [1261, 178] on button "button" at bounding box center [1277, 182] width 37 height 30
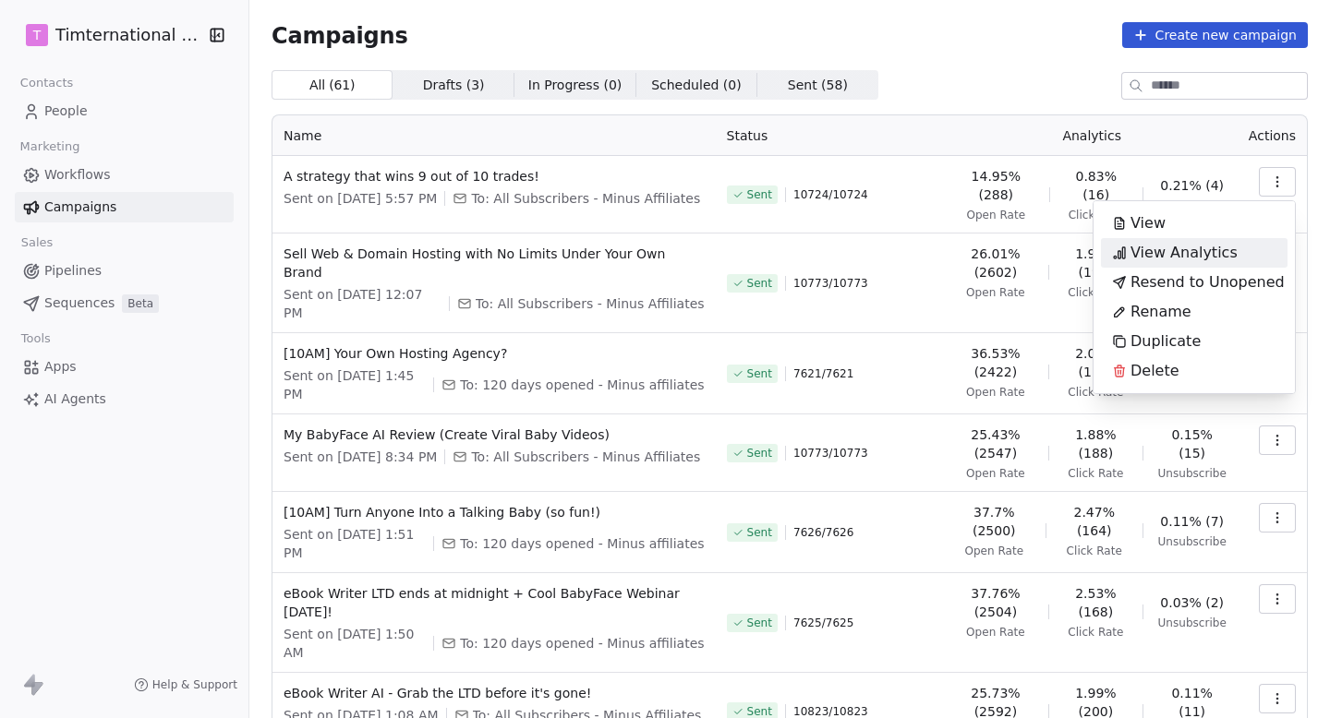
click at [1187, 242] on span "View Analytics" at bounding box center [1183, 253] width 107 height 22
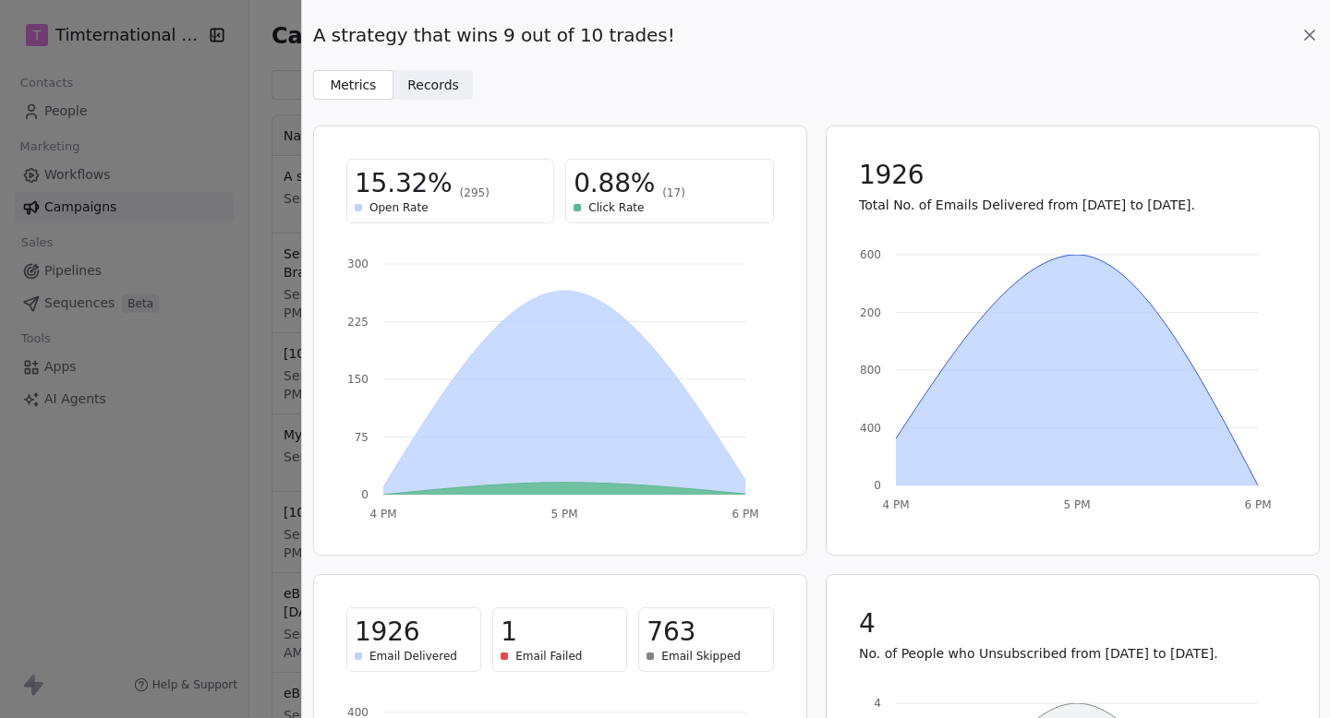
click at [1309, 32] on icon at bounding box center [1309, 35] width 18 height 18
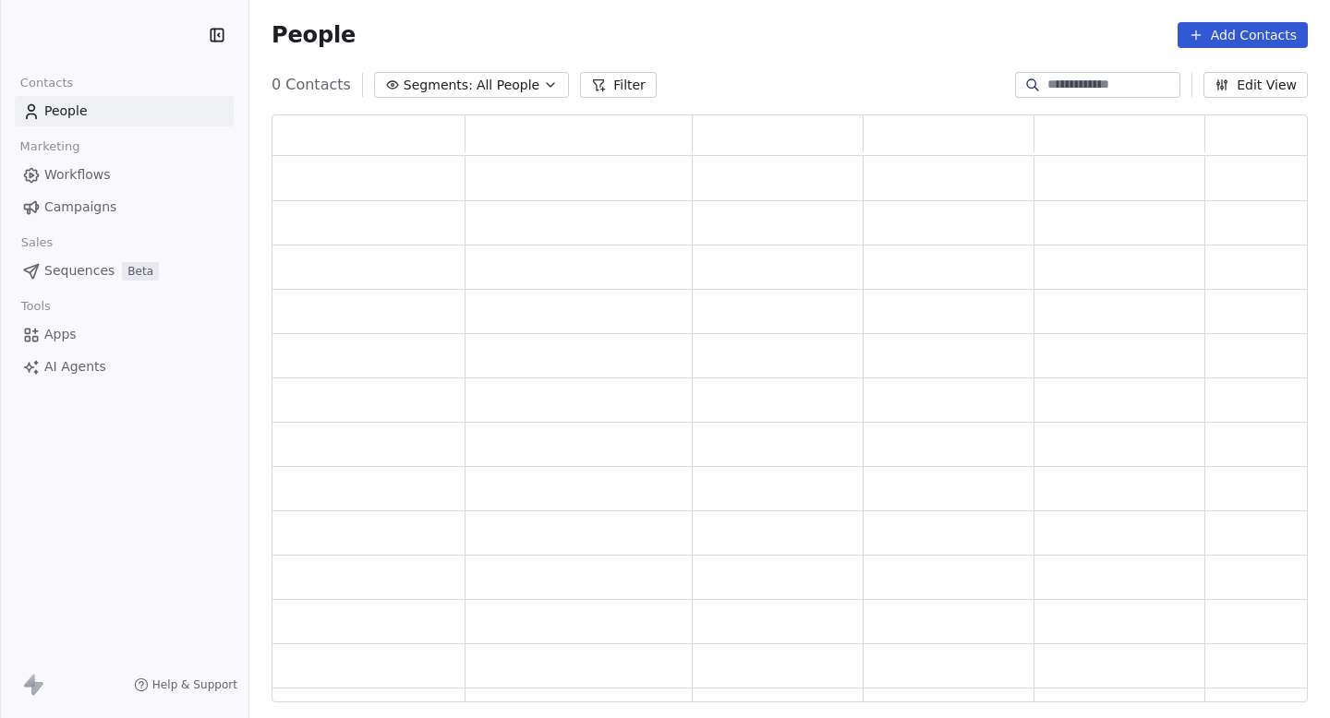
scroll to position [588, 1036]
